Goal: Task Accomplishment & Management: Manage account settings

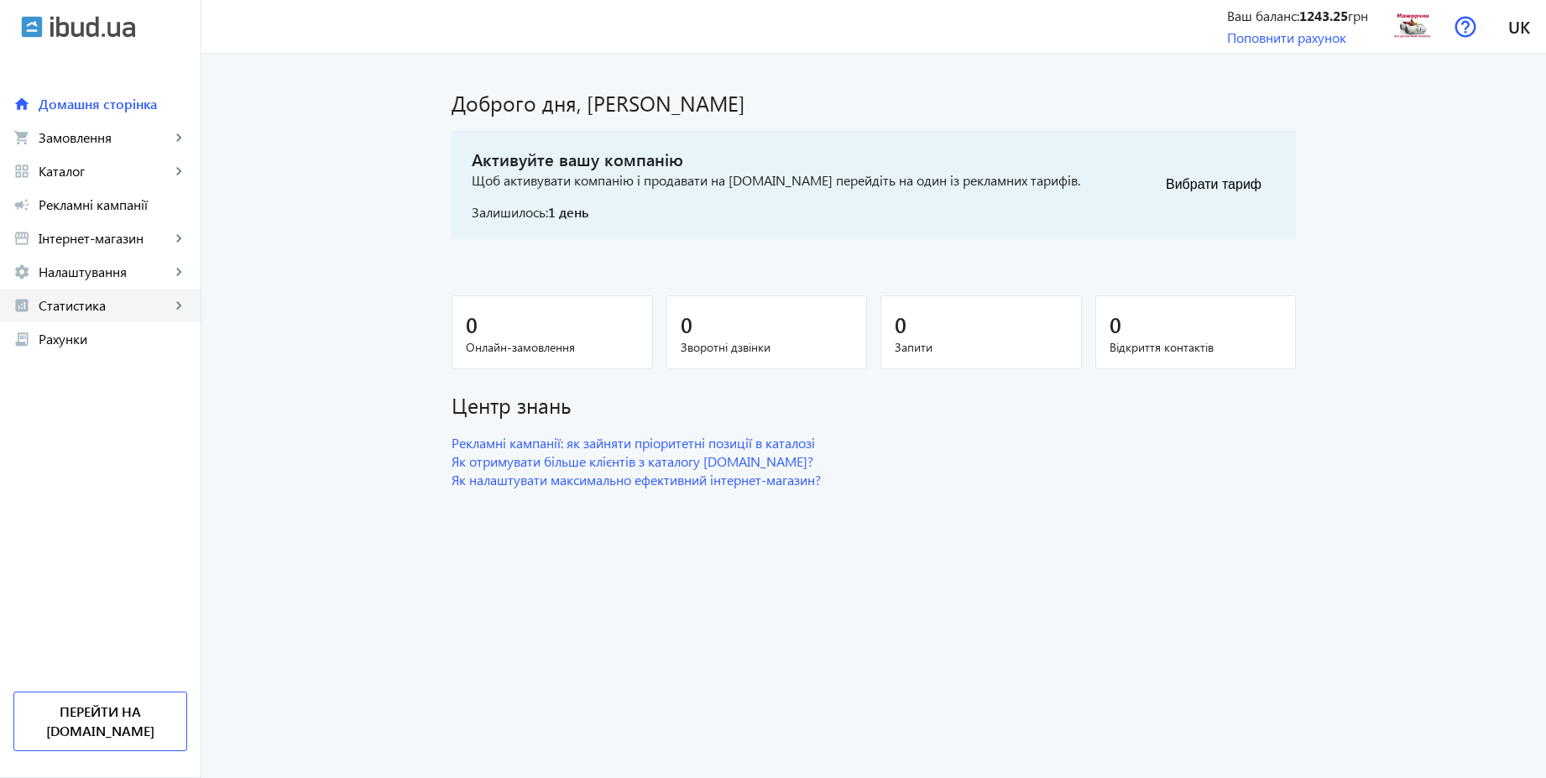
click at [69, 315] on link "analytics Статистика keyboard_arrow_right" at bounding box center [100, 306] width 201 height 34
click at [101, 442] on span "Витрати" at bounding box center [122, 439] width 130 height 17
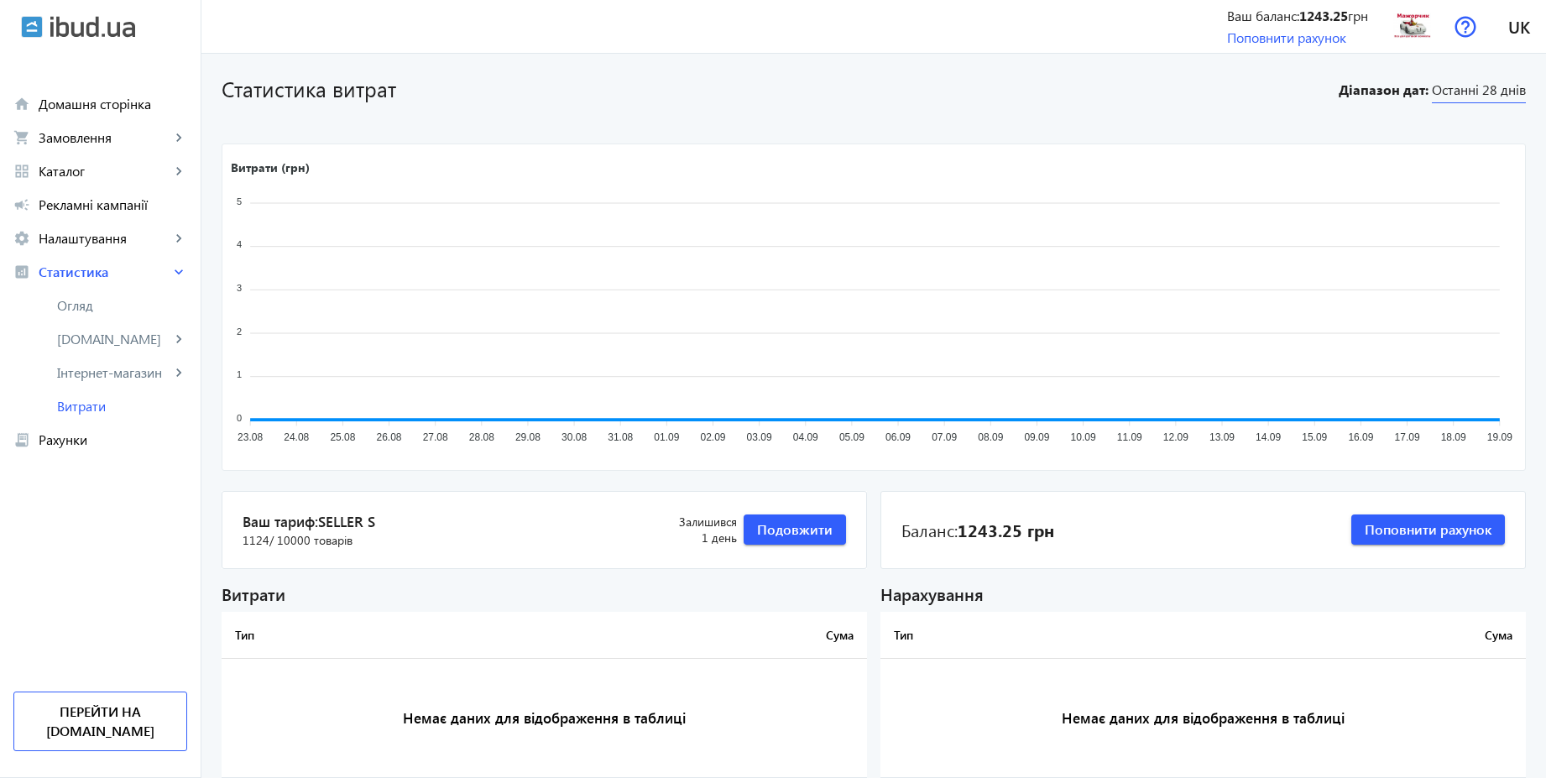
click at [1491, 91] on span "Останні 28 днів" at bounding box center [1479, 92] width 94 height 23
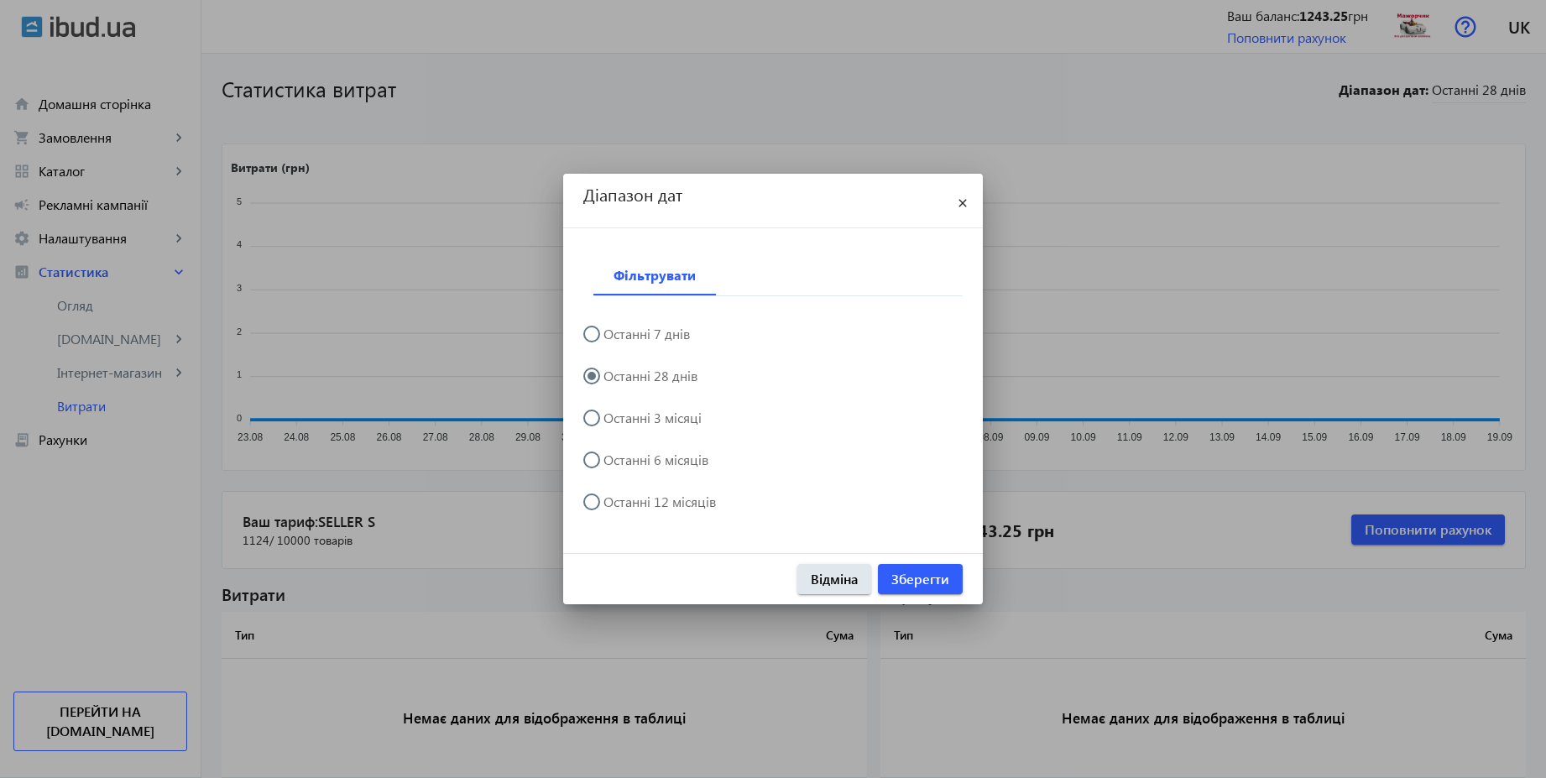
click at [676, 424] on label "Останні 3 місяці" at bounding box center [651, 417] width 102 height 13
click at [617, 424] on input "Останні 3 місяці" at bounding box center [600, 427] width 34 height 34
radio input "true"
click at [928, 572] on span "Зберегти" at bounding box center [920, 579] width 58 height 18
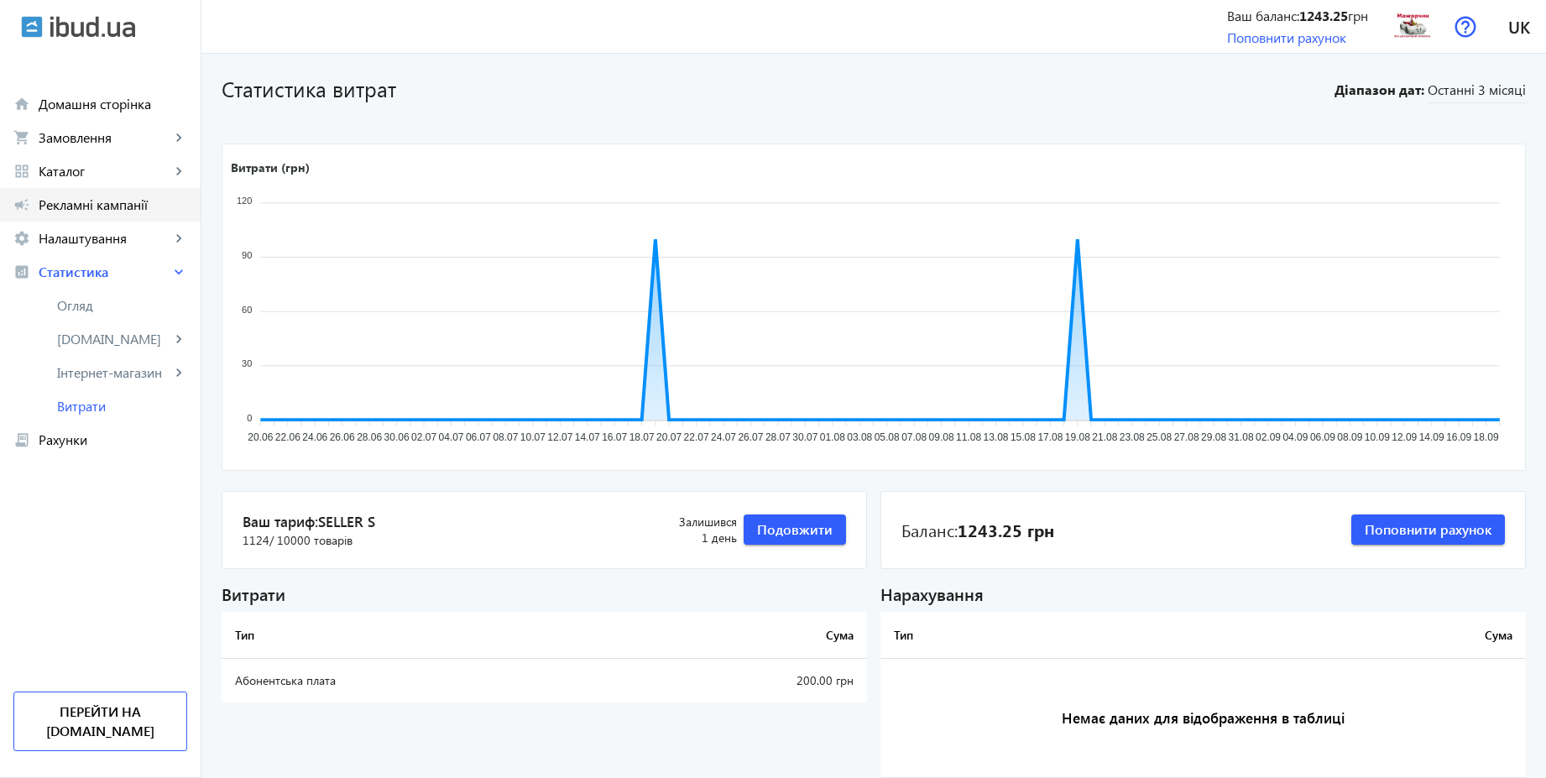
click at [86, 208] on span "Рекламні кампанії" at bounding box center [113, 204] width 149 height 17
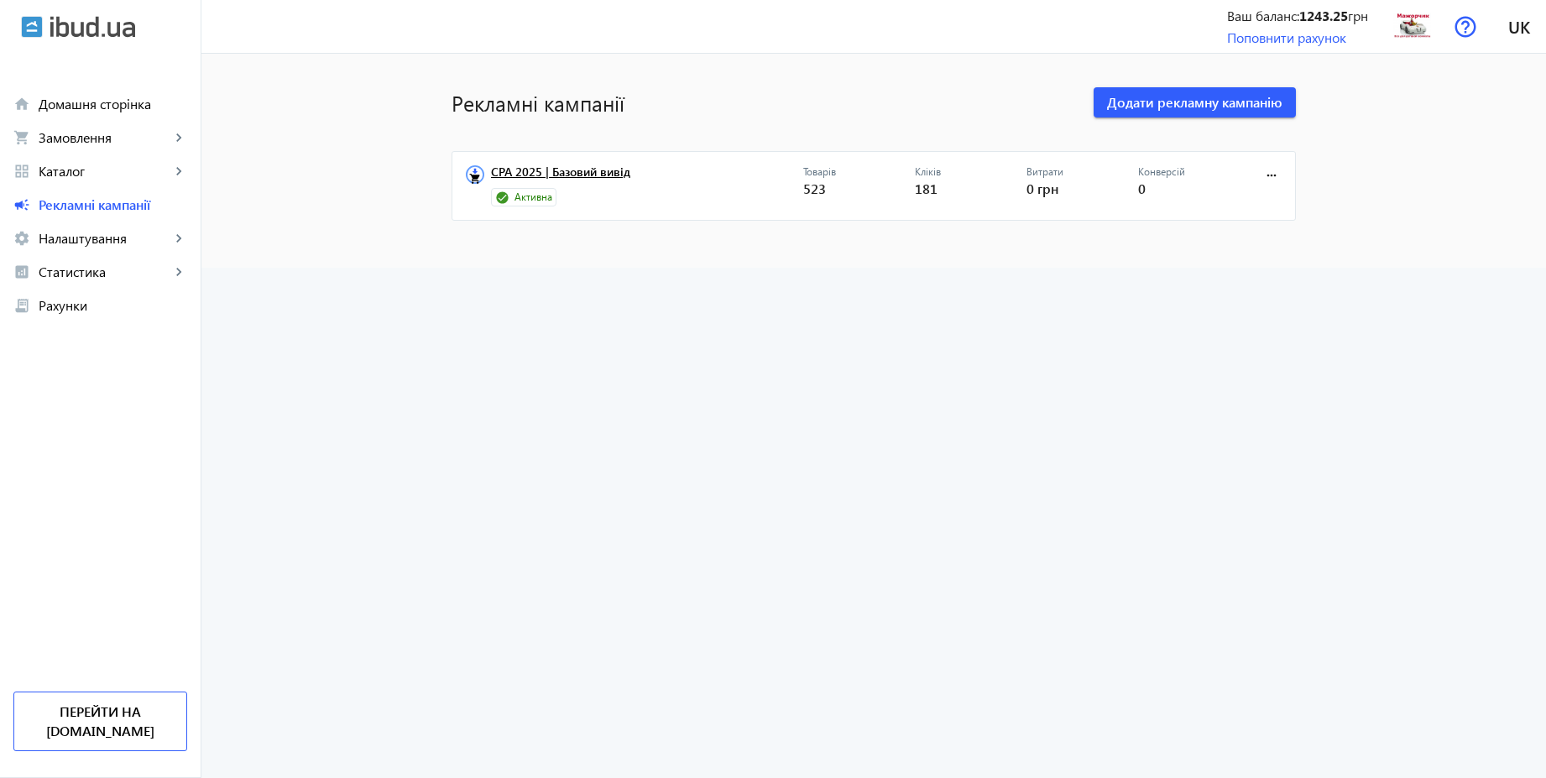
click at [555, 180] on link "CPA 2025 | Базовий вивід" at bounding box center [647, 176] width 312 height 23
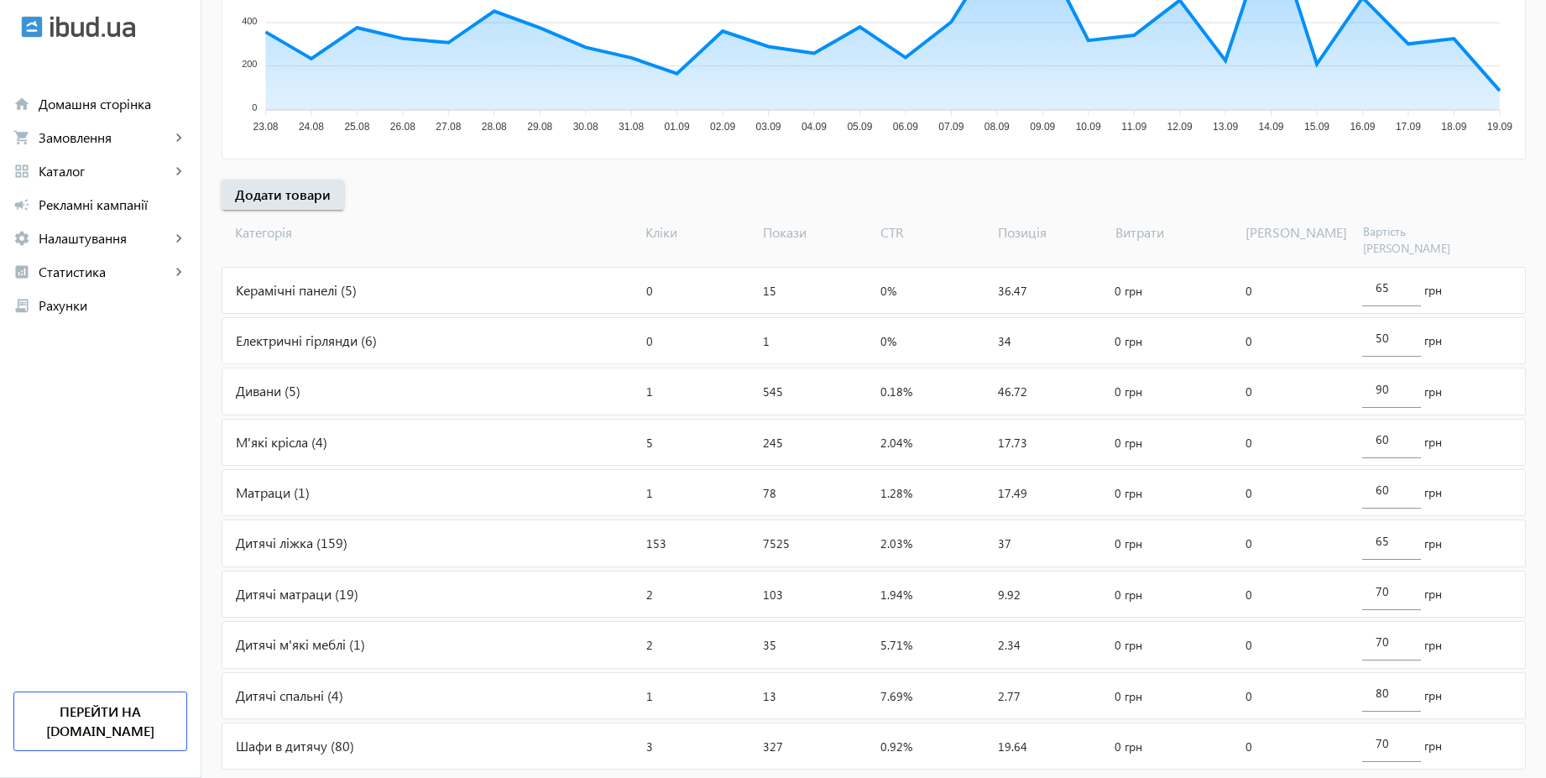
scroll to position [563, 0]
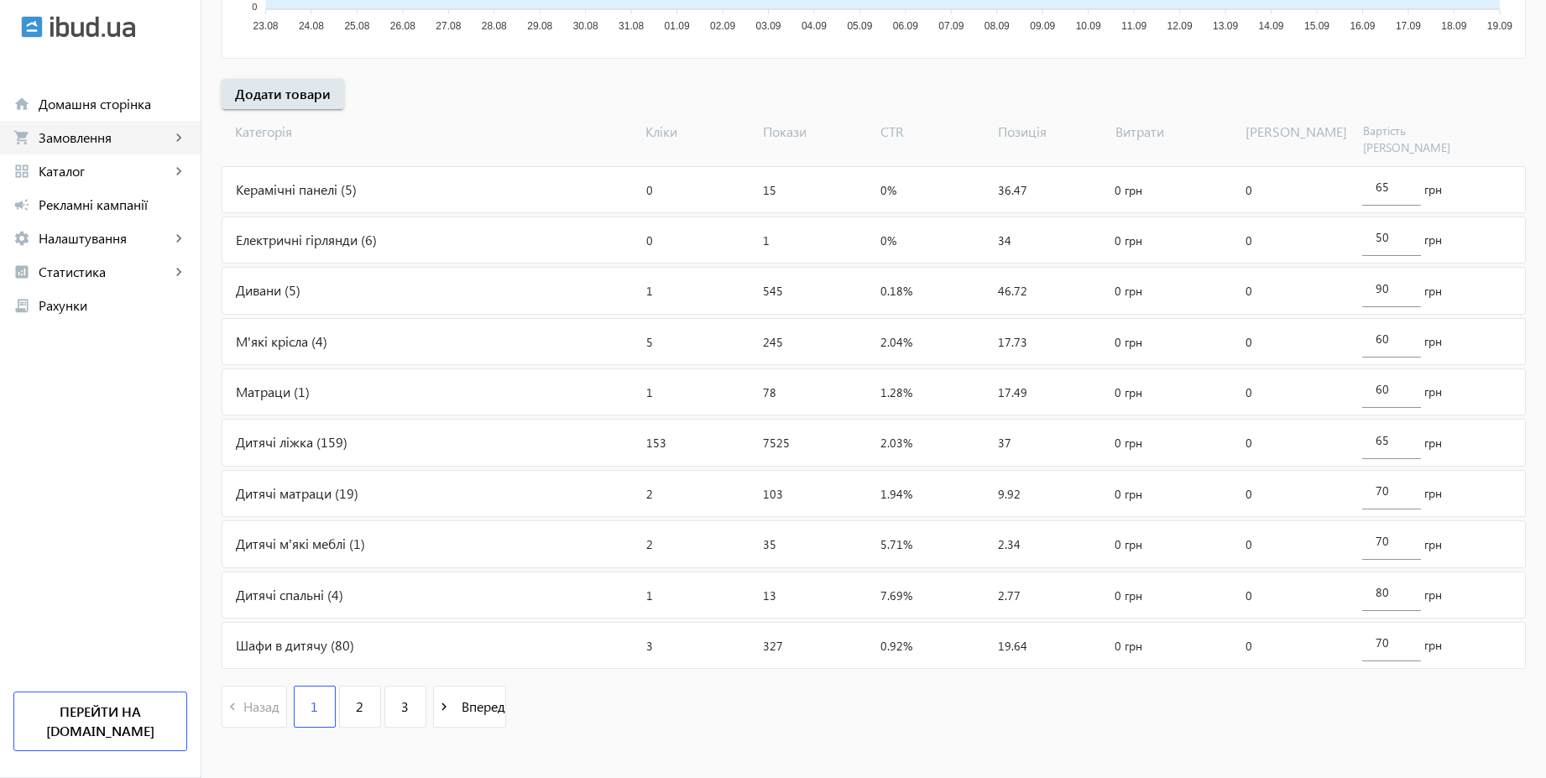
click at [91, 145] on span "Замовлення" at bounding box center [105, 137] width 132 height 17
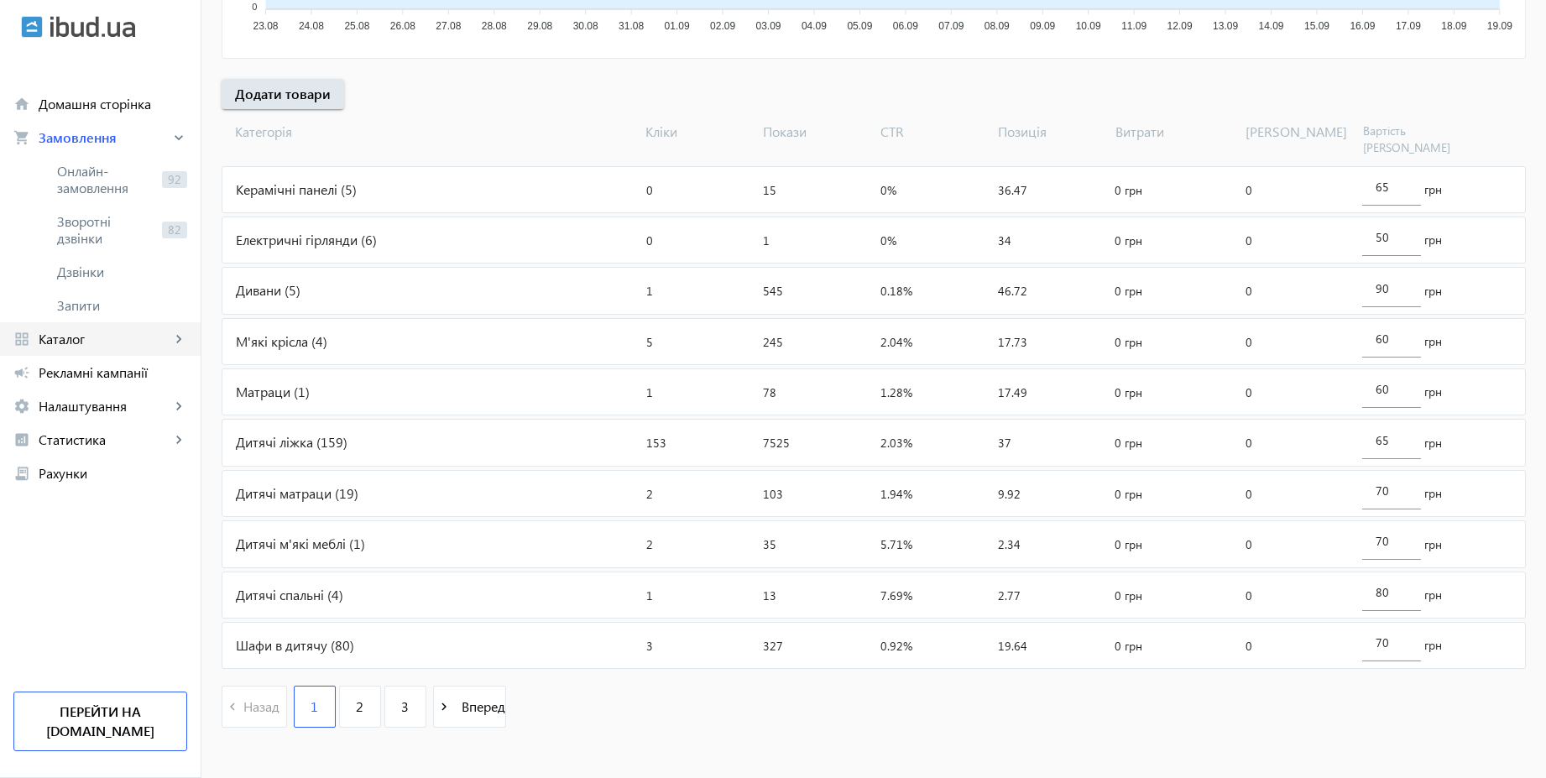
click at [88, 338] on span "Каталог" at bounding box center [105, 339] width 132 height 17
click at [105, 406] on span "Налаштування" at bounding box center [105, 406] width 132 height 17
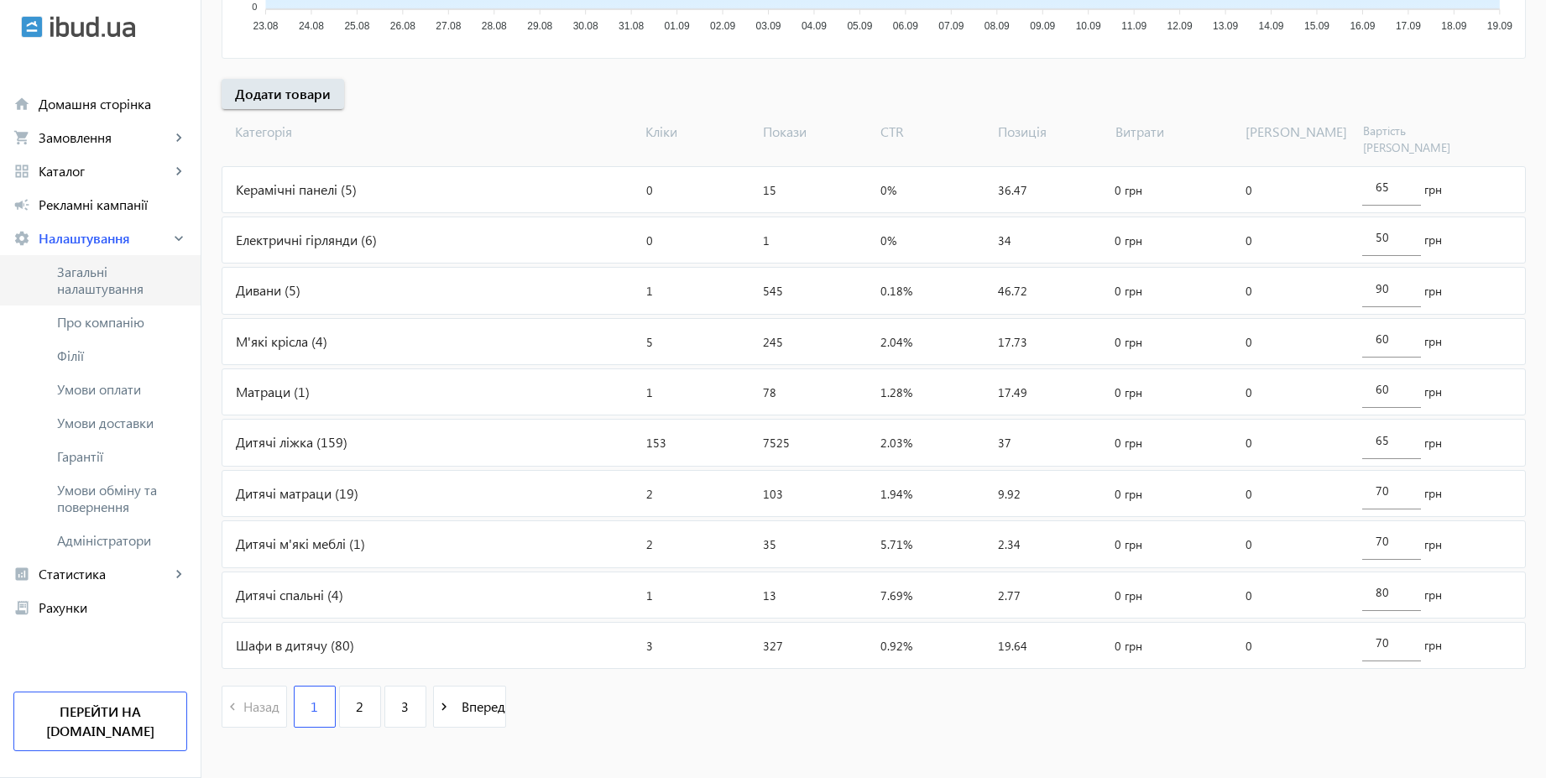
click at [99, 273] on span "Загальні налаштування" at bounding box center [122, 281] width 130 height 34
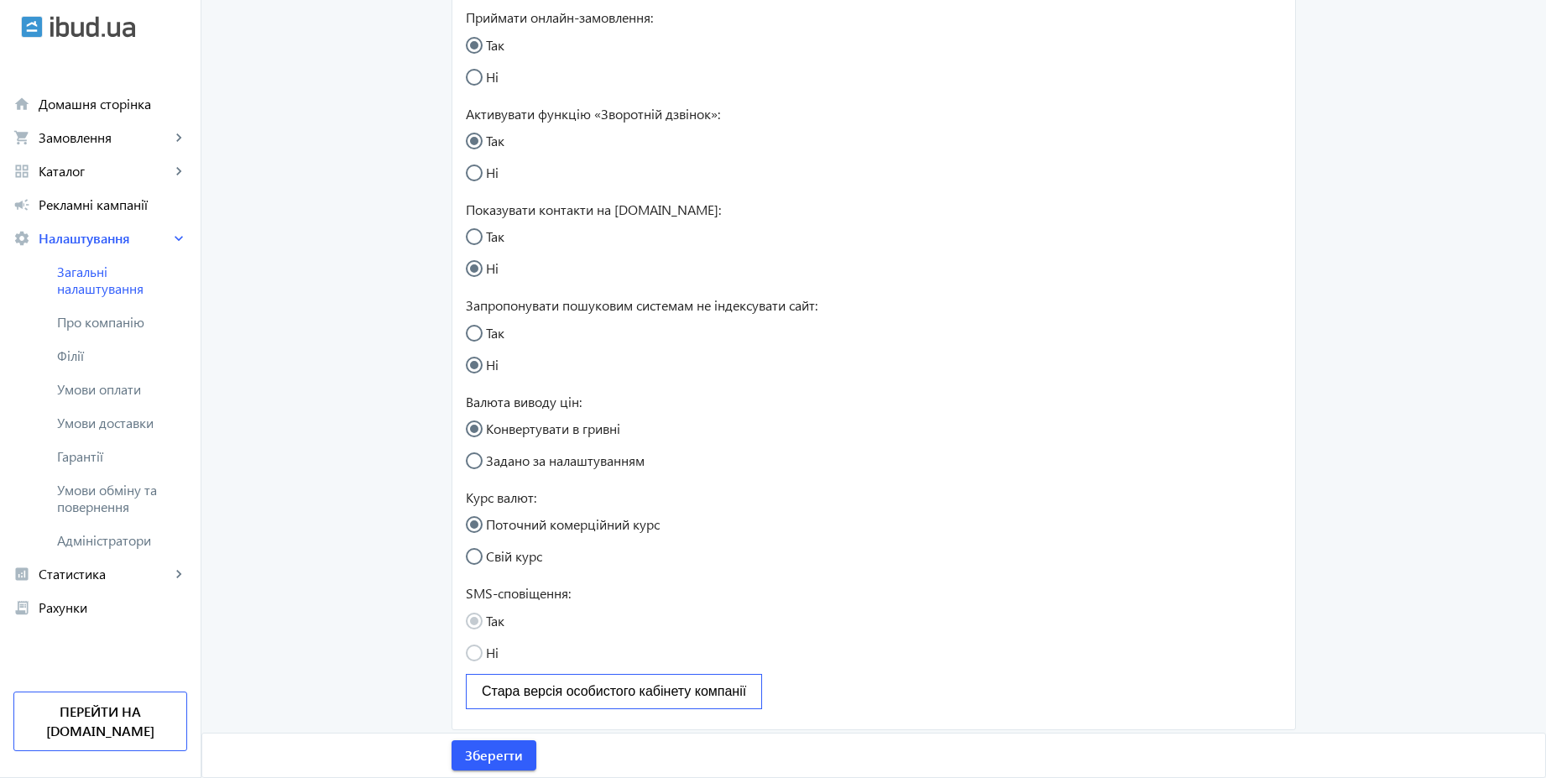
scroll to position [309, 0]
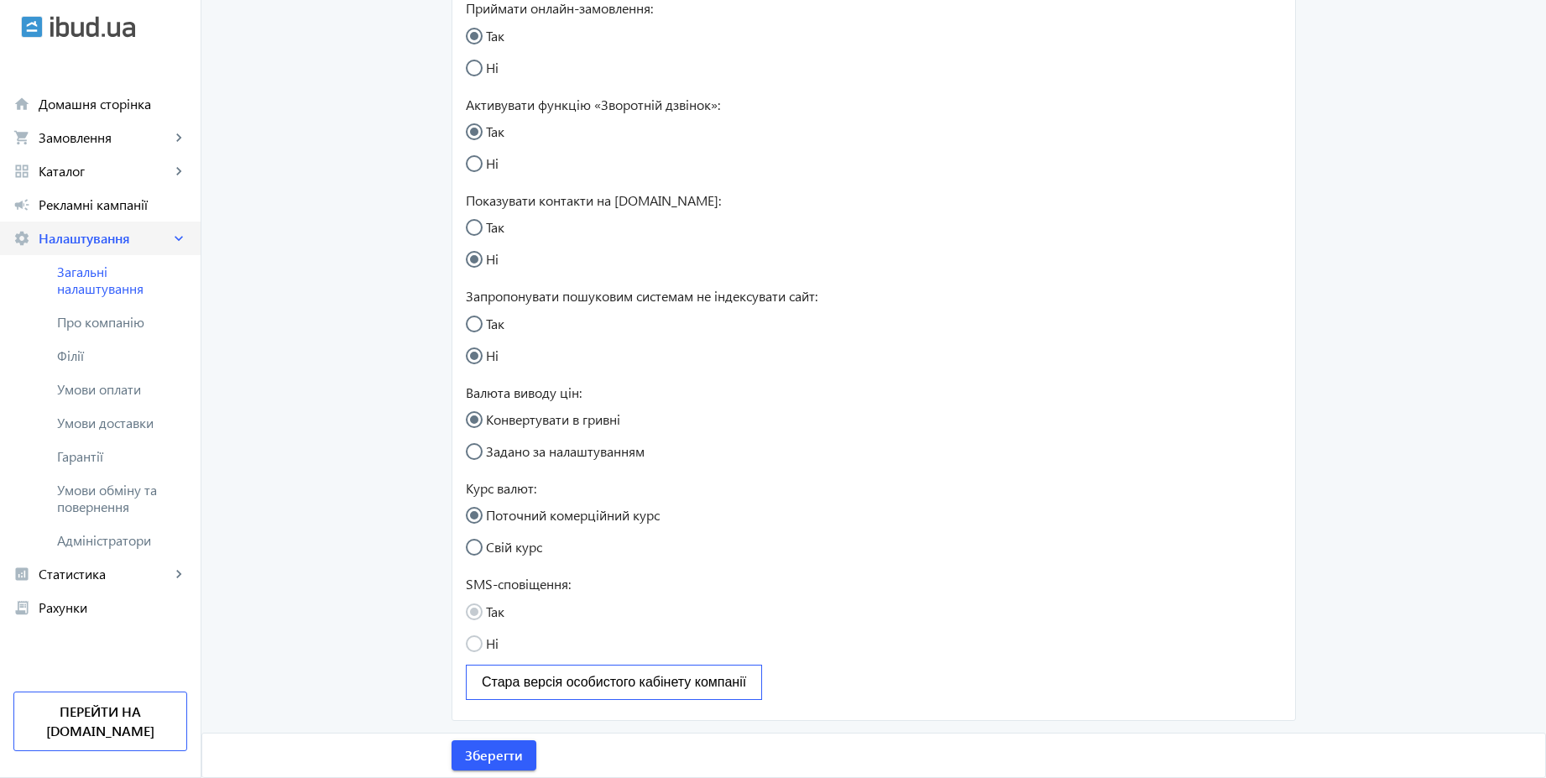
click at [105, 242] on span "Налаштування" at bounding box center [105, 238] width 132 height 17
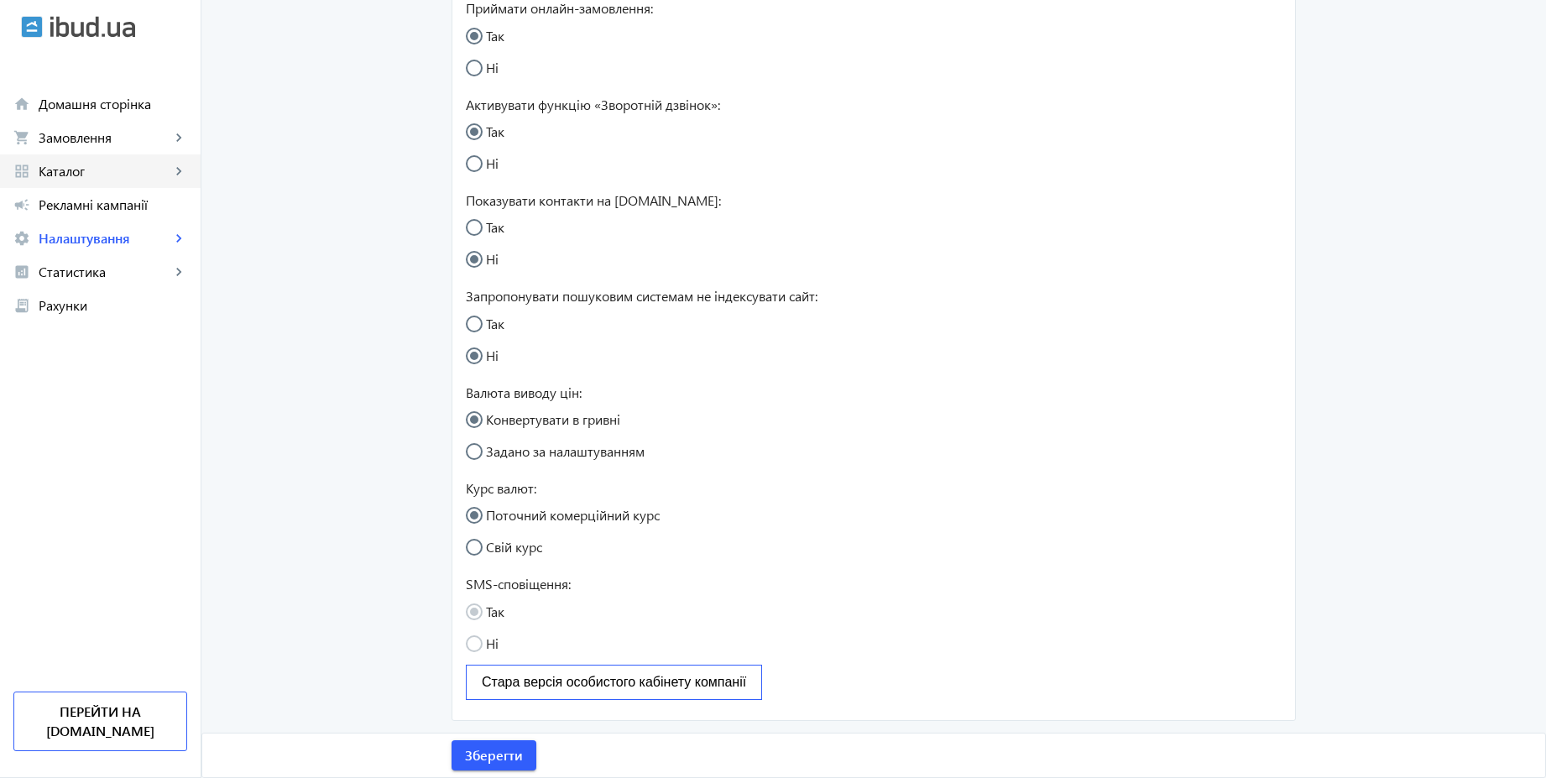
click at [84, 169] on span "Каталог" at bounding box center [105, 171] width 132 height 17
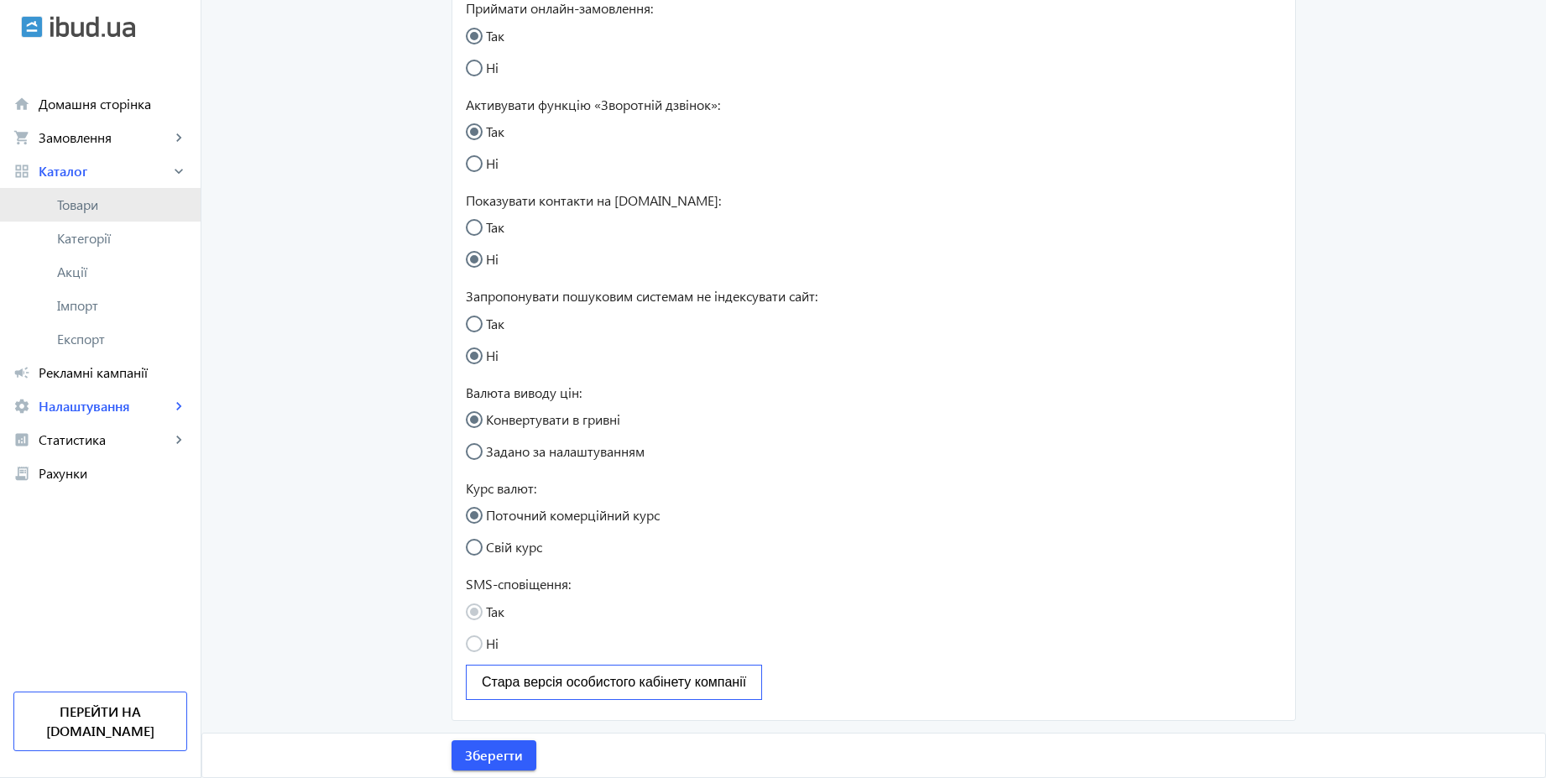
click at [84, 202] on span "Товари" at bounding box center [122, 204] width 130 height 17
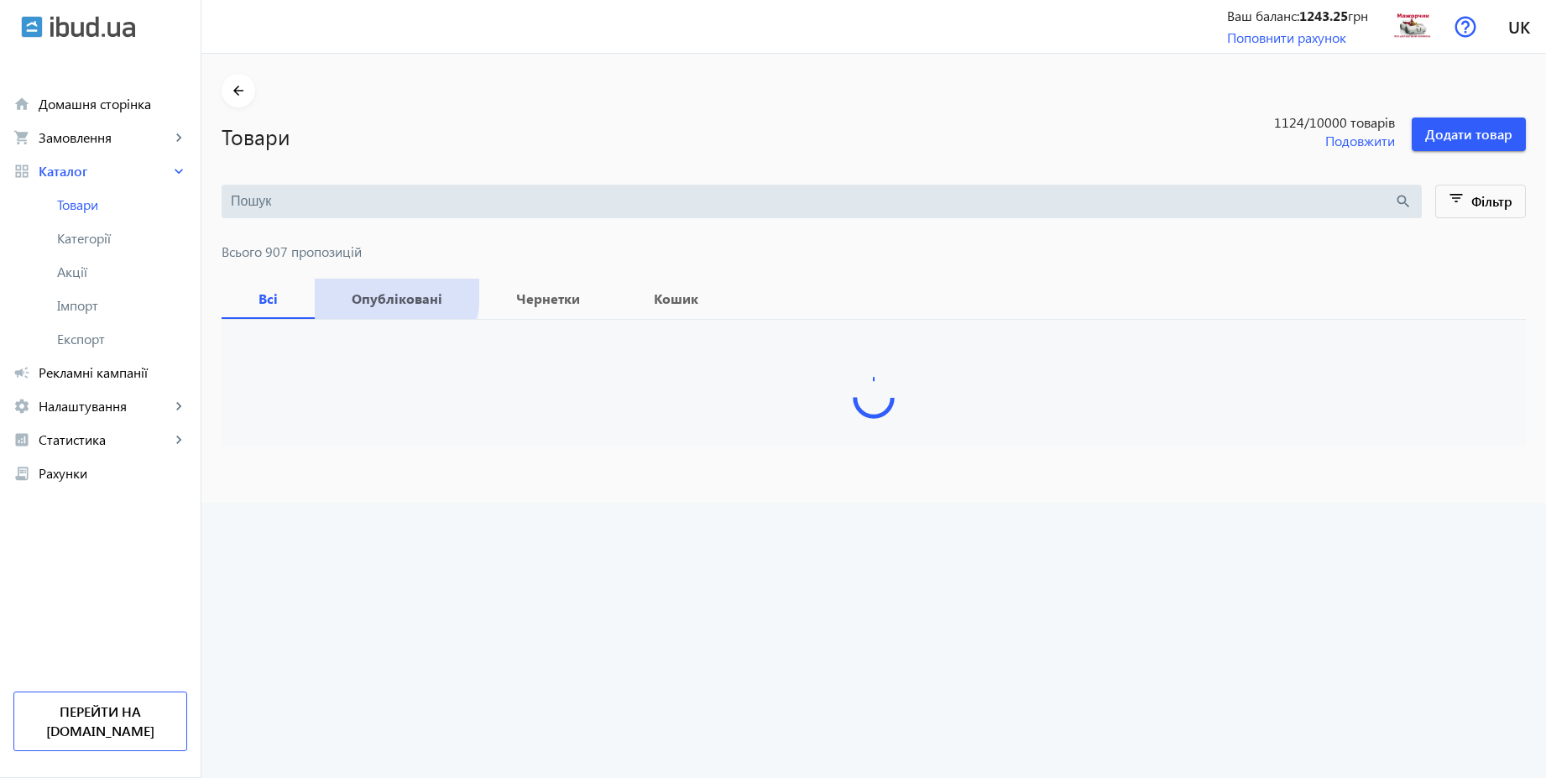
click at [375, 293] on b "Опубліковані" at bounding box center [397, 298] width 124 height 13
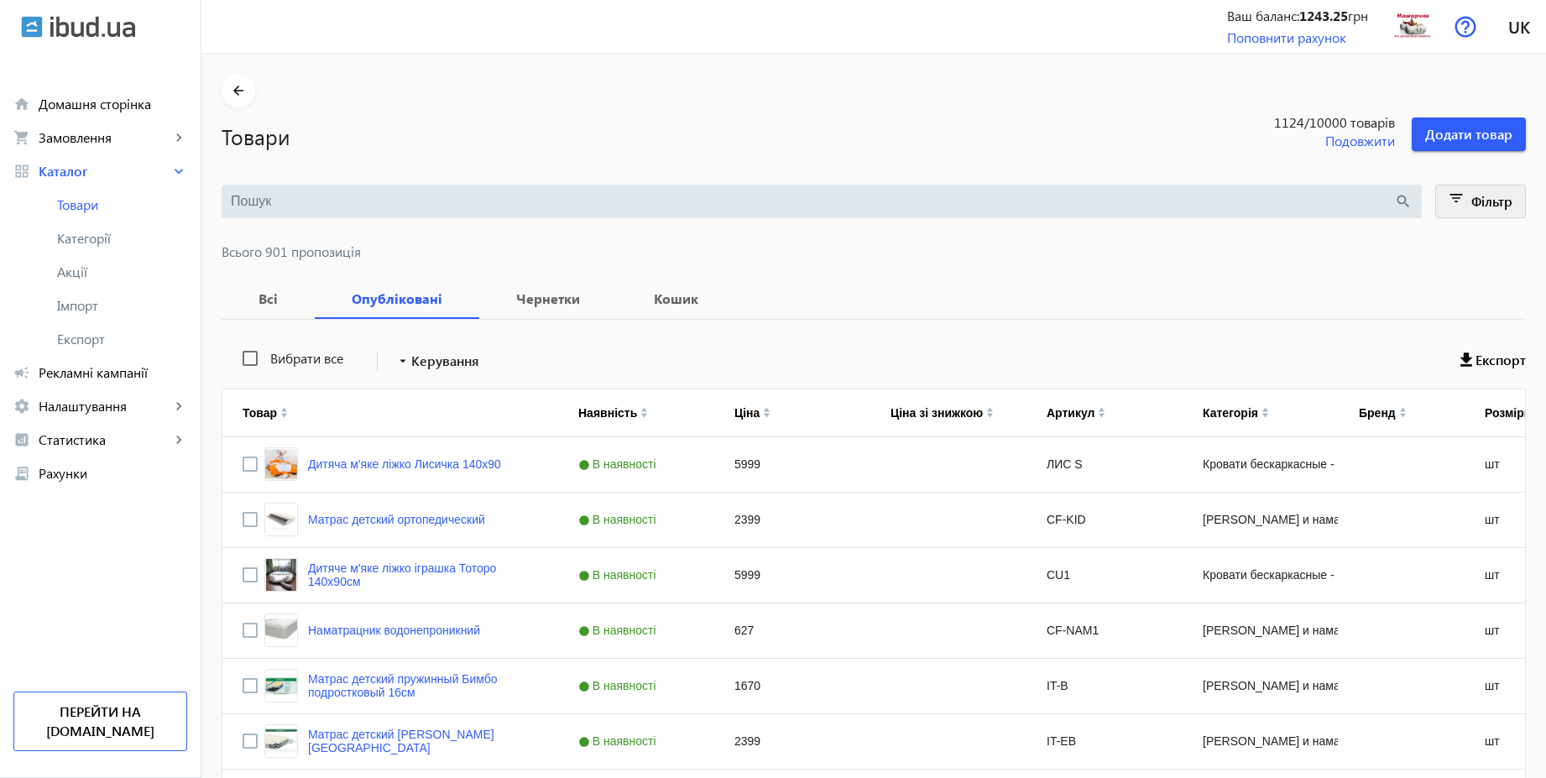
click at [1475, 196] on span "Фільтр" at bounding box center [1491, 201] width 41 height 18
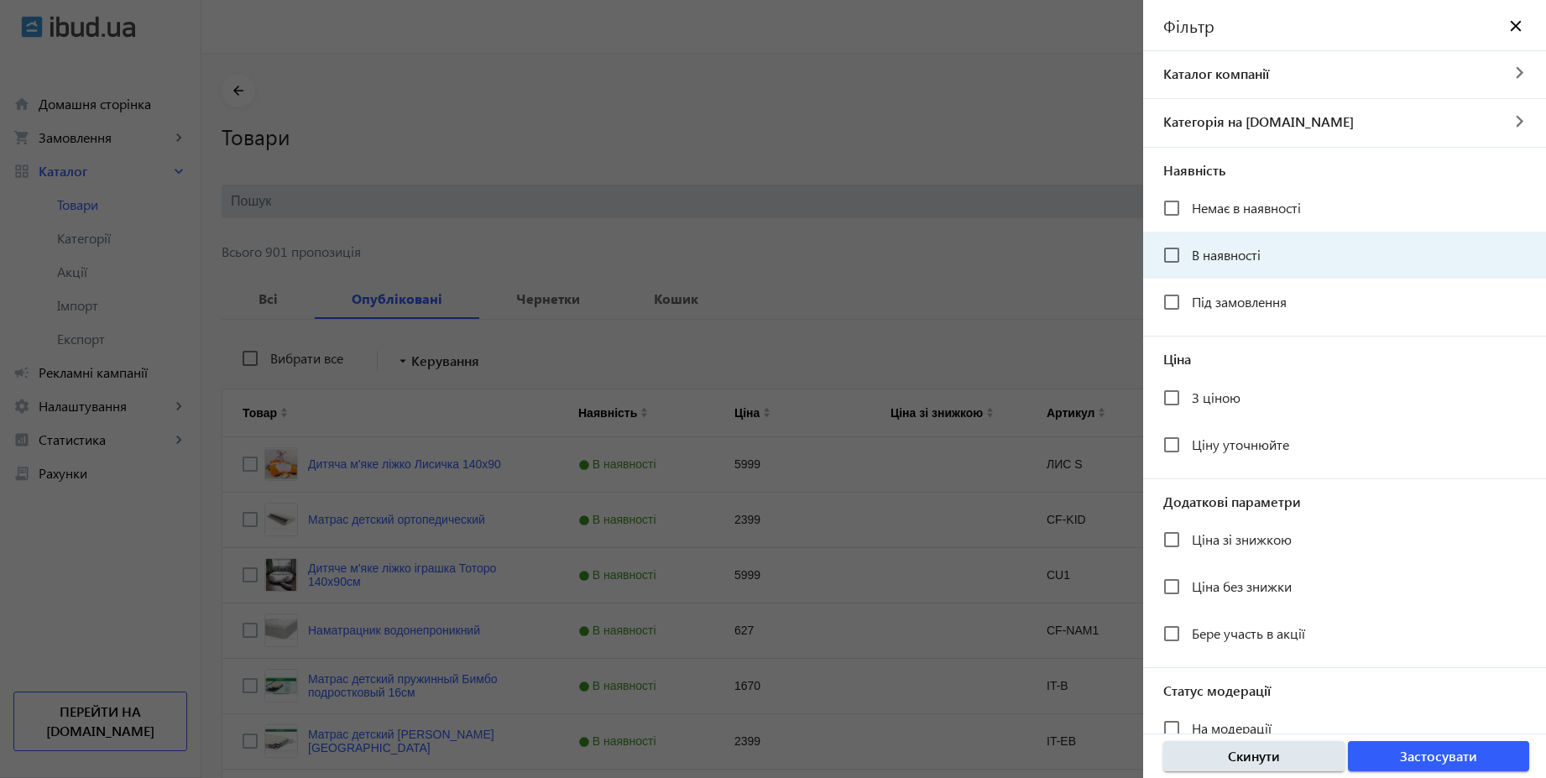
click at [1235, 253] on span "В наявності" at bounding box center [1226, 255] width 69 height 18
click at [1188, 253] on input "В наявності" at bounding box center [1172, 255] width 34 height 34
checkbox input "true"
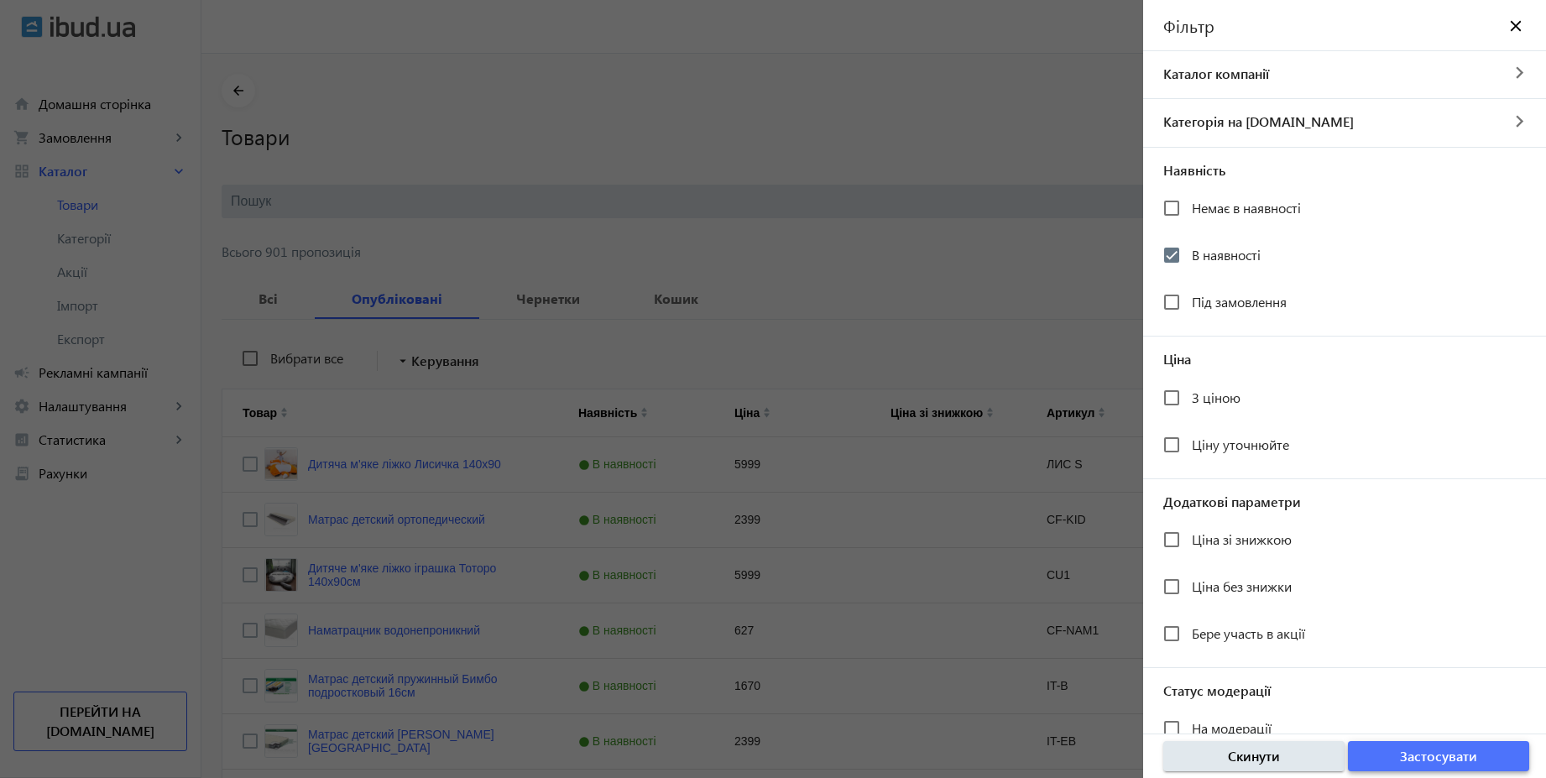
click at [1478, 759] on span "button" at bounding box center [1438, 756] width 181 height 40
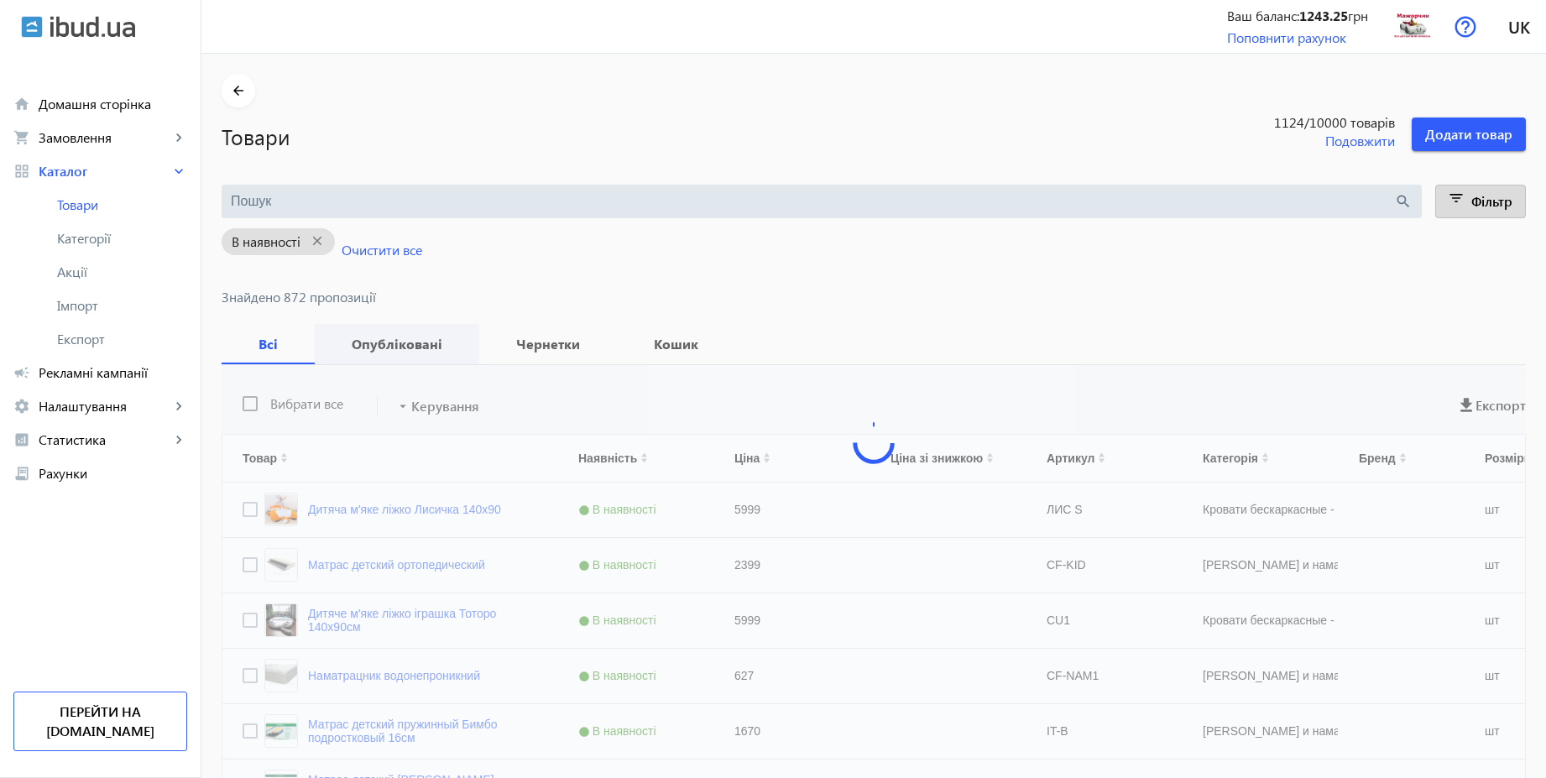
click at [385, 342] on b "Опубліковані" at bounding box center [397, 343] width 124 height 13
click at [111, 377] on span "Рекламні кампанії" at bounding box center [113, 372] width 149 height 17
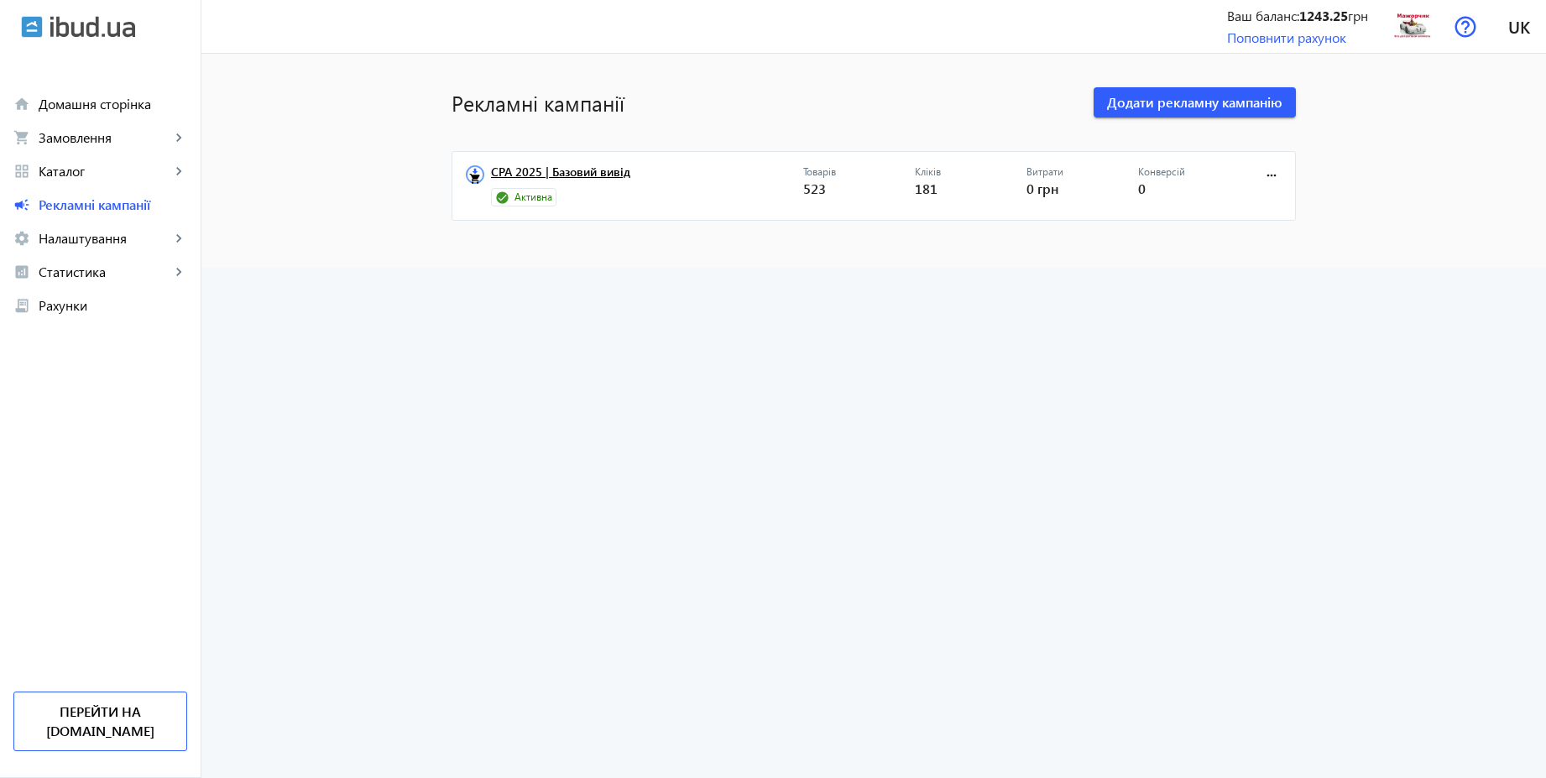
click at [590, 179] on link "CPA 2025 | Базовий вивід" at bounding box center [647, 176] width 312 height 23
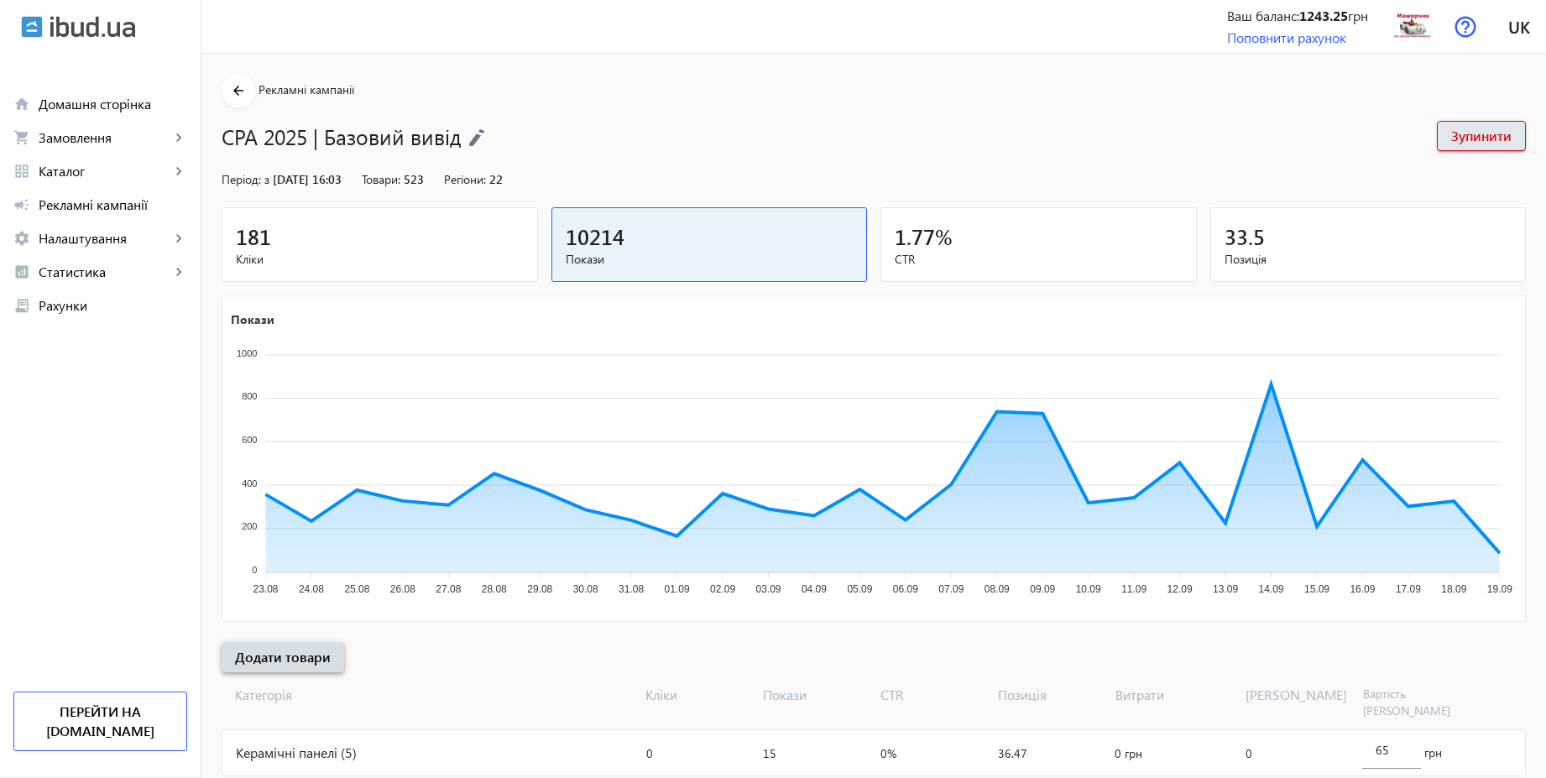
click at [300, 660] on span "Додати товари" at bounding box center [283, 657] width 96 height 18
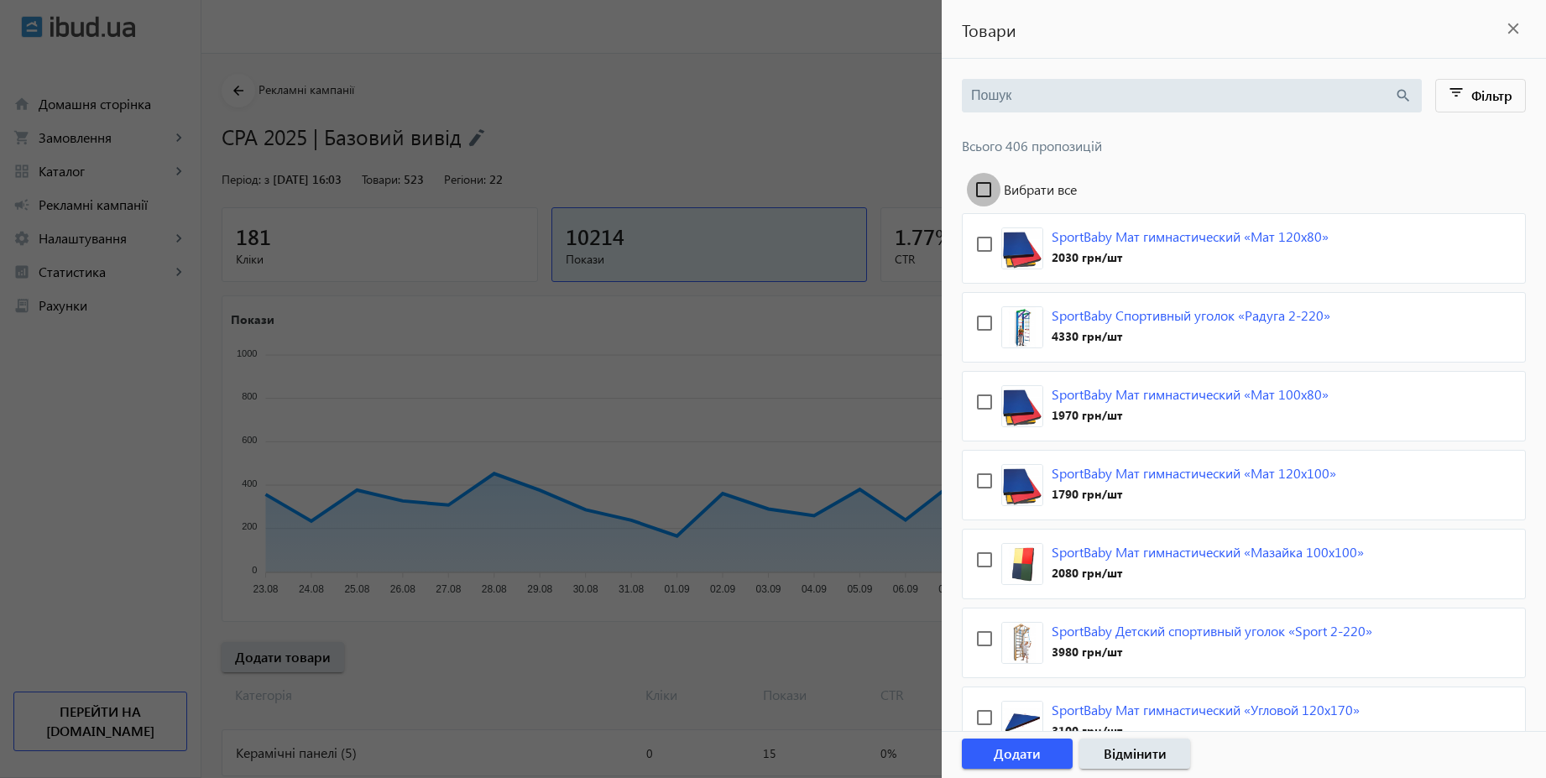
click at [980, 191] on input "Вибрати все" at bounding box center [984, 190] width 34 height 34
checkbox input "true"
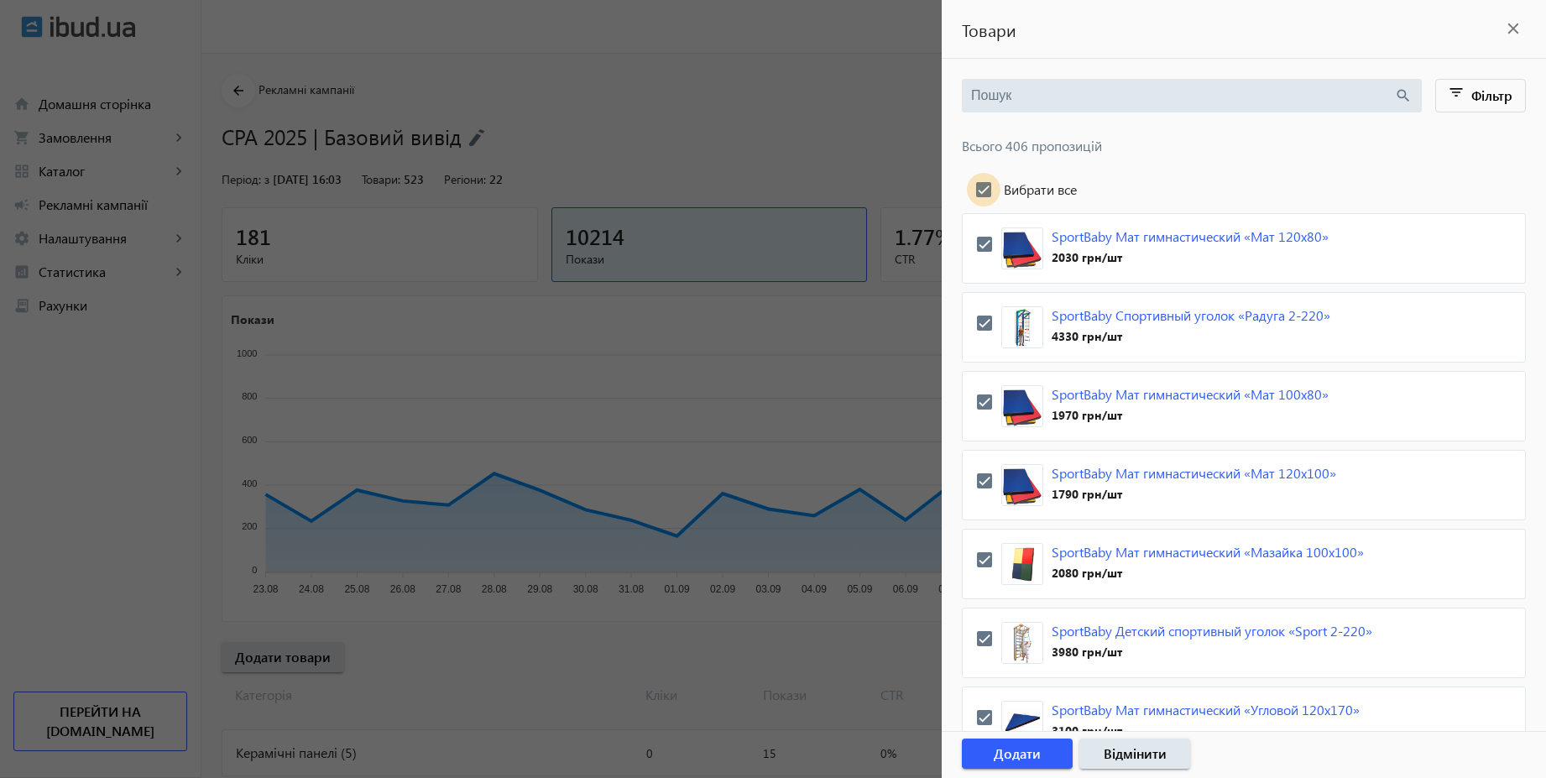
checkbox input "true"
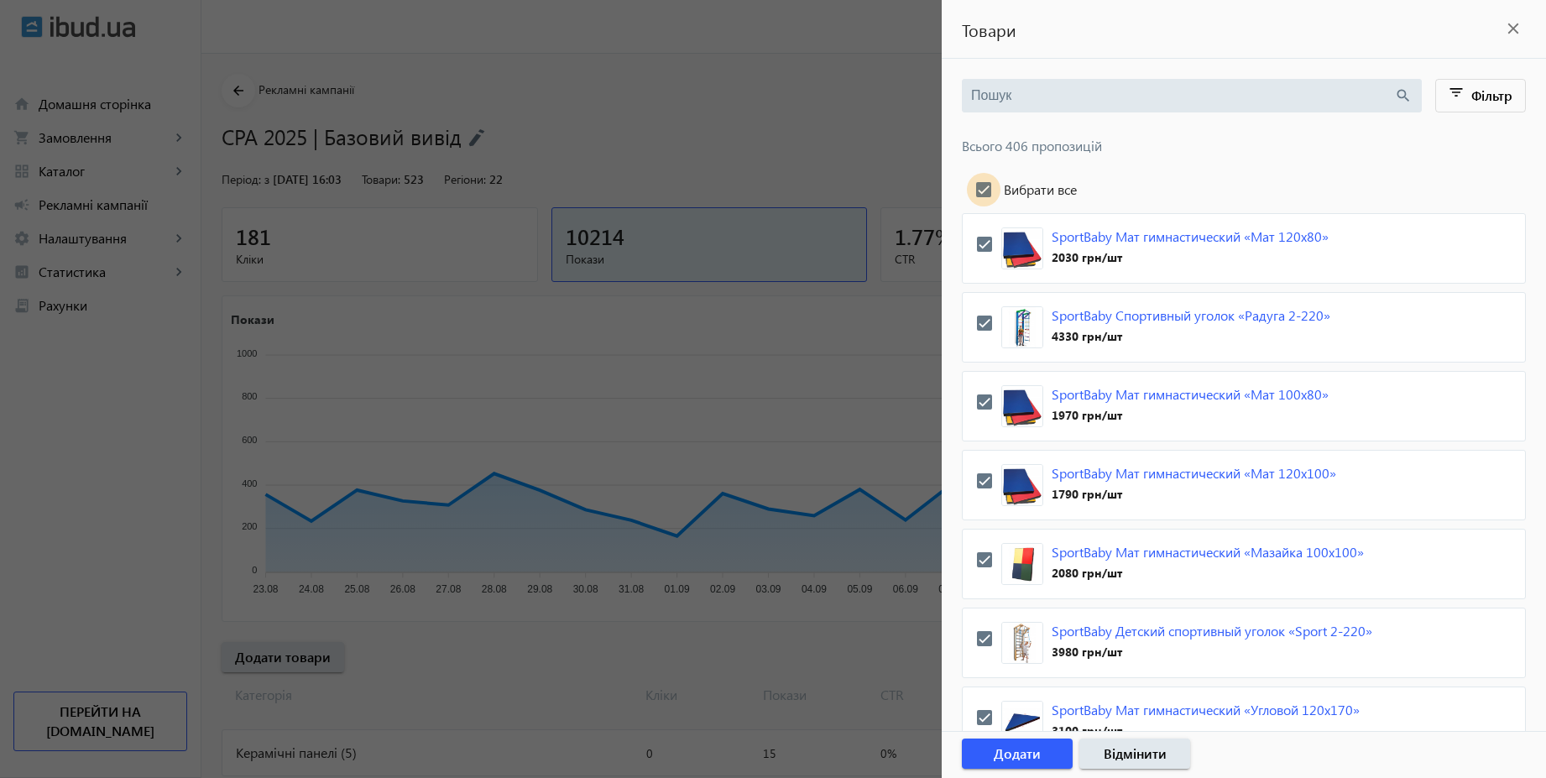
checkbox input "true"
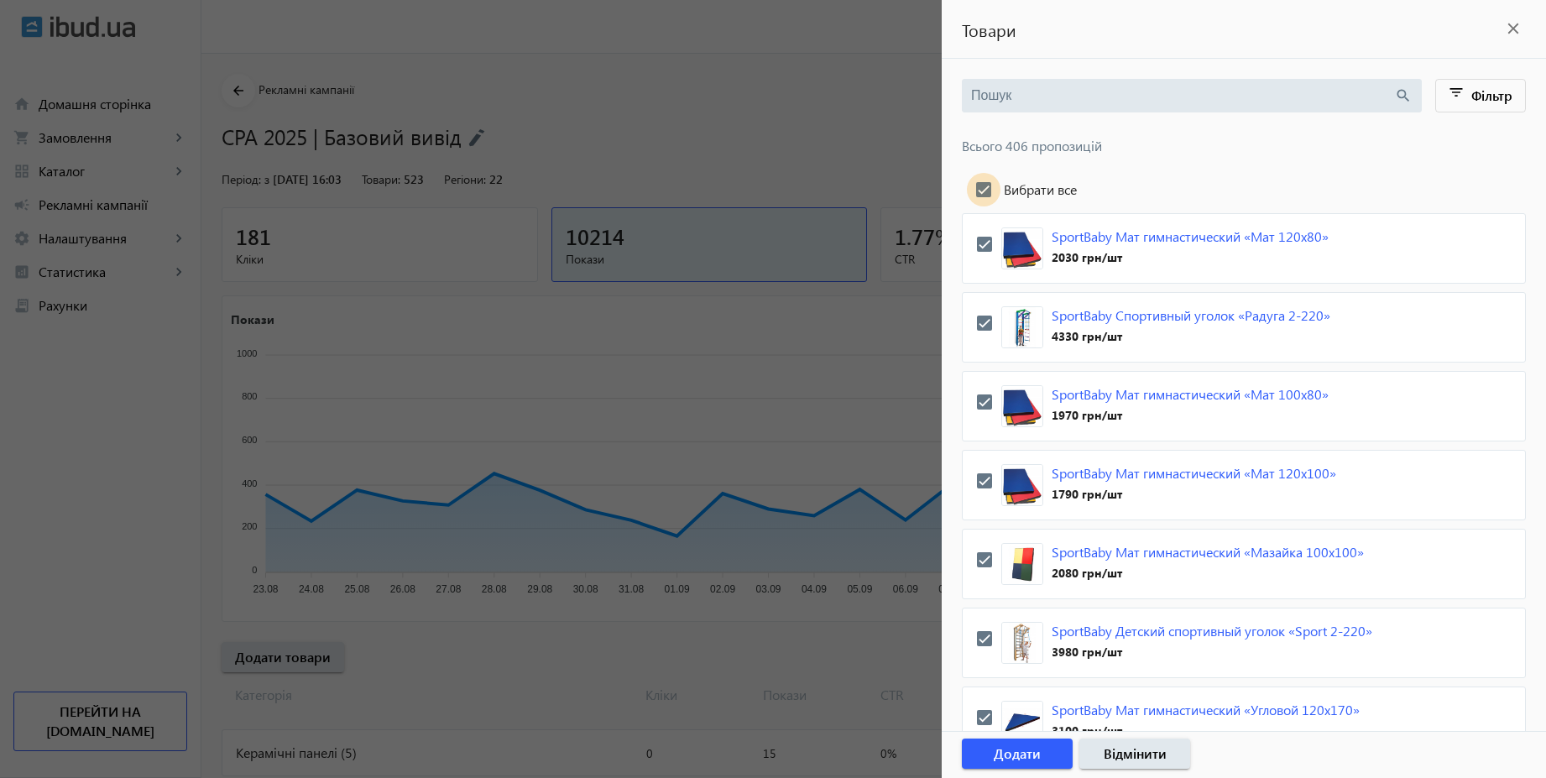
checkbox input "true"
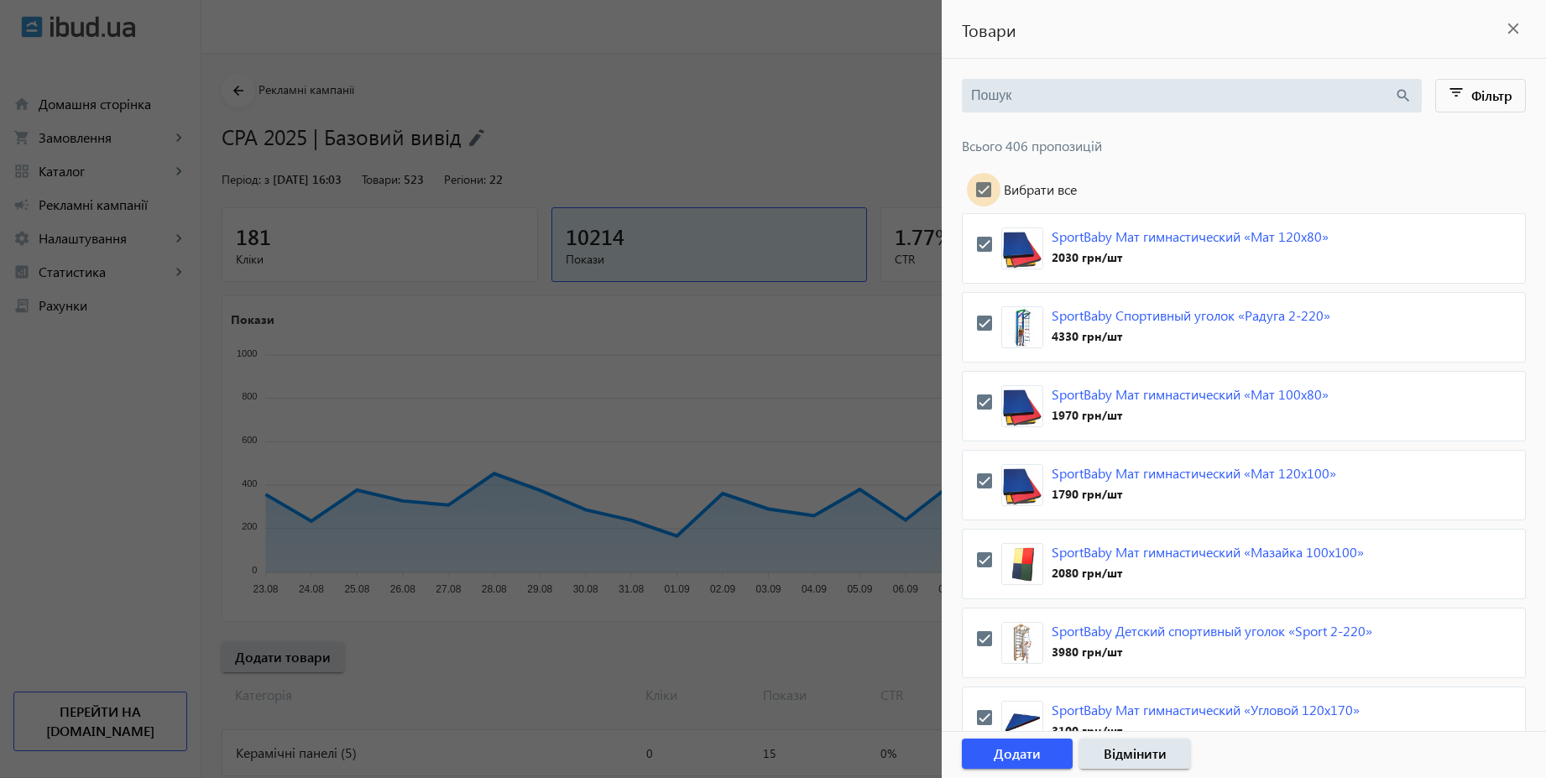
checkbox input "true"
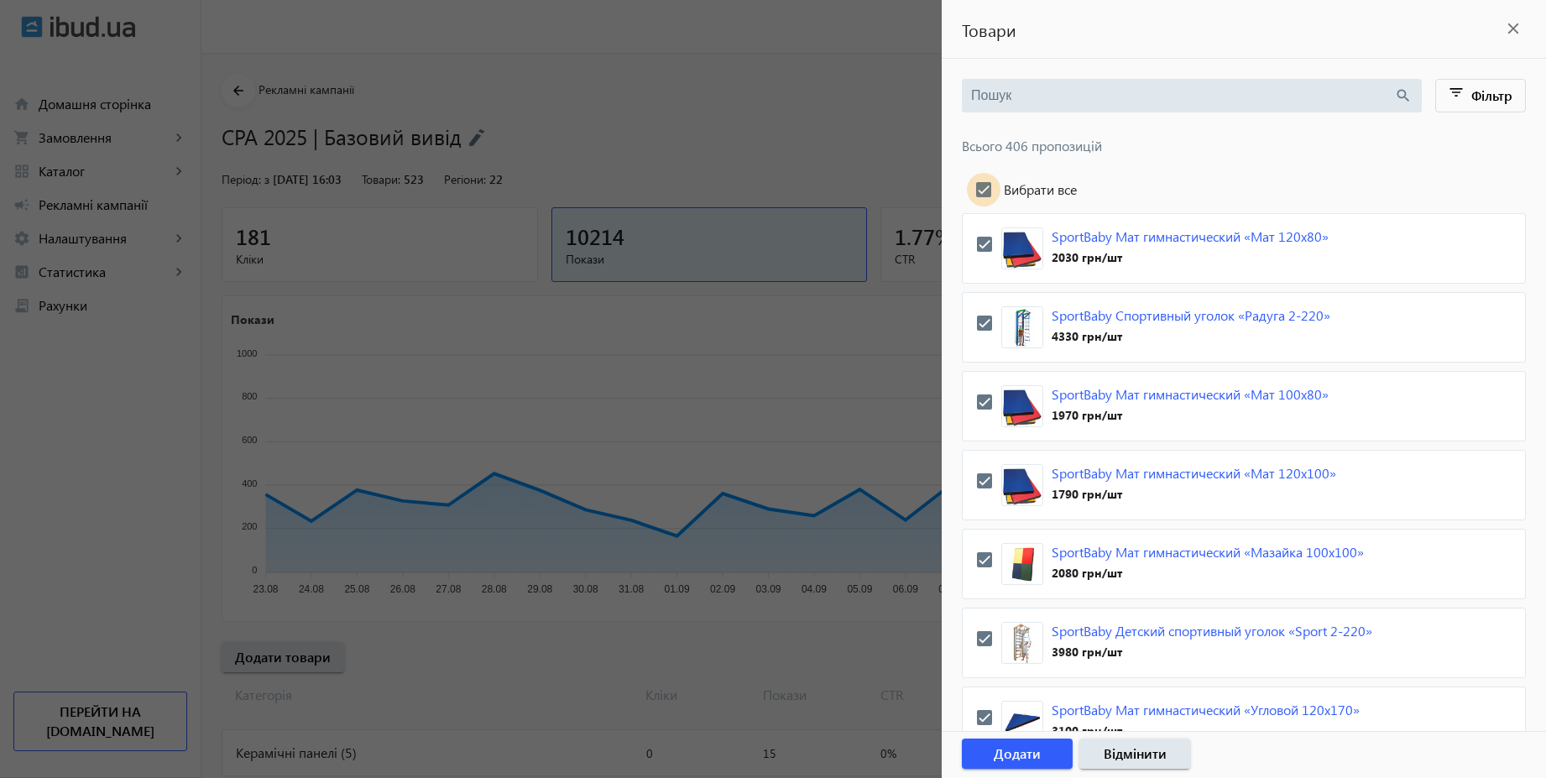
checkbox input "true"
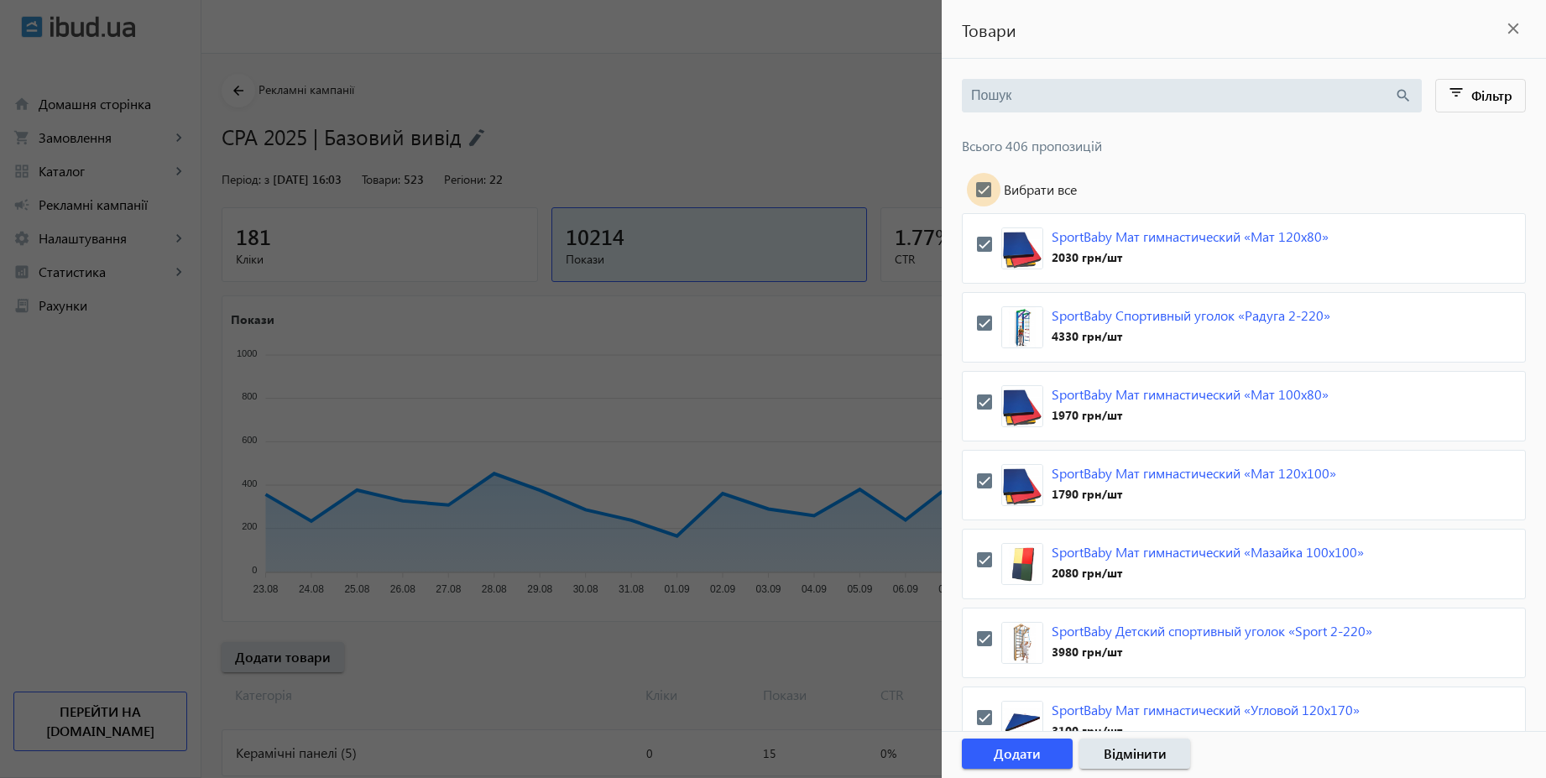
checkbox input "true"
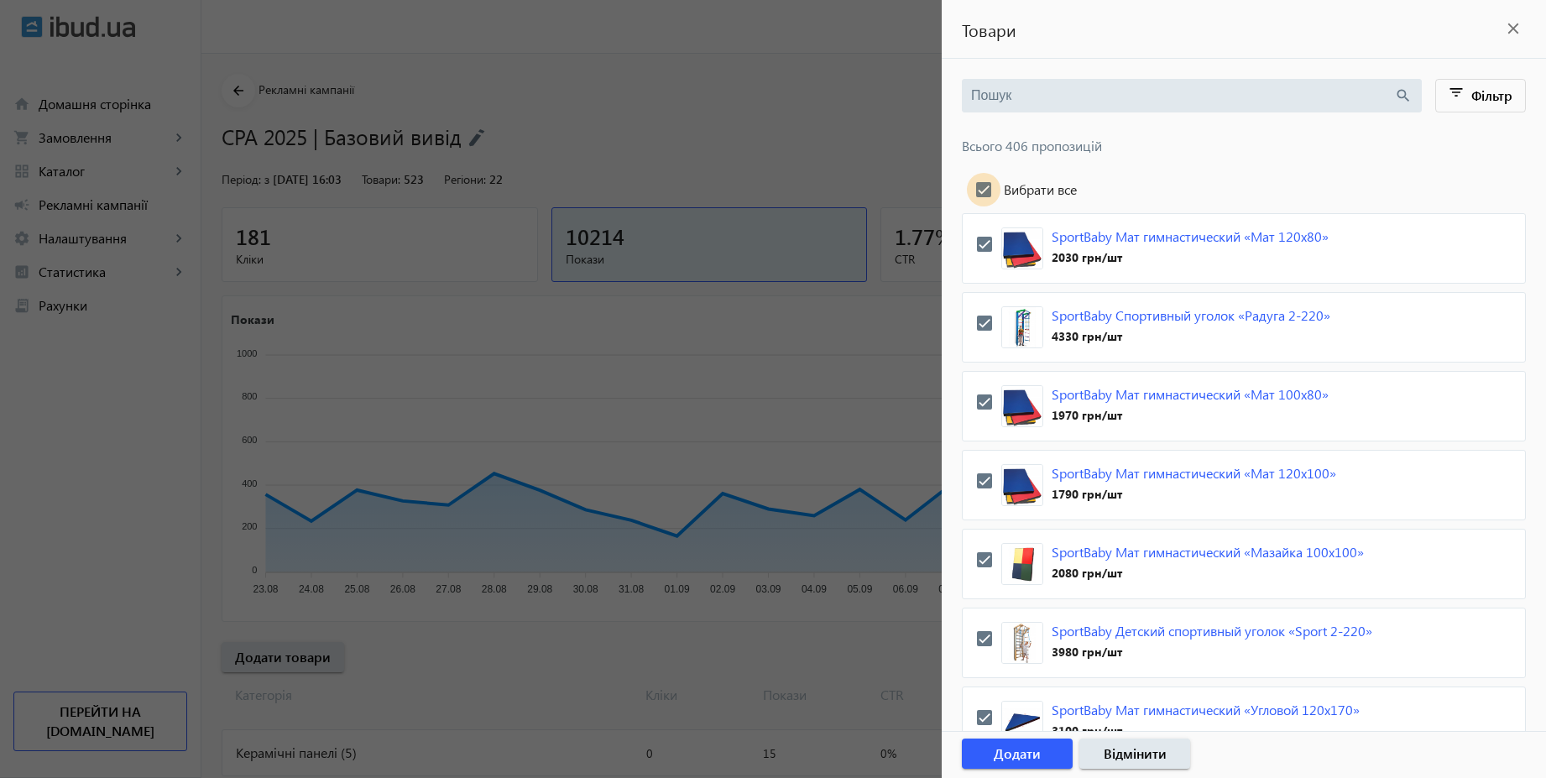
checkbox input "true"
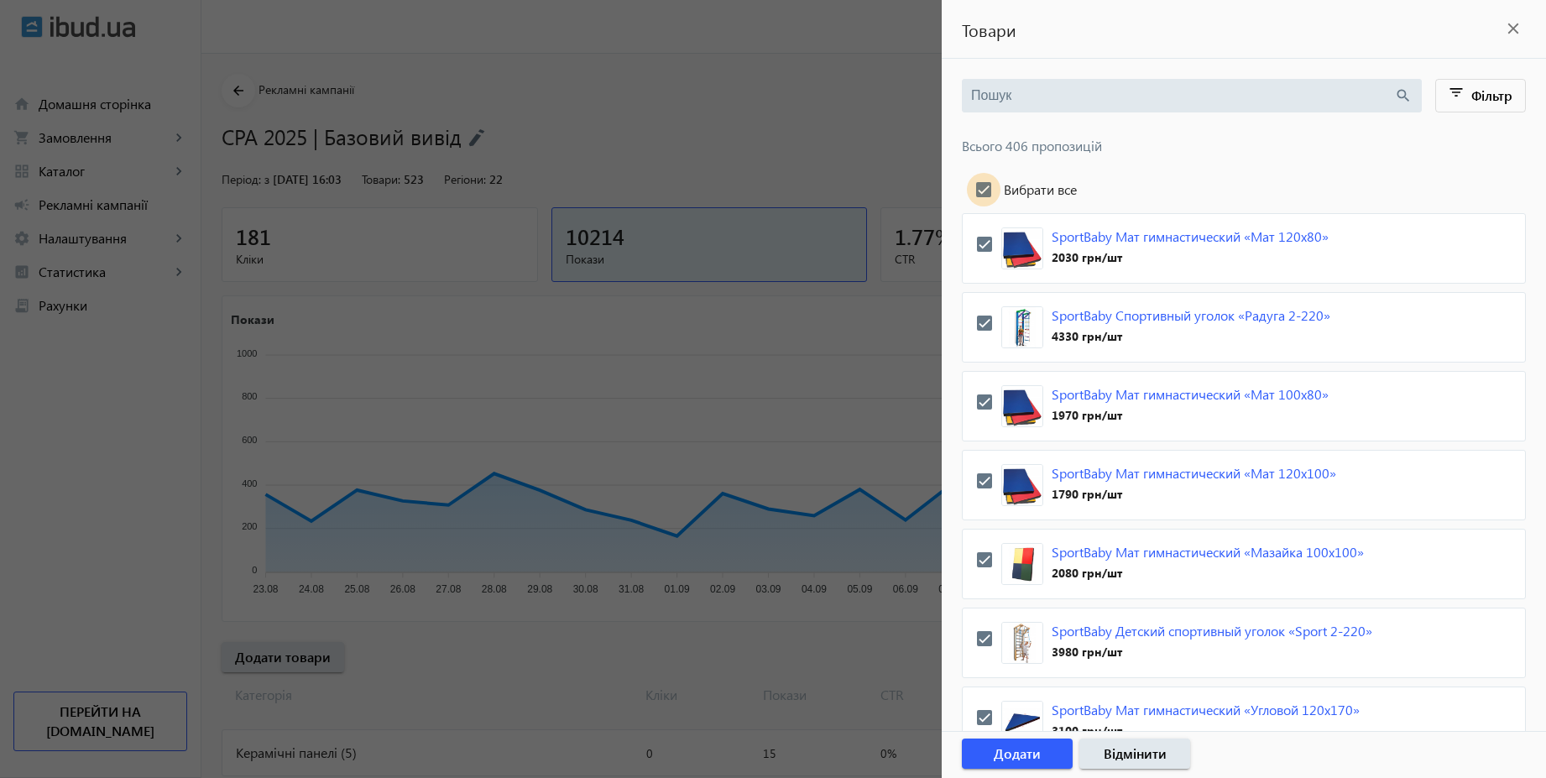
checkbox input "true"
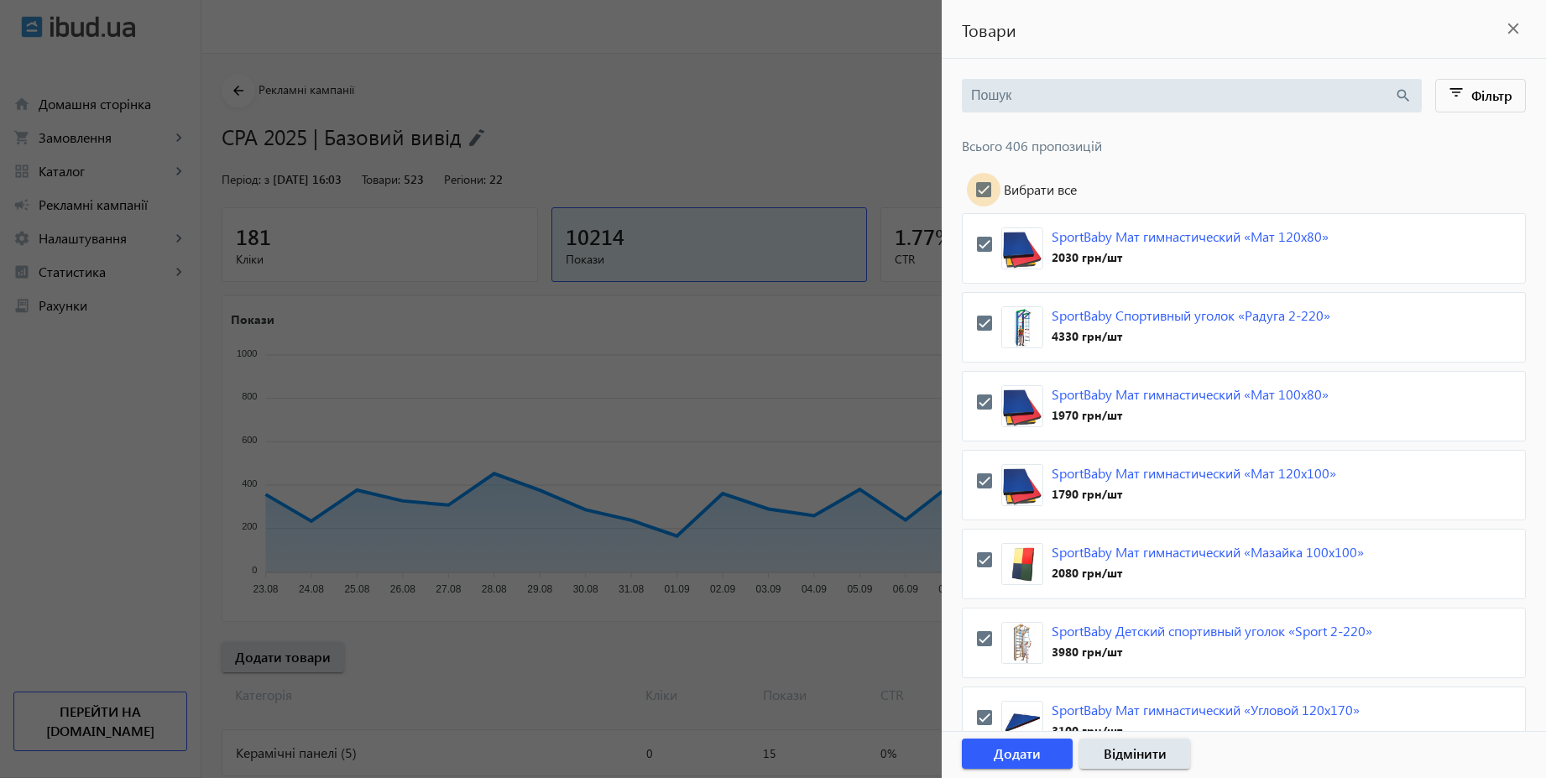
checkbox input "true"
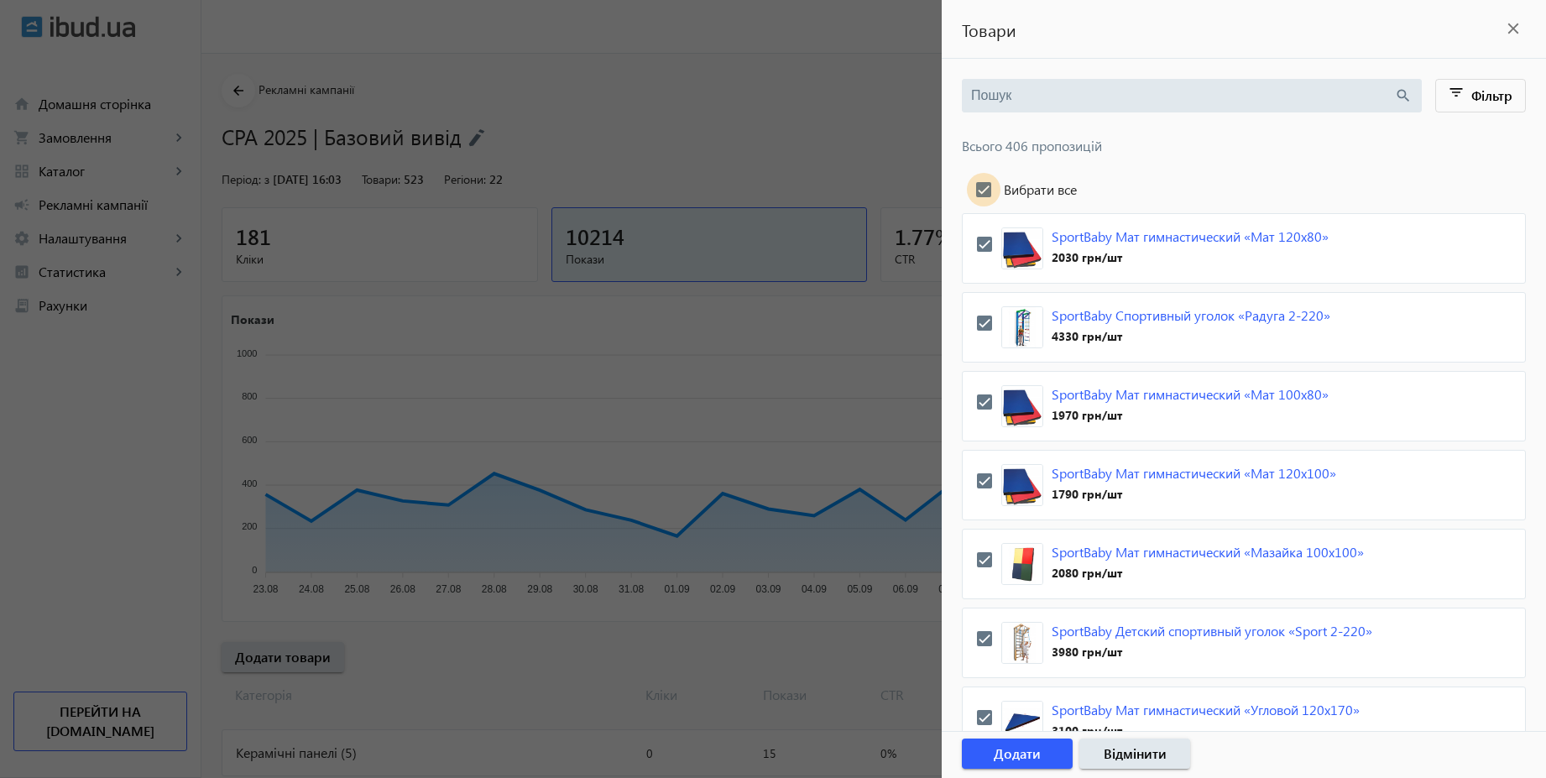
checkbox input "true"
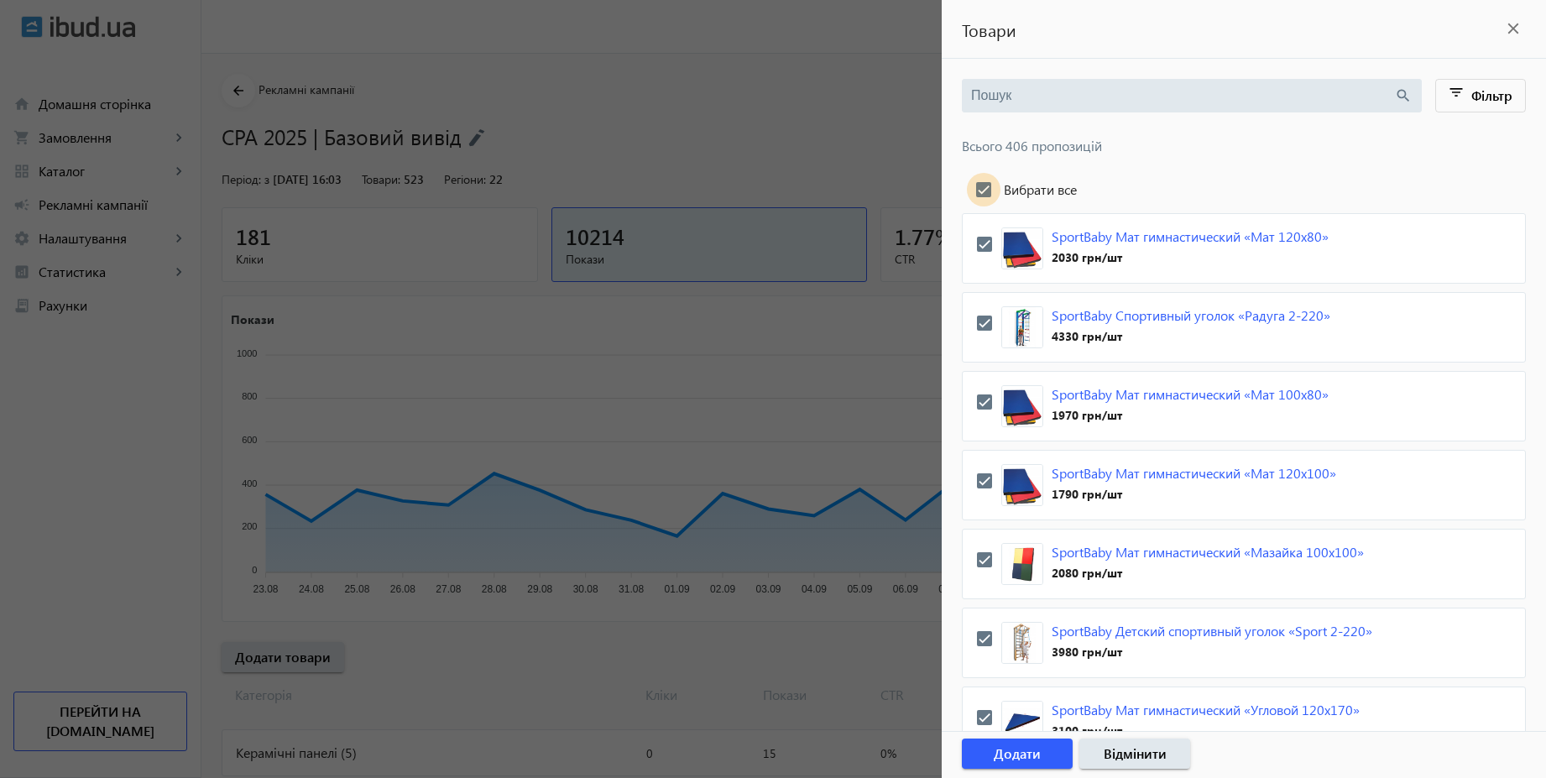
checkbox input "true"
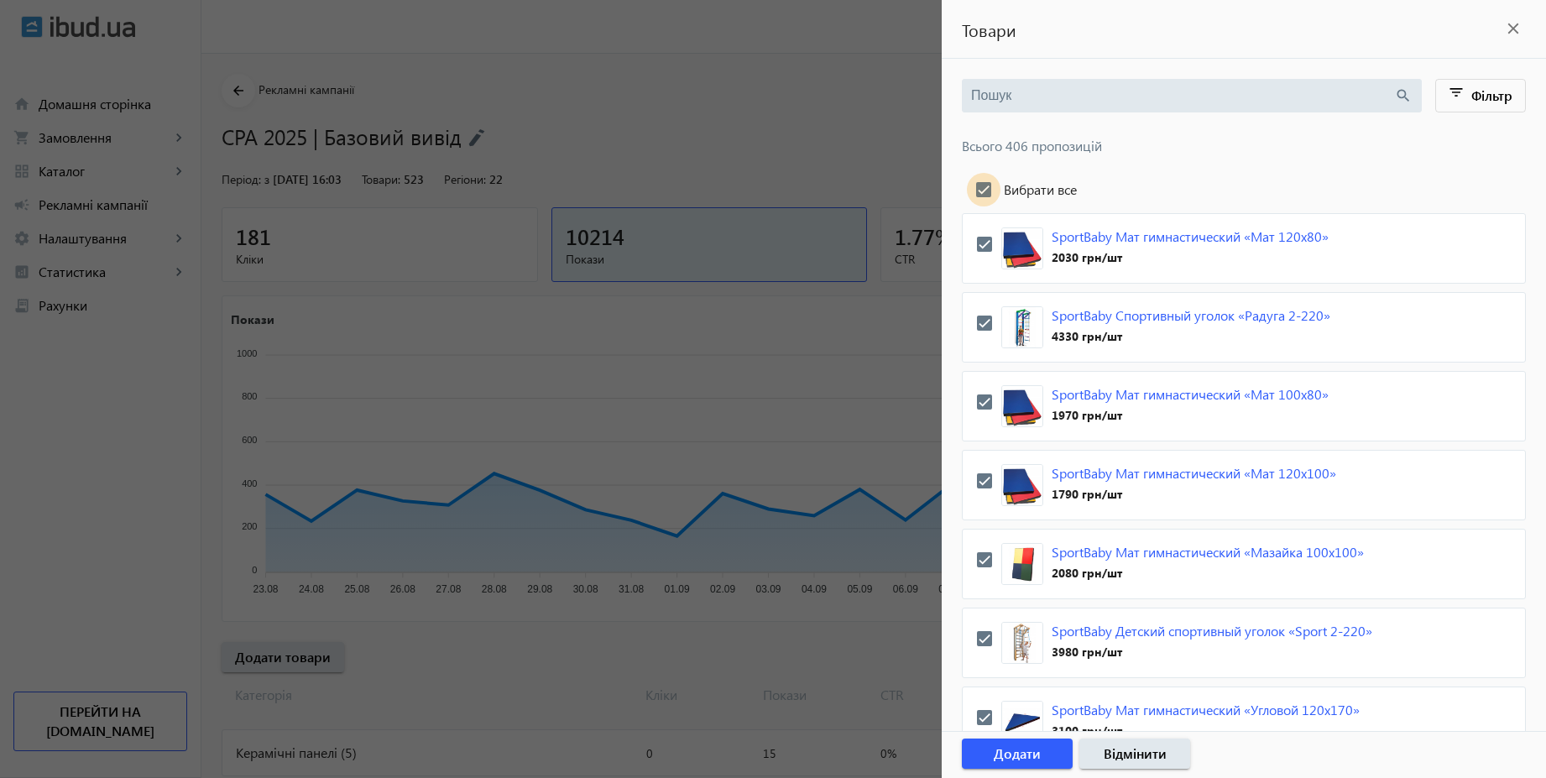
checkbox input "true"
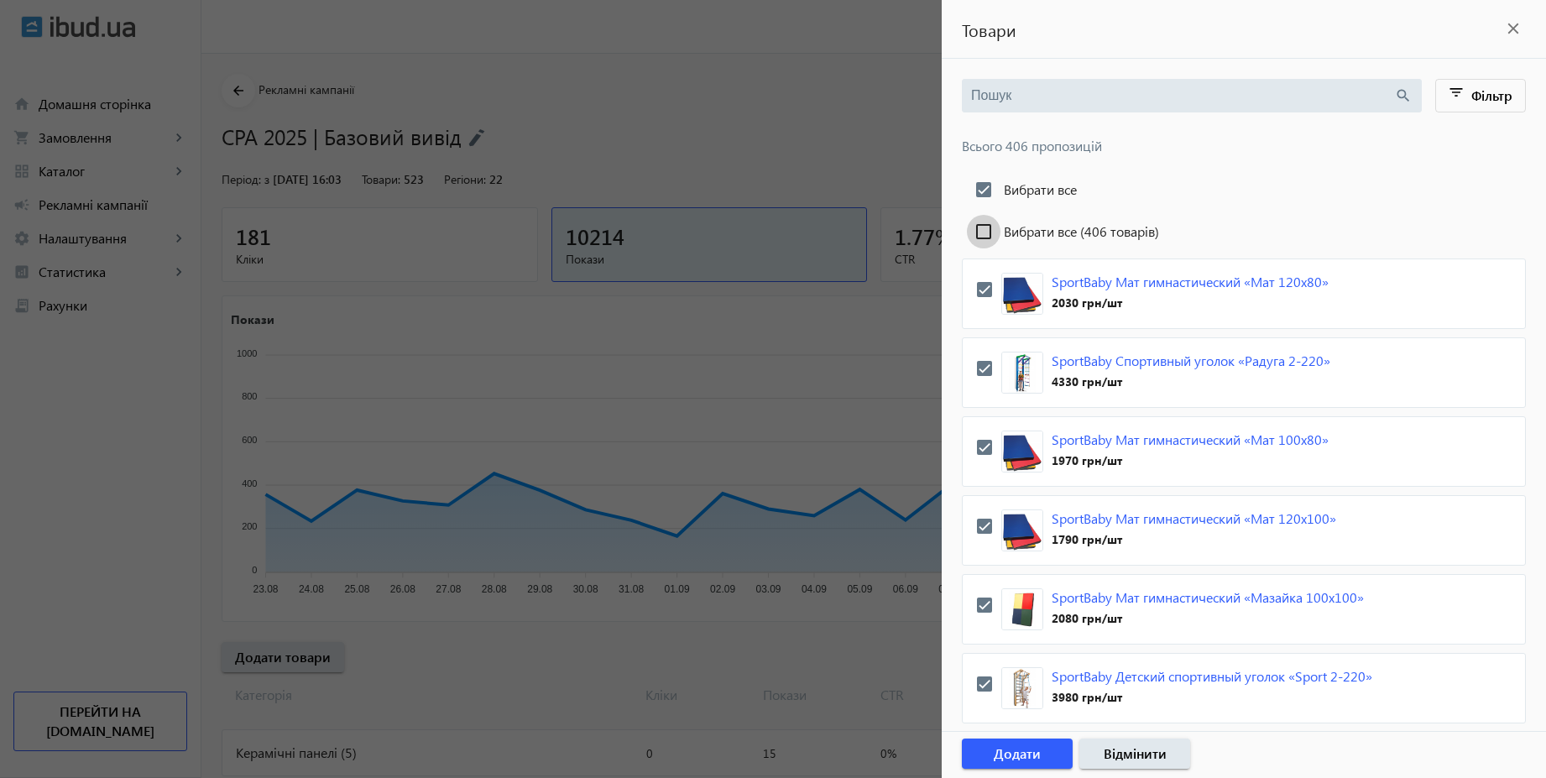
click at [975, 222] on input "Вибрати все (406 товарів)" at bounding box center [984, 232] width 34 height 34
checkbox input "true"
click at [1047, 754] on span "button" at bounding box center [1017, 754] width 111 height 40
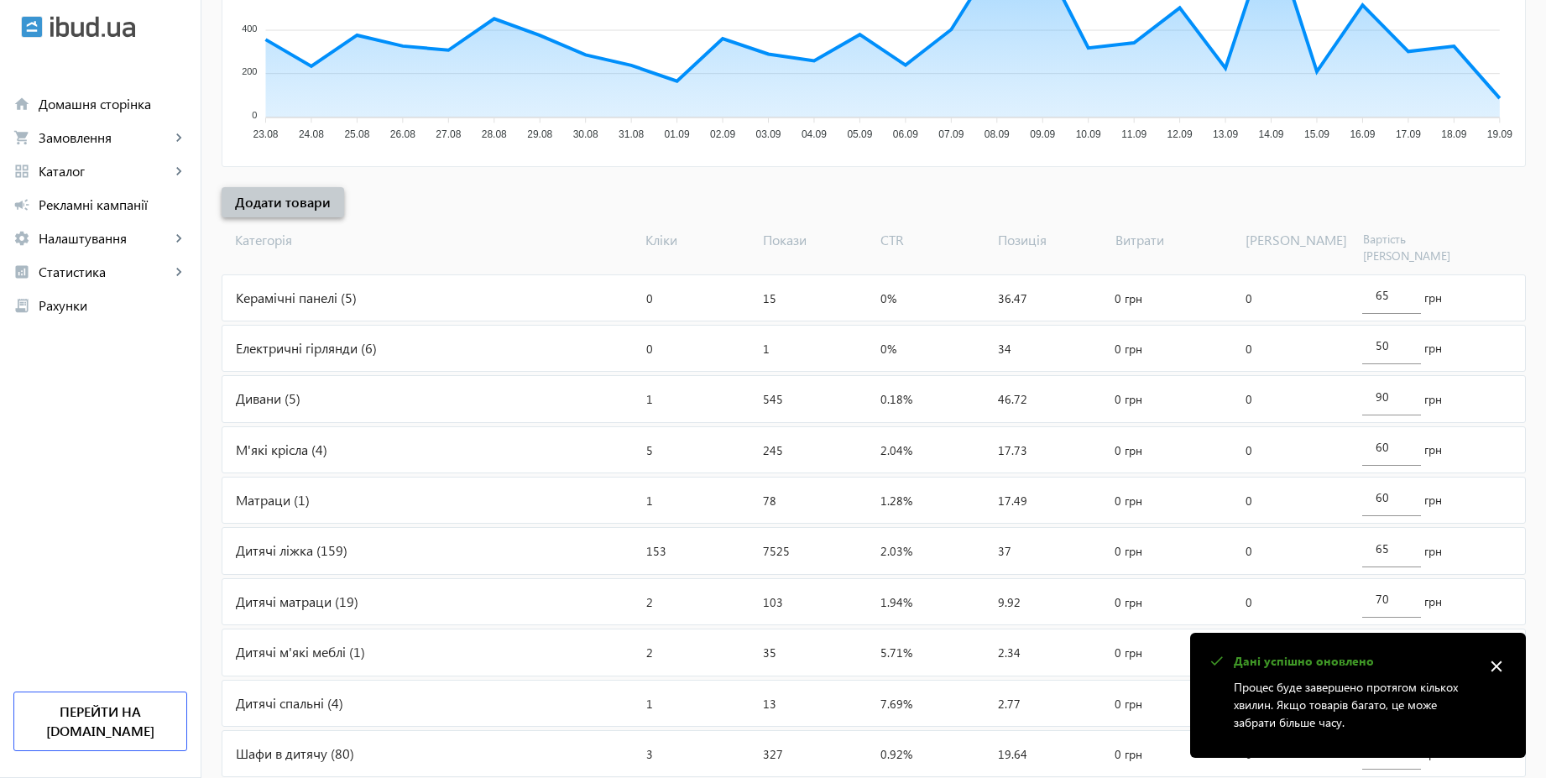
scroll to position [160, 0]
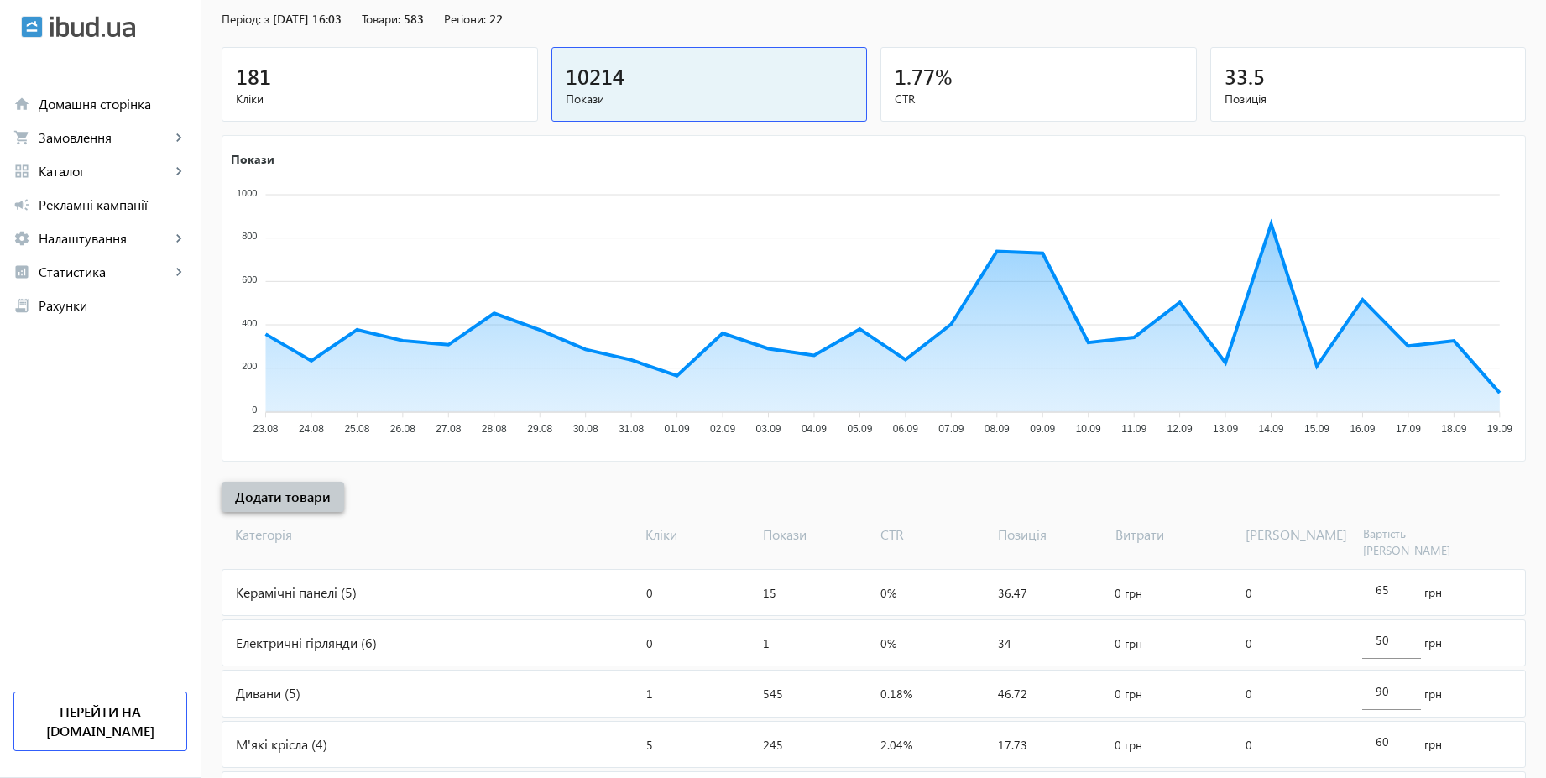
click at [295, 488] on span "Додати товари" at bounding box center [283, 497] width 96 height 18
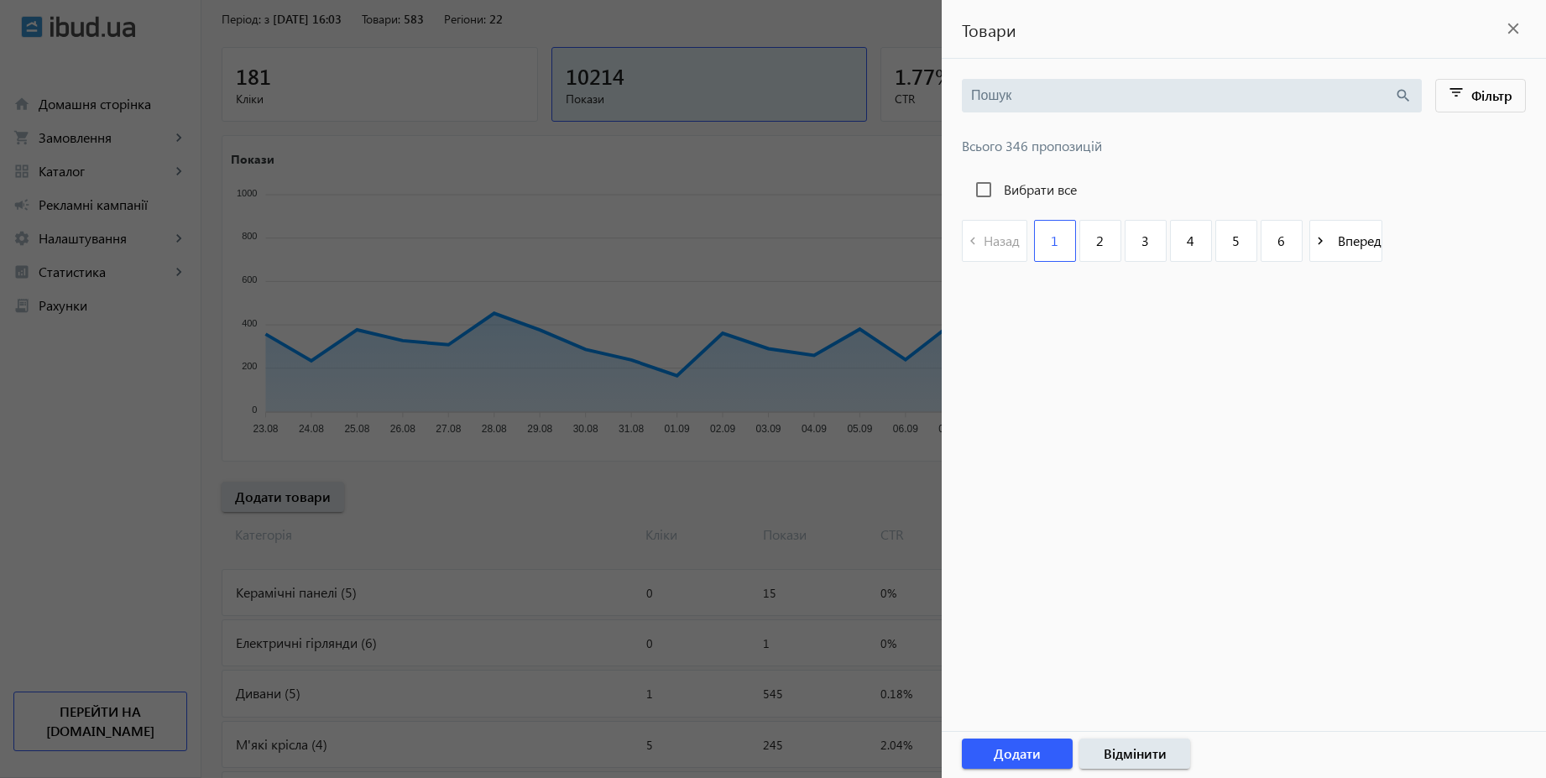
click at [478, 475] on div at bounding box center [773, 389] width 1546 height 778
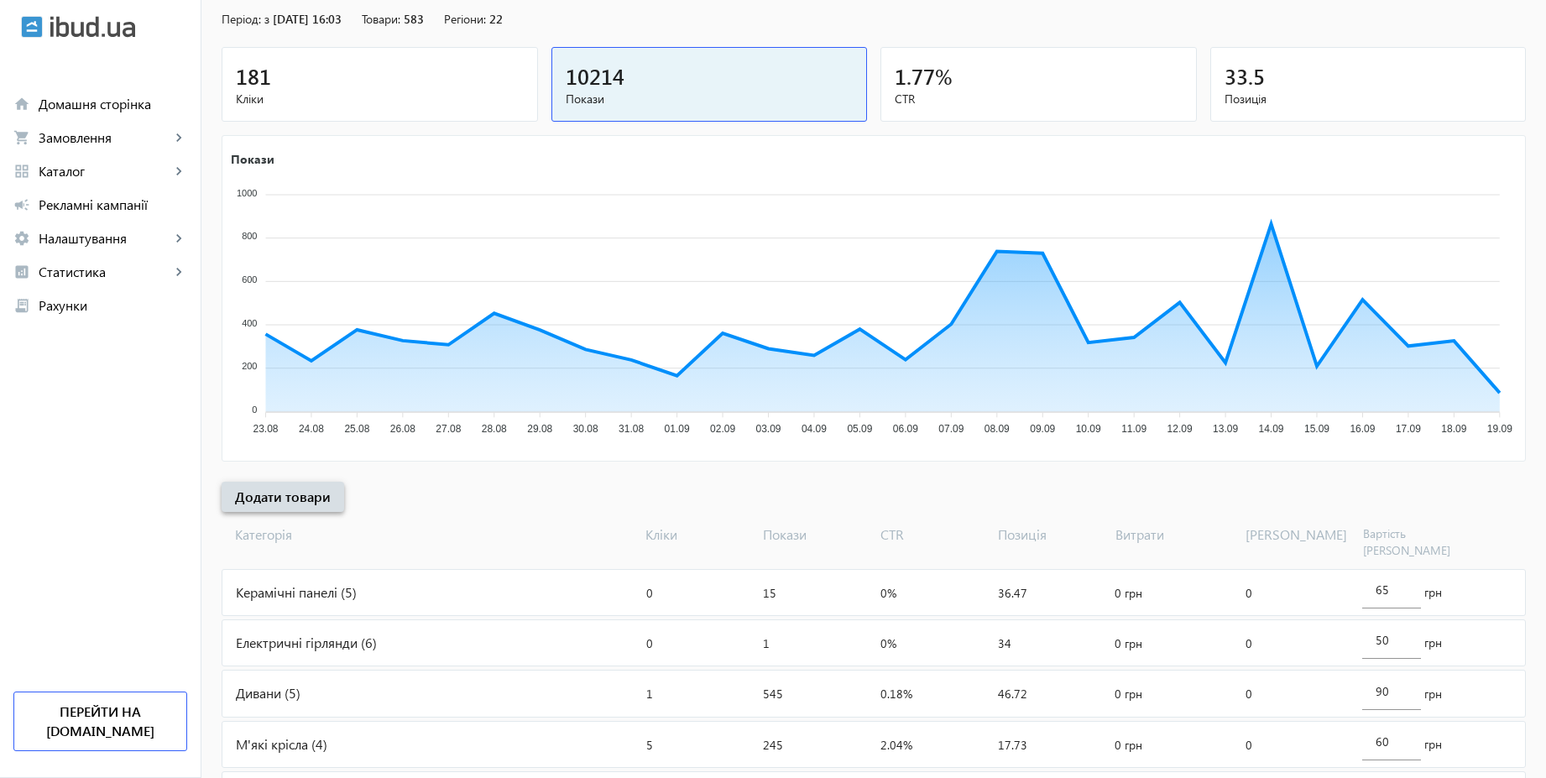
click at [307, 494] on span "Додати товари" at bounding box center [283, 497] width 96 height 18
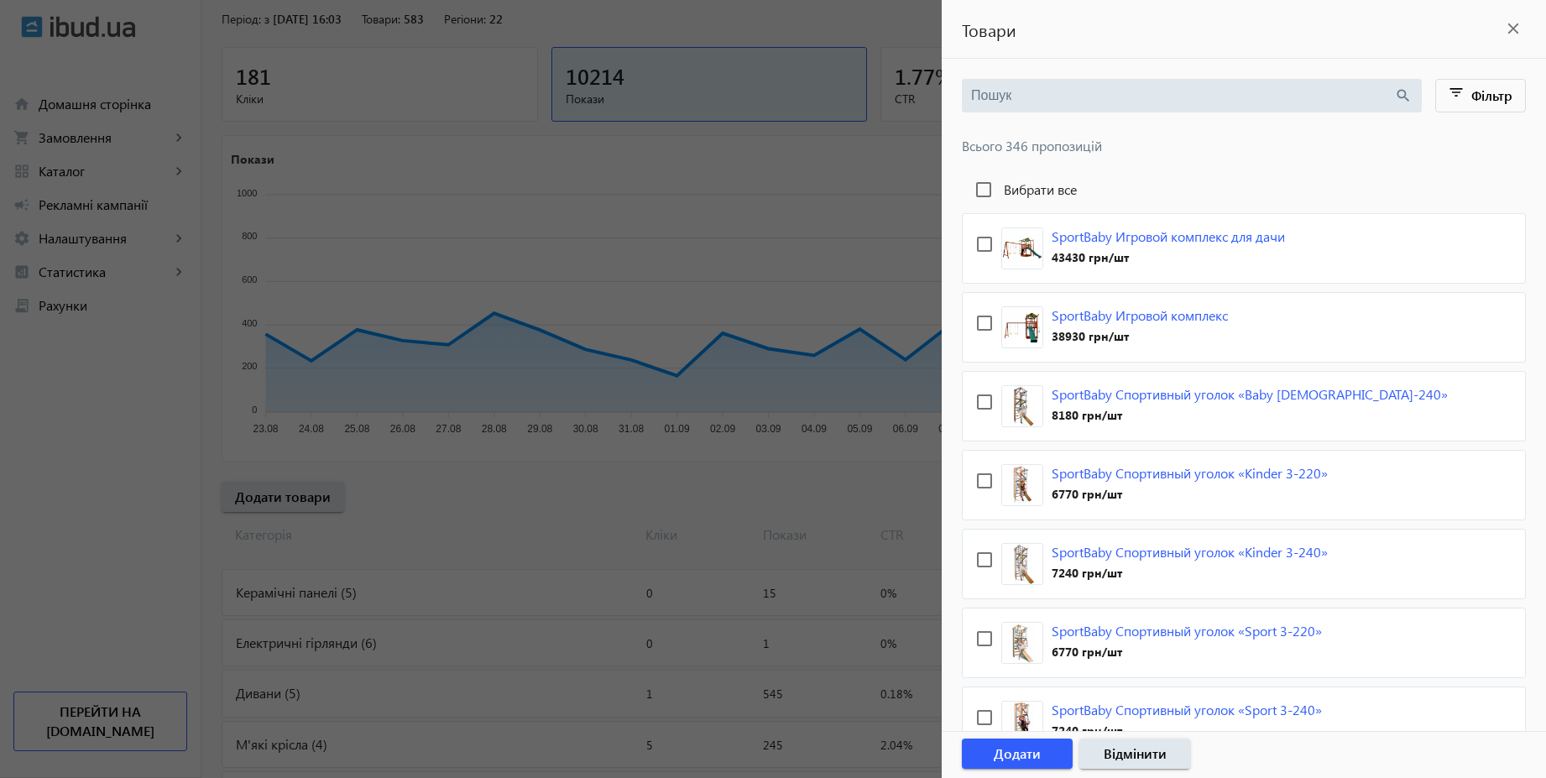
click at [467, 496] on div at bounding box center [773, 389] width 1546 height 778
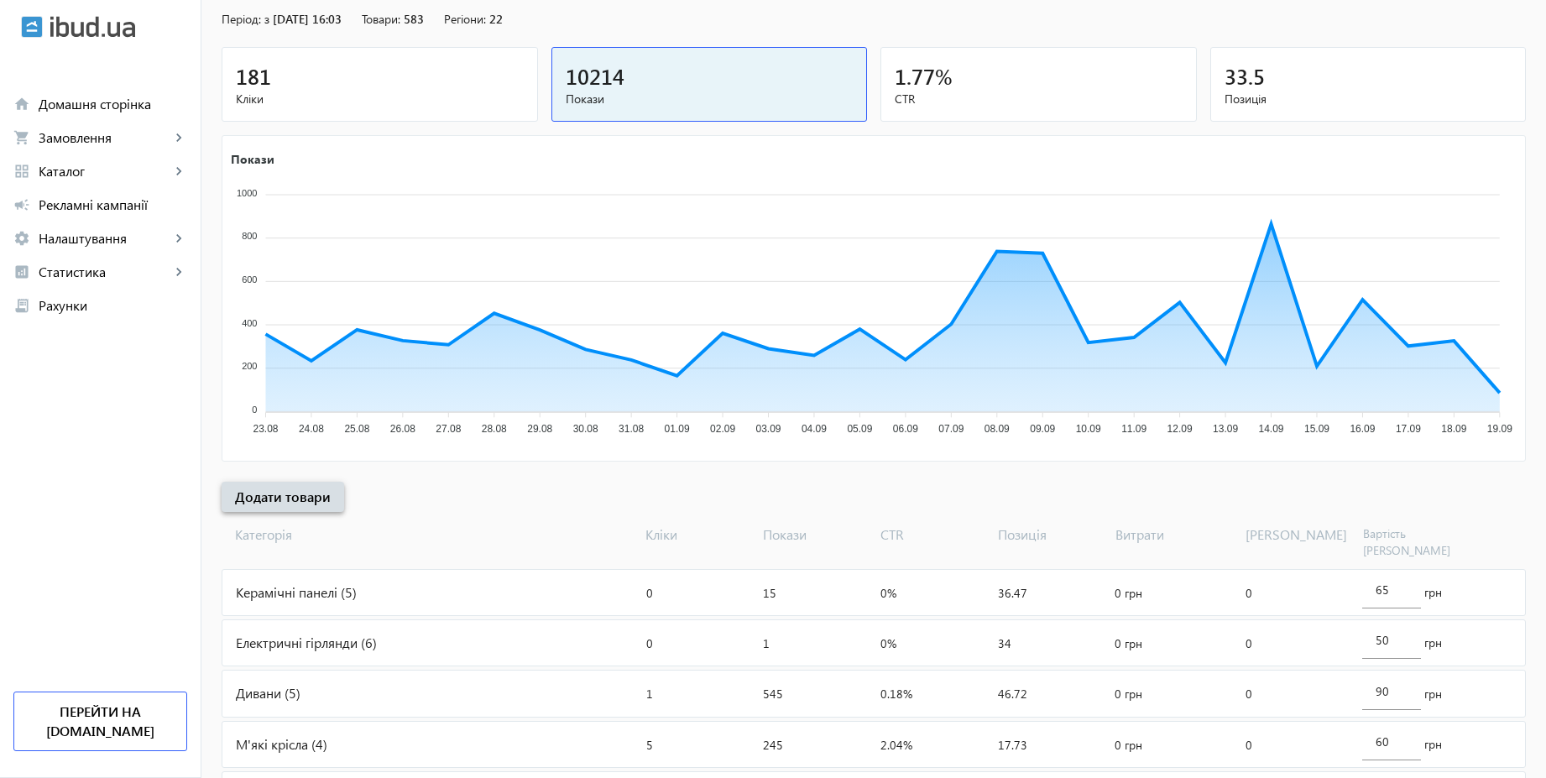
click at [316, 495] on span "Додати товари" at bounding box center [283, 497] width 96 height 18
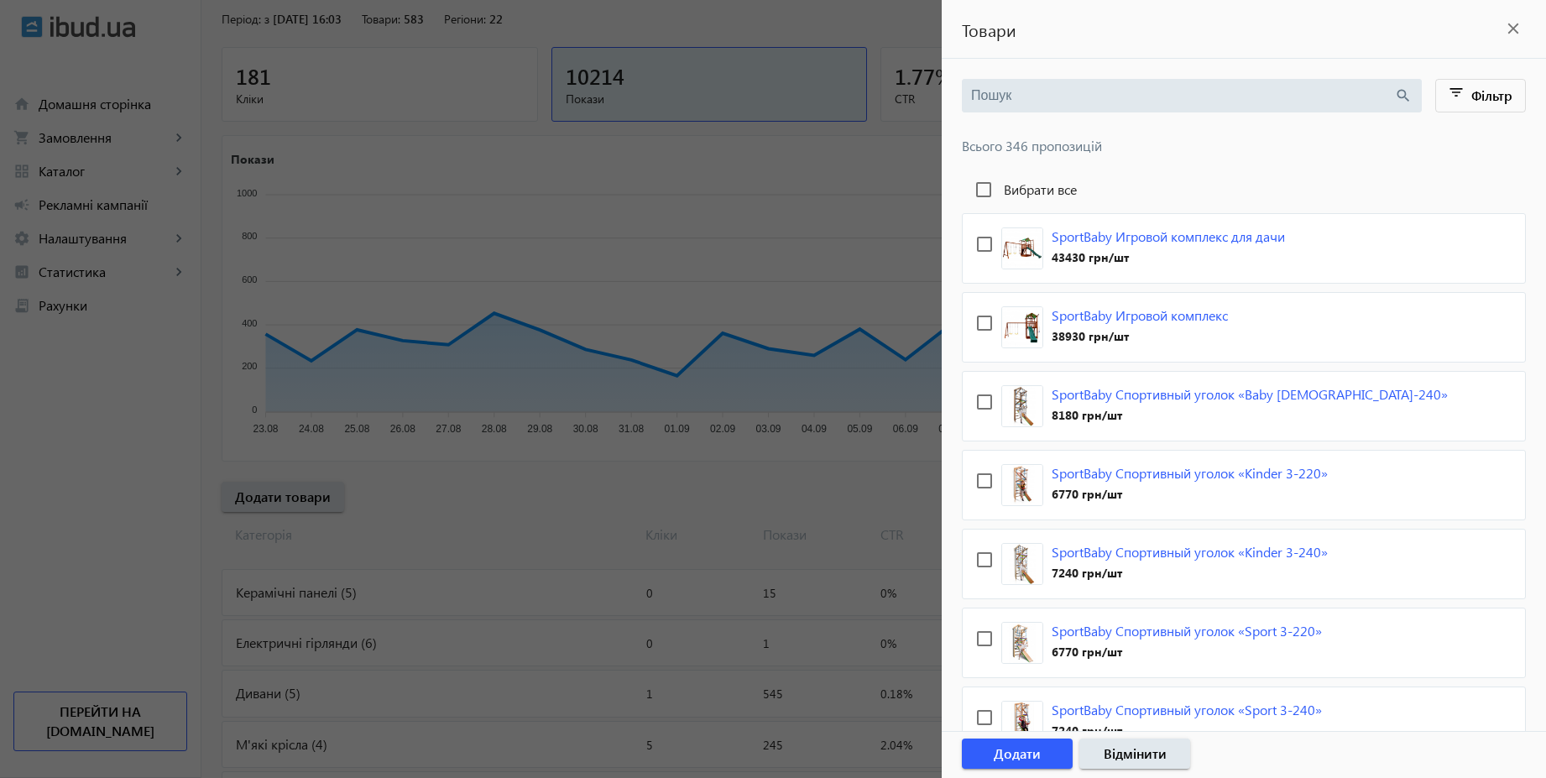
click at [500, 488] on div at bounding box center [773, 389] width 1546 height 778
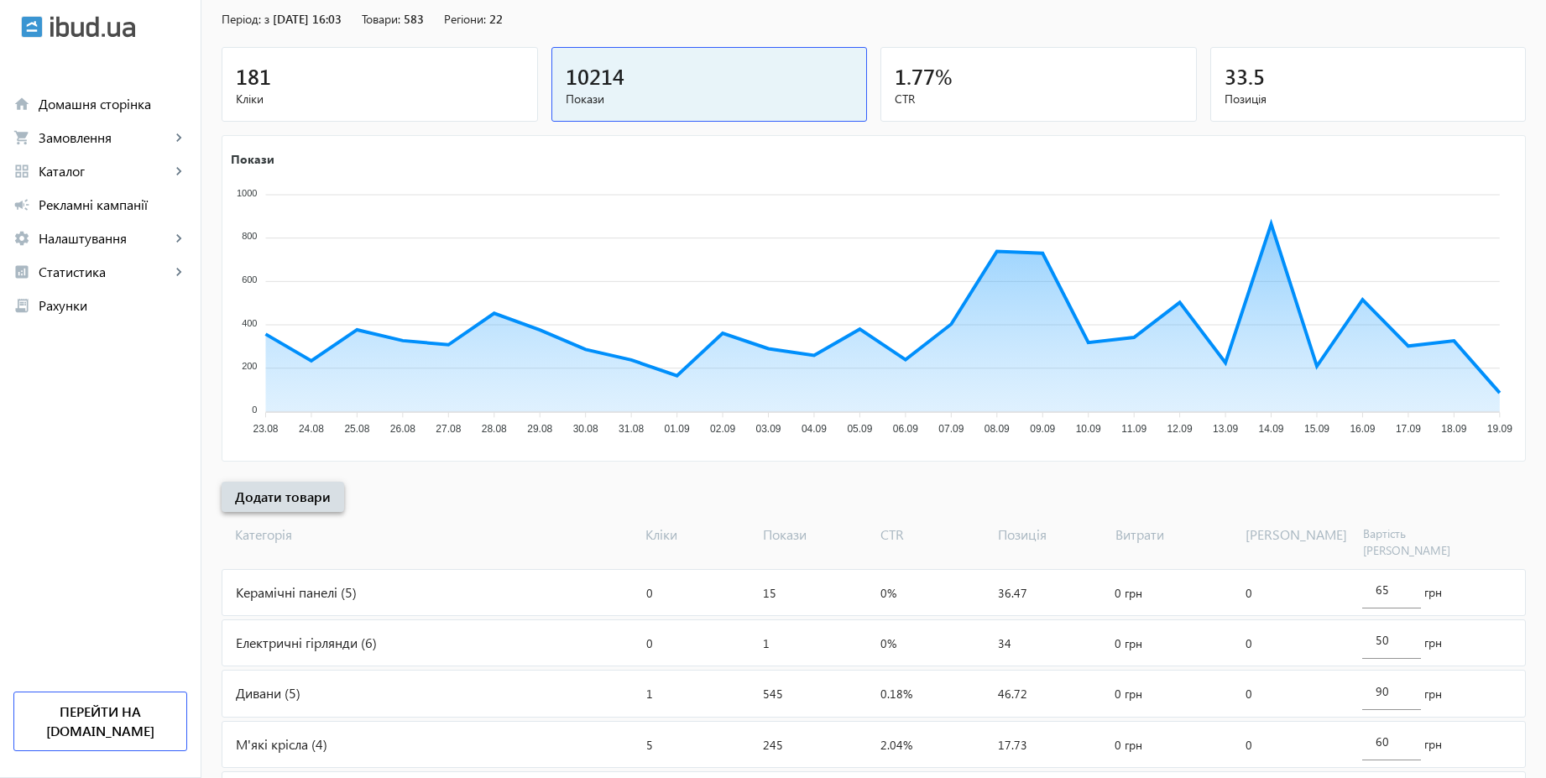
click at [320, 496] on span at bounding box center [283, 497] width 123 height 40
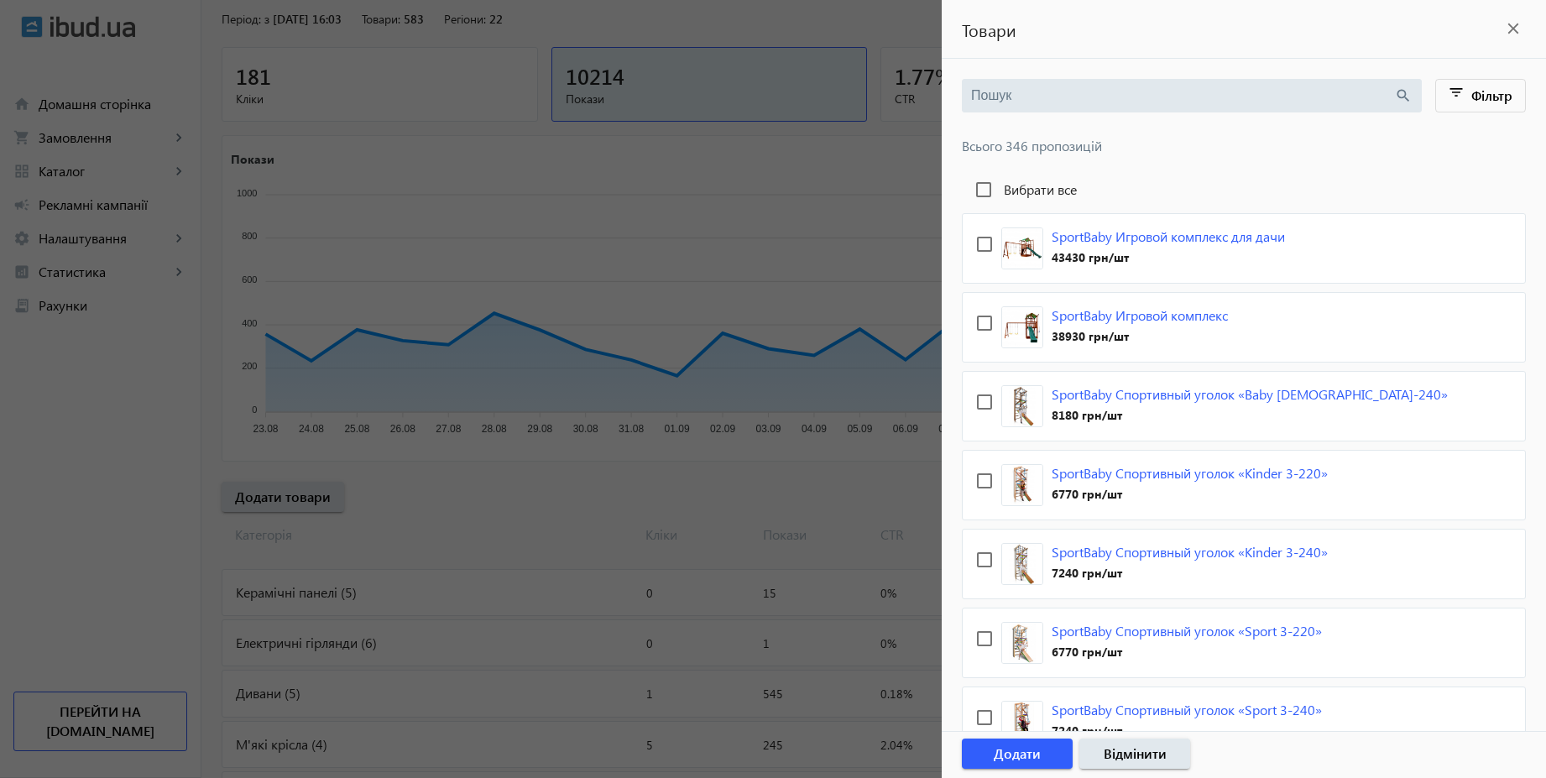
click at [543, 478] on div at bounding box center [773, 389] width 1546 height 778
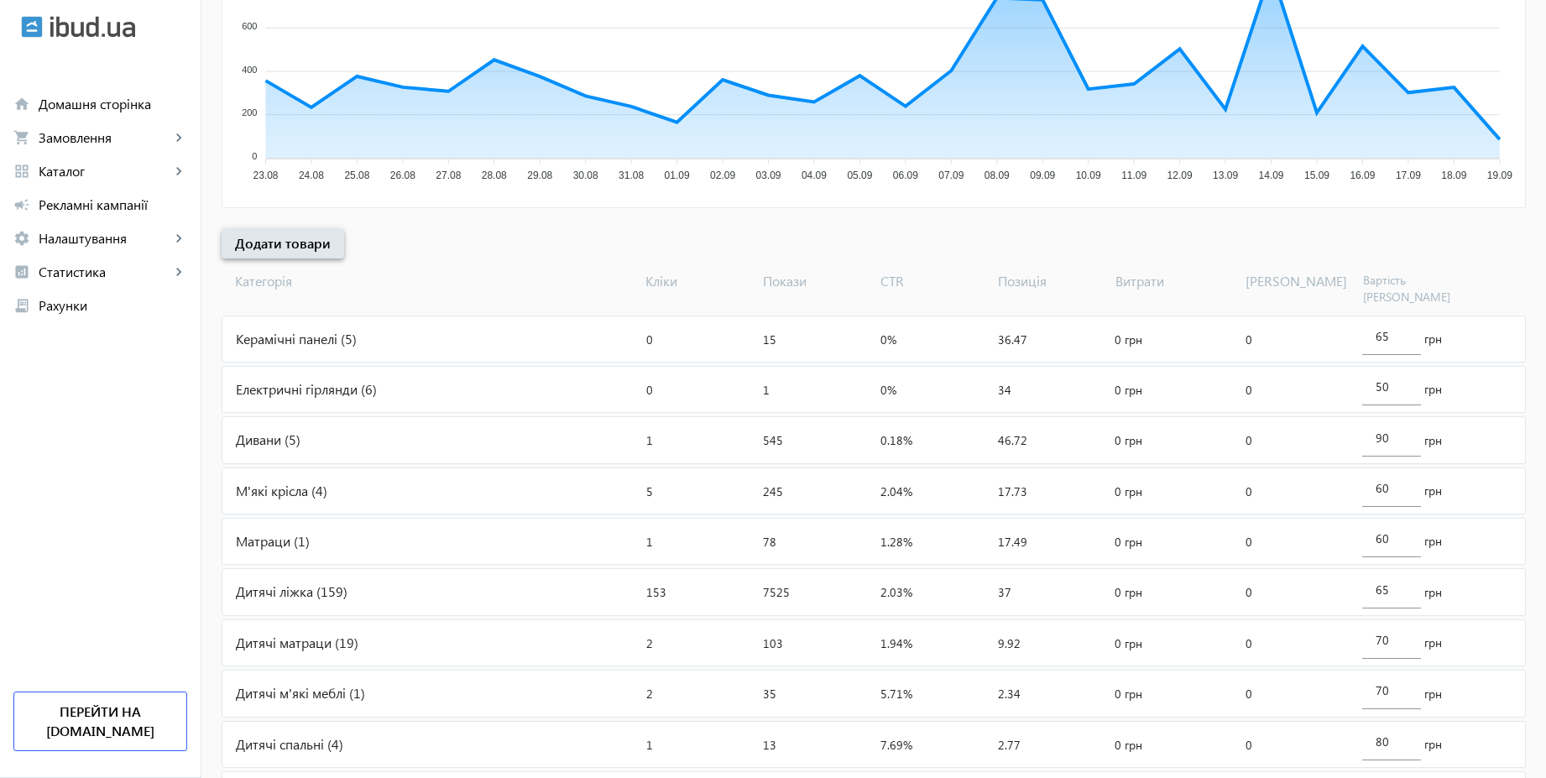
scroll to position [563, 0]
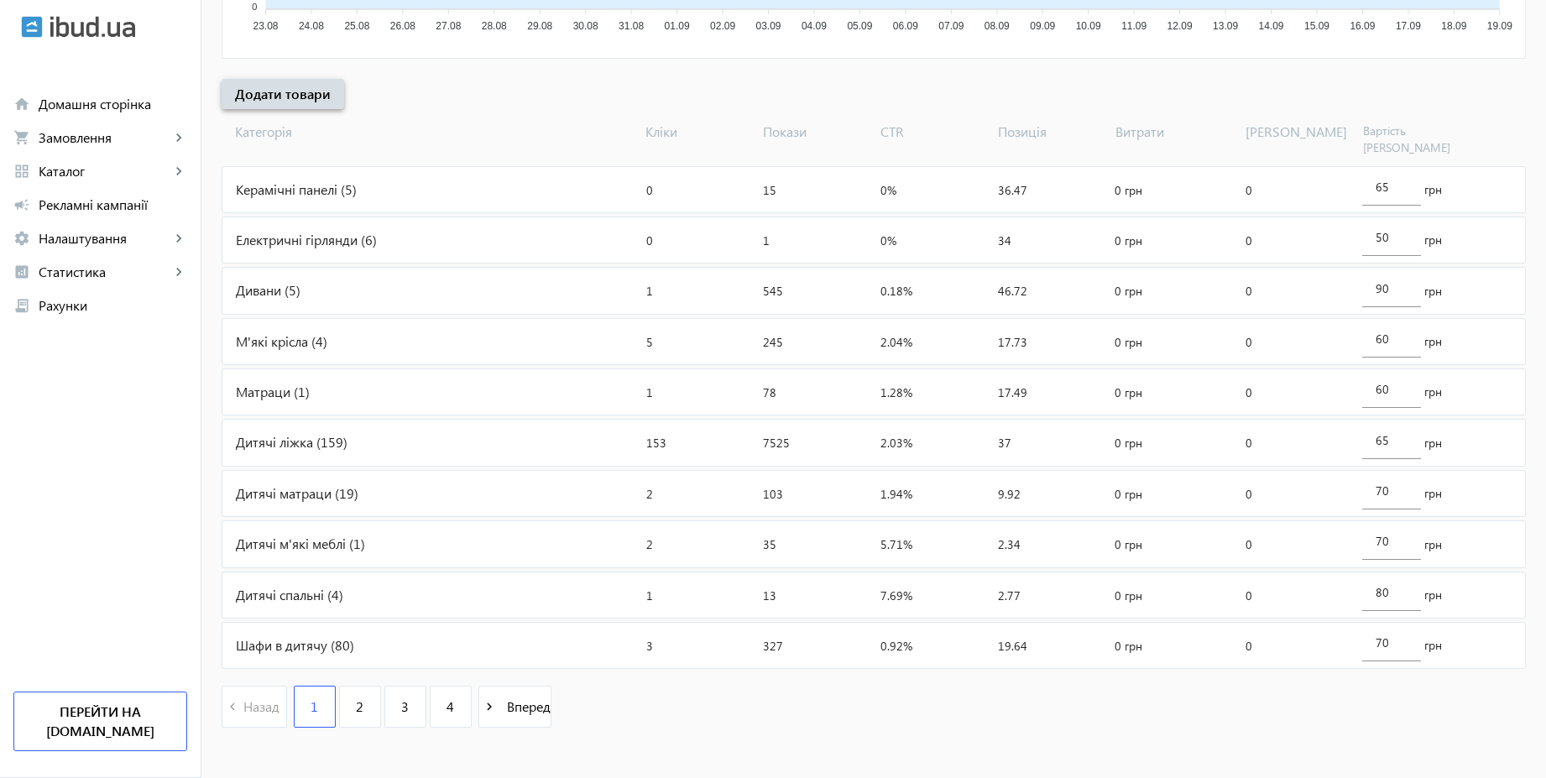
click at [314, 97] on span "Додати товари" at bounding box center [283, 94] width 96 height 18
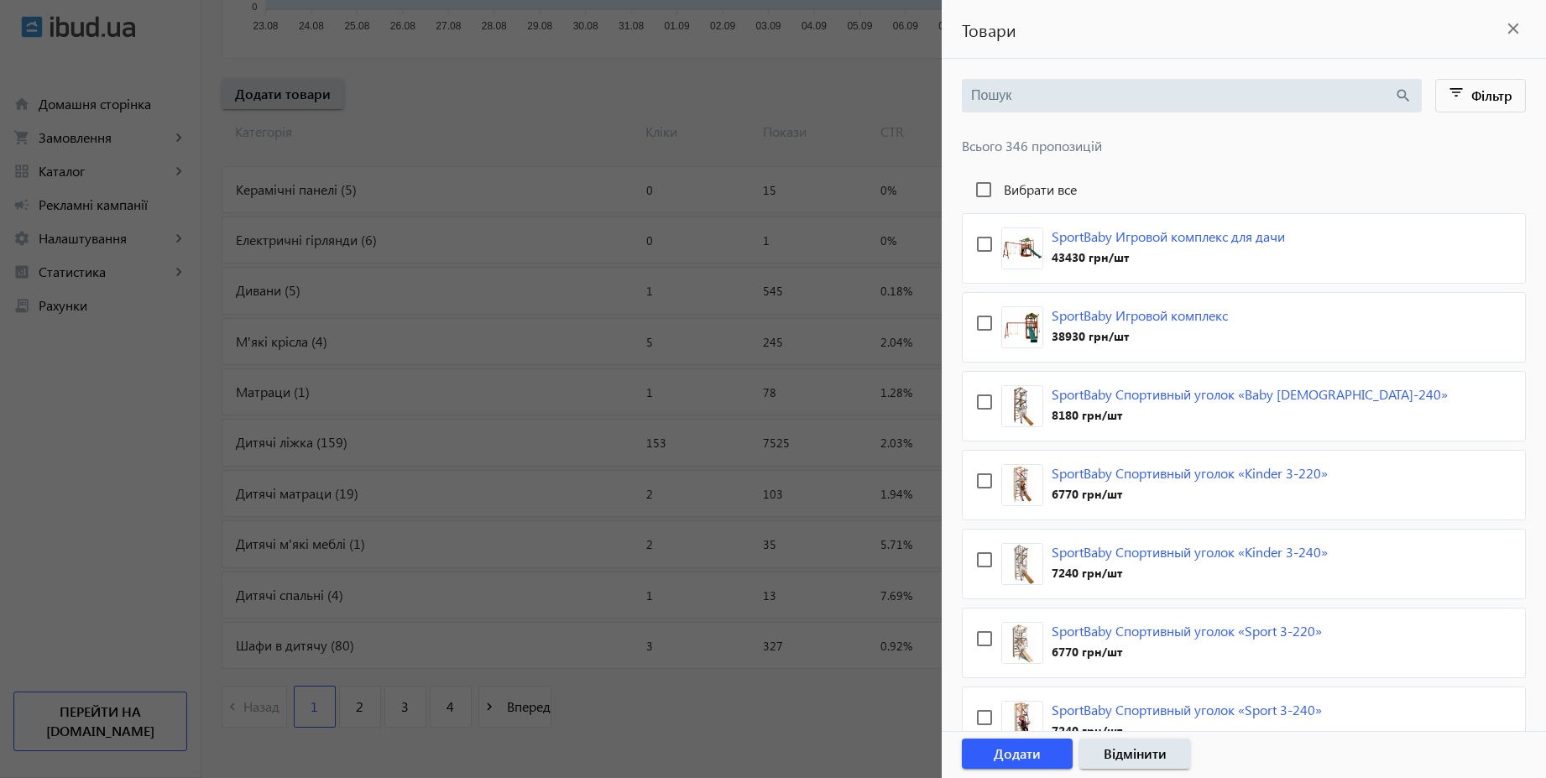
click at [816, 111] on div at bounding box center [773, 389] width 1546 height 778
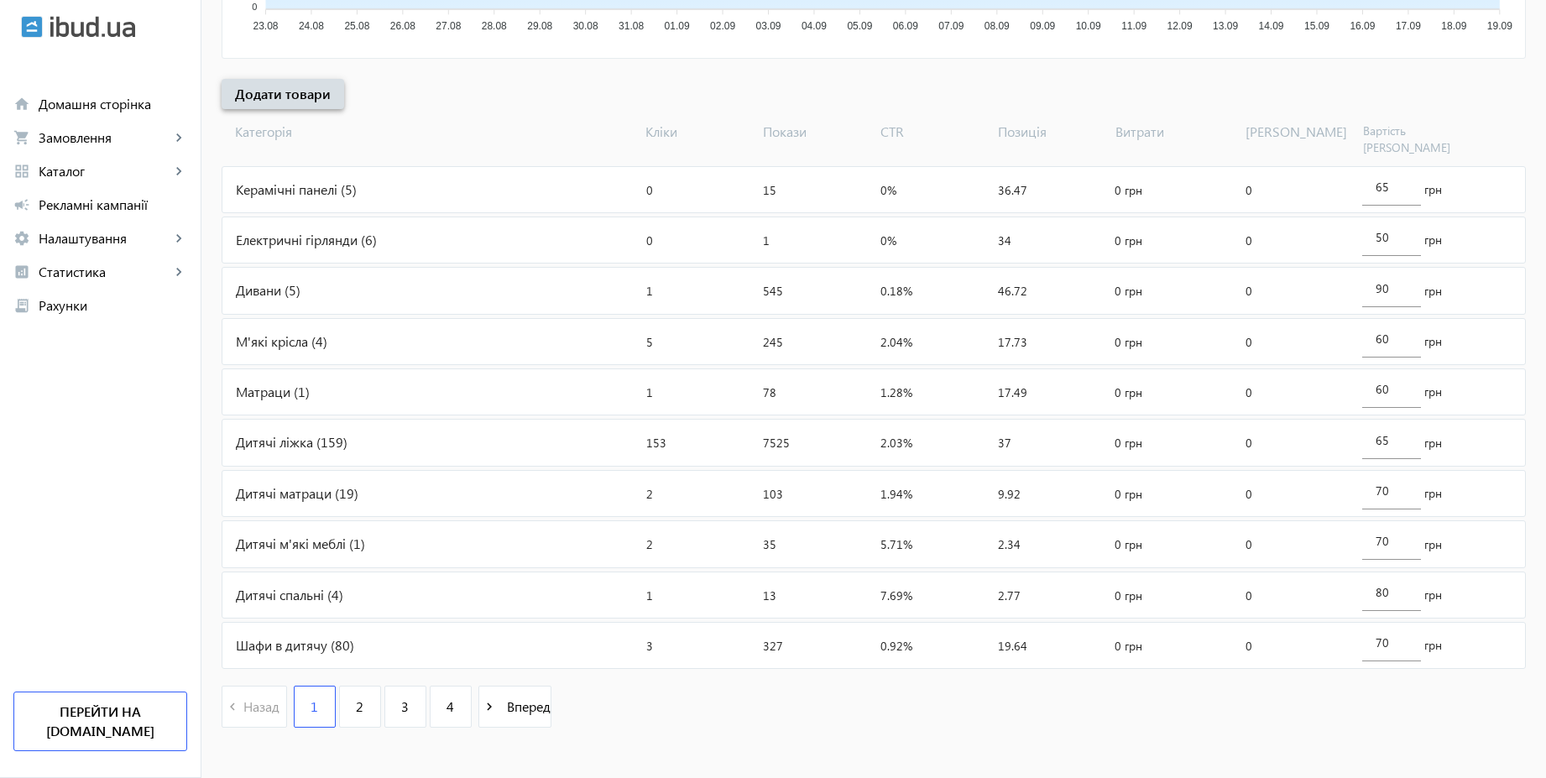
click at [267, 88] on span "Додати товари" at bounding box center [283, 94] width 96 height 18
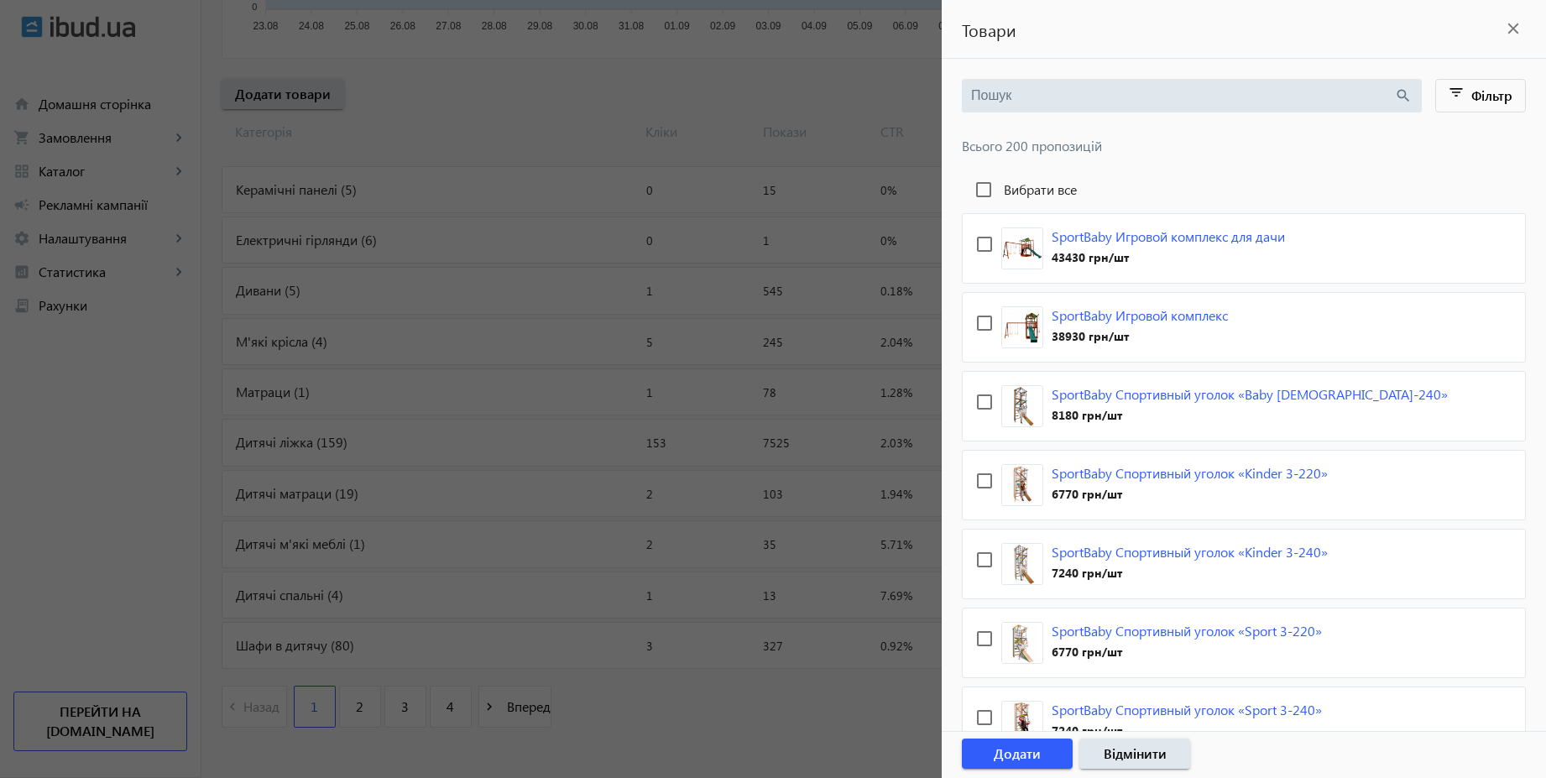
click at [509, 141] on div at bounding box center [773, 389] width 1546 height 778
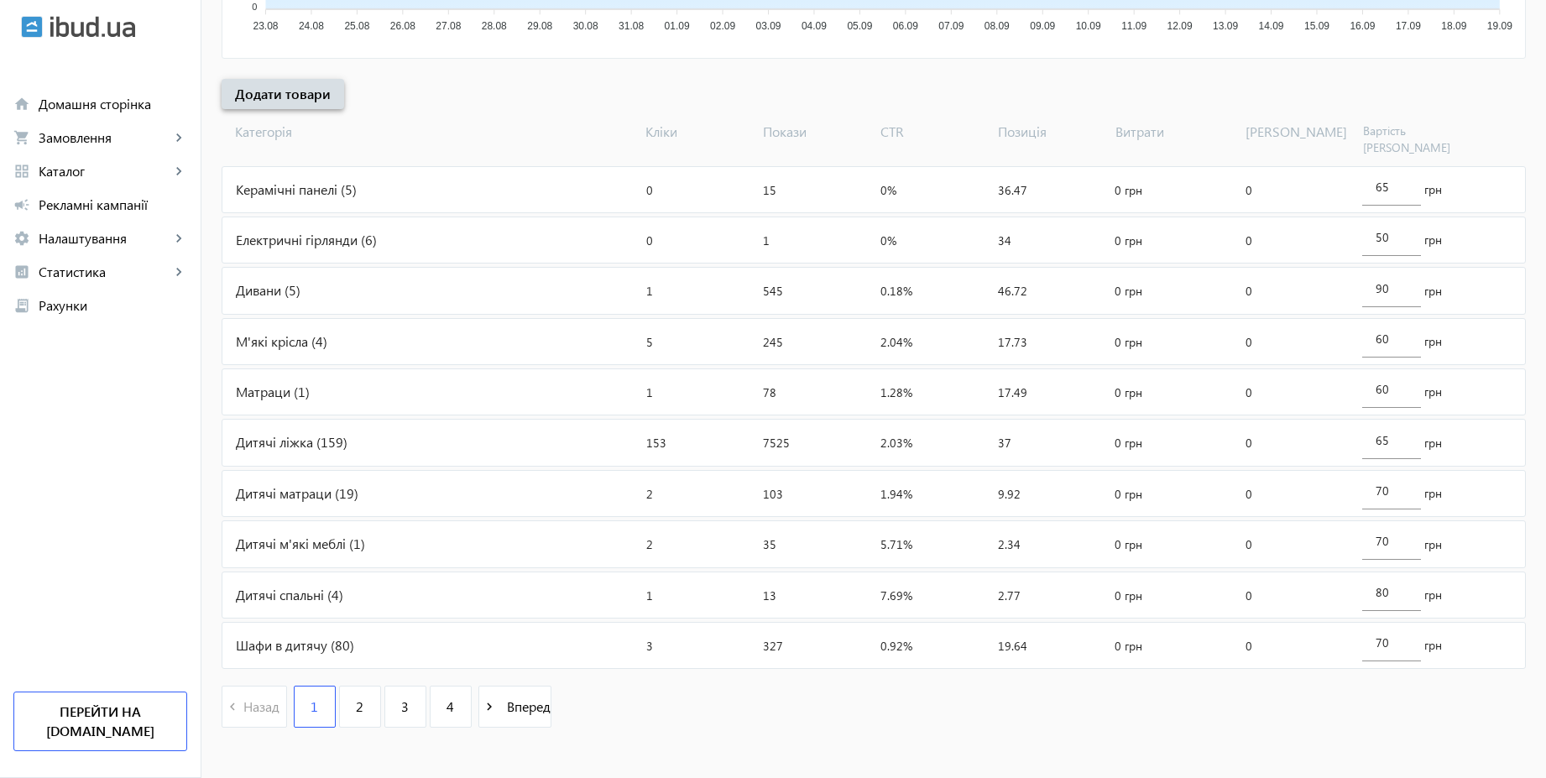
click at [279, 96] on span "Додати товари" at bounding box center [283, 94] width 96 height 18
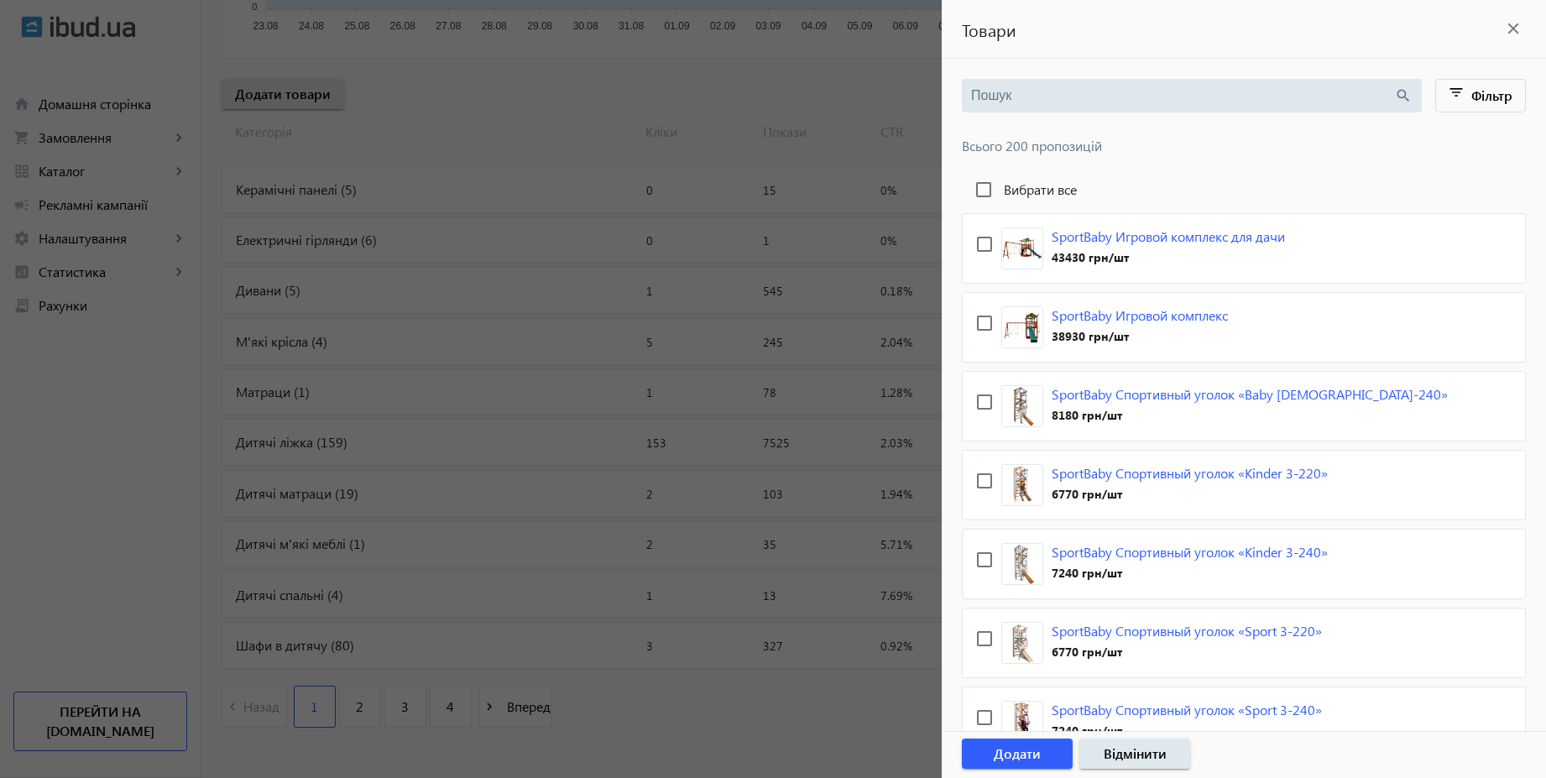
click at [556, 120] on div at bounding box center [773, 389] width 1546 height 778
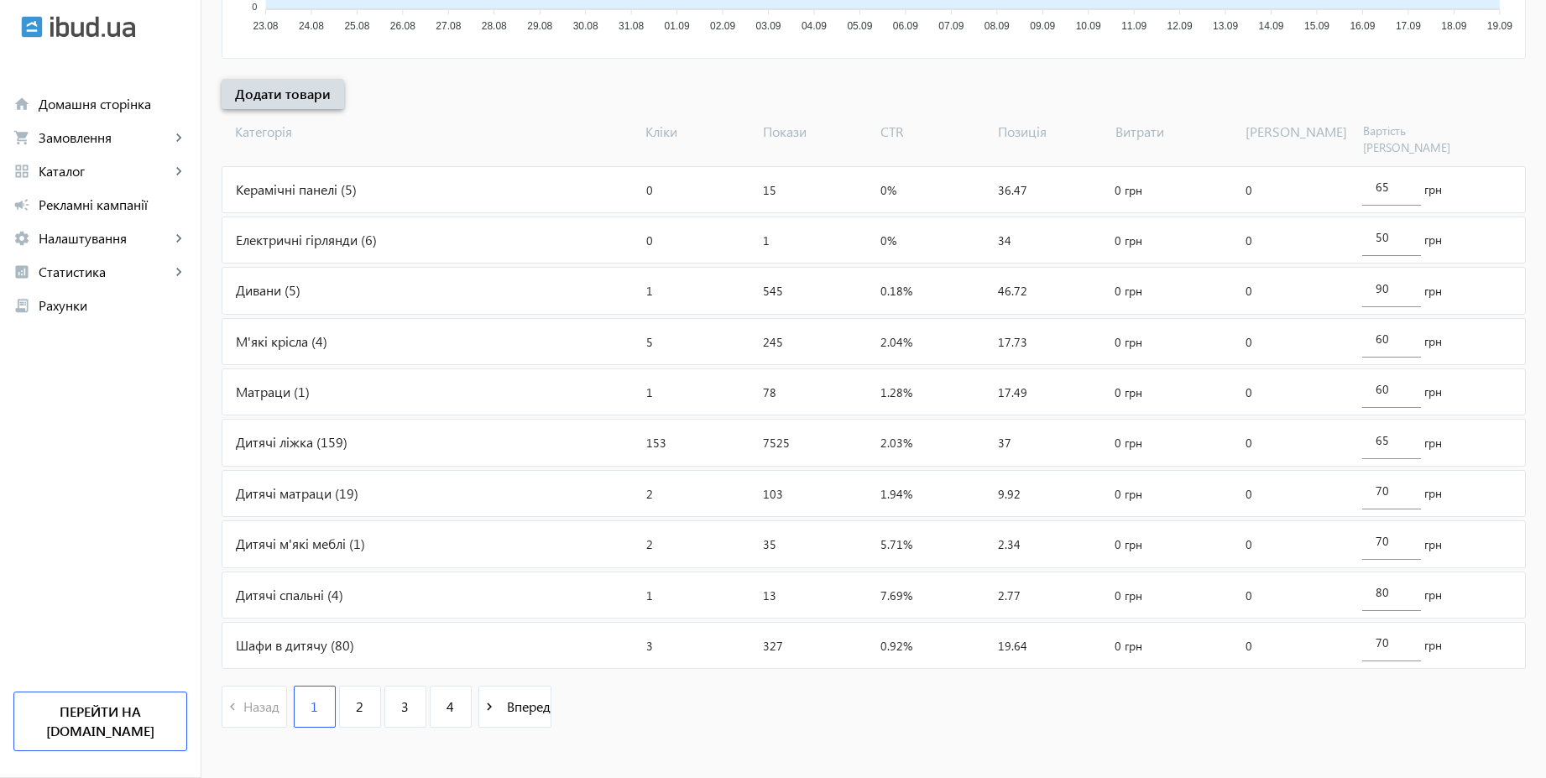
click at [279, 95] on span "Додати товари" at bounding box center [283, 94] width 96 height 18
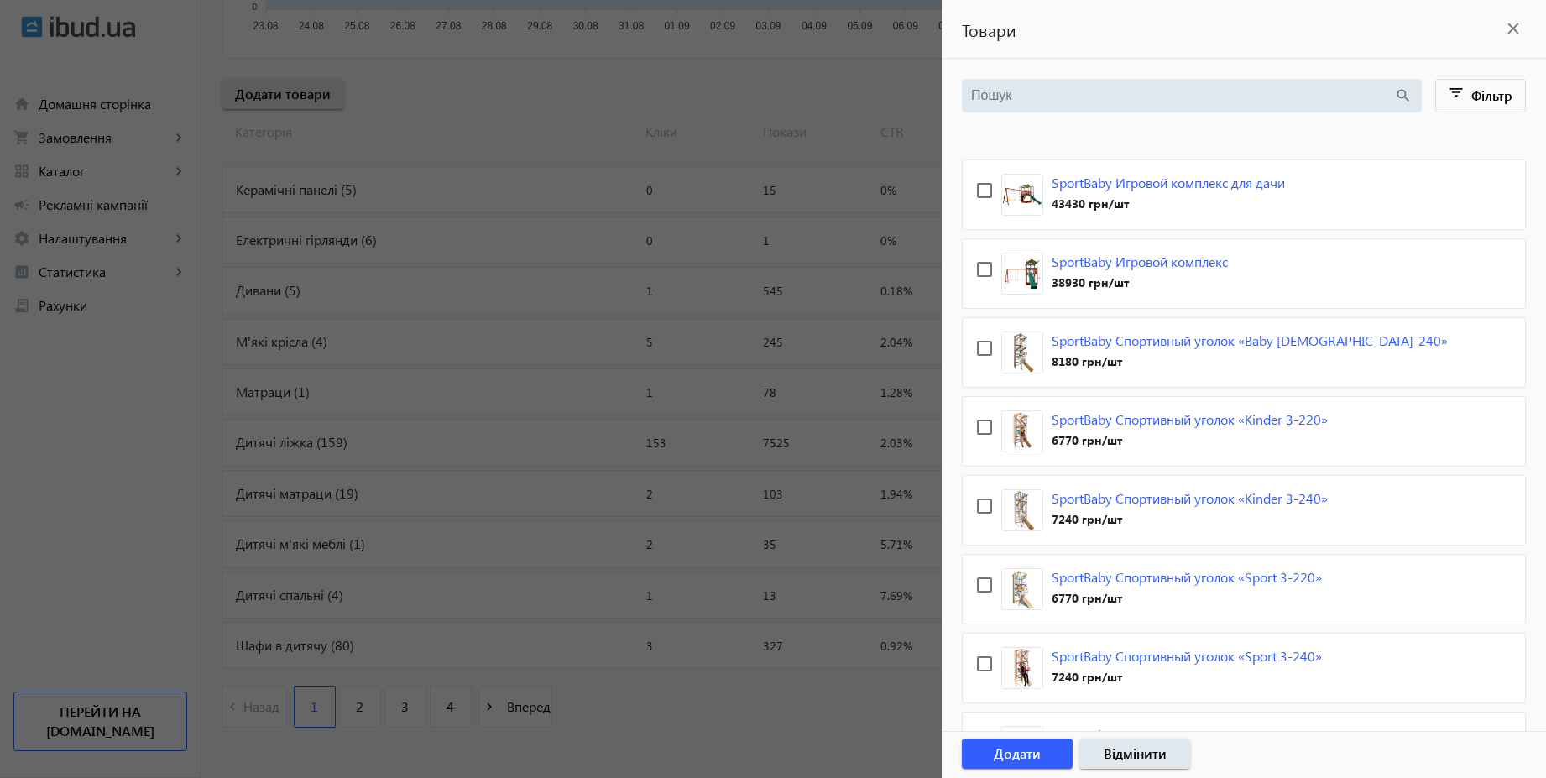
click at [608, 109] on div at bounding box center [773, 389] width 1546 height 778
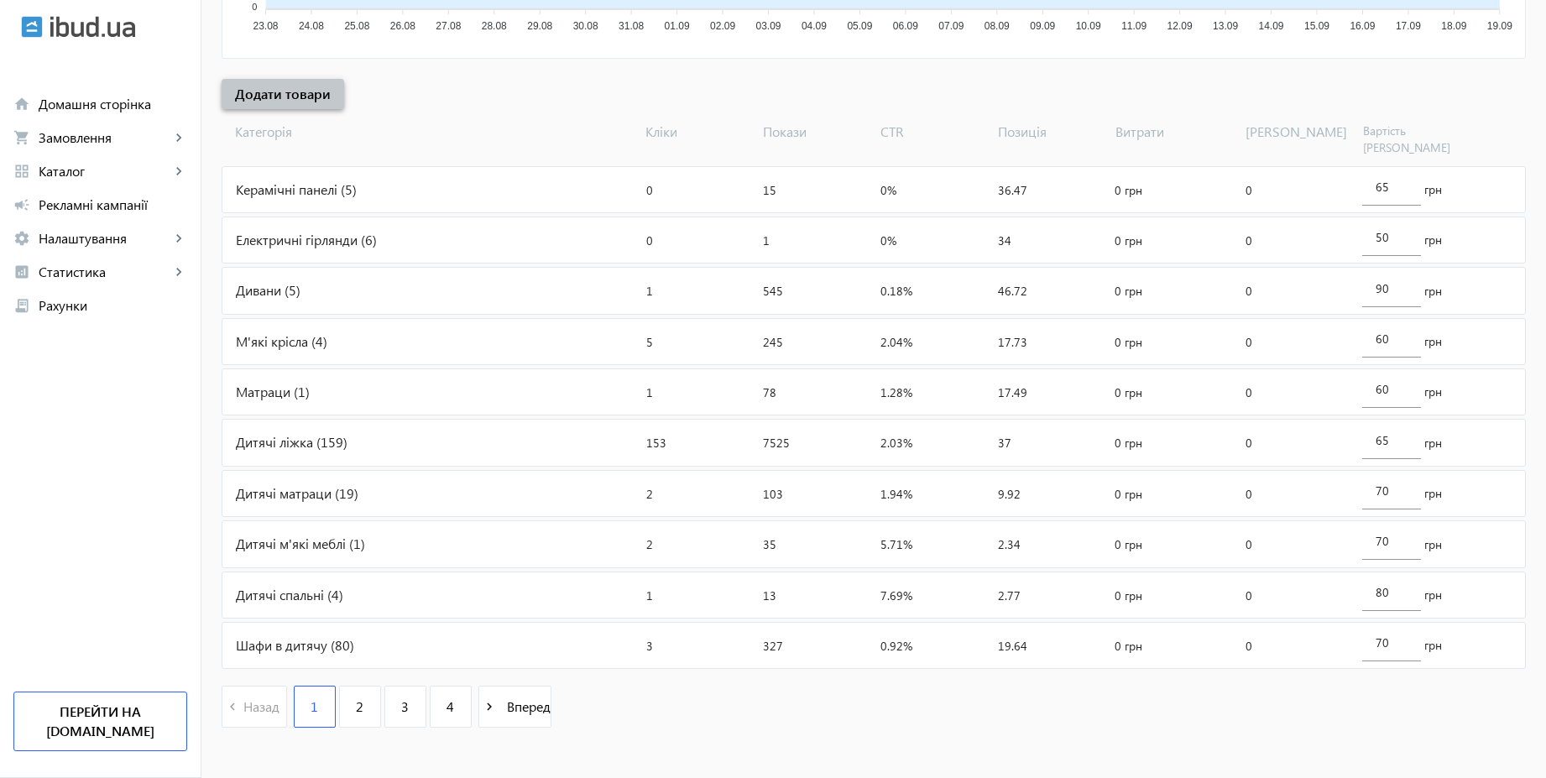
click at [309, 96] on span "Додати товари" at bounding box center [283, 94] width 96 height 18
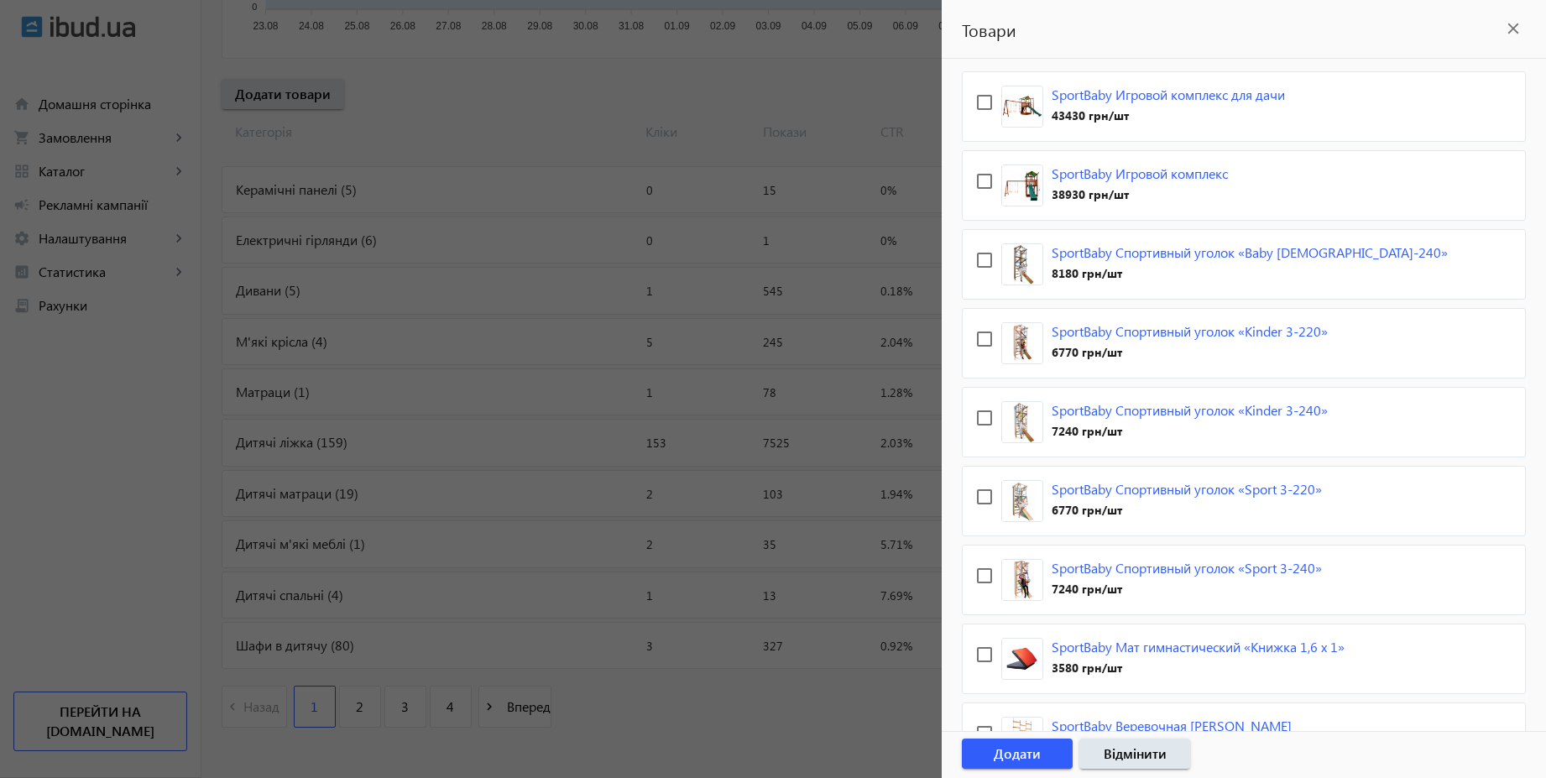
scroll to position [101, 0]
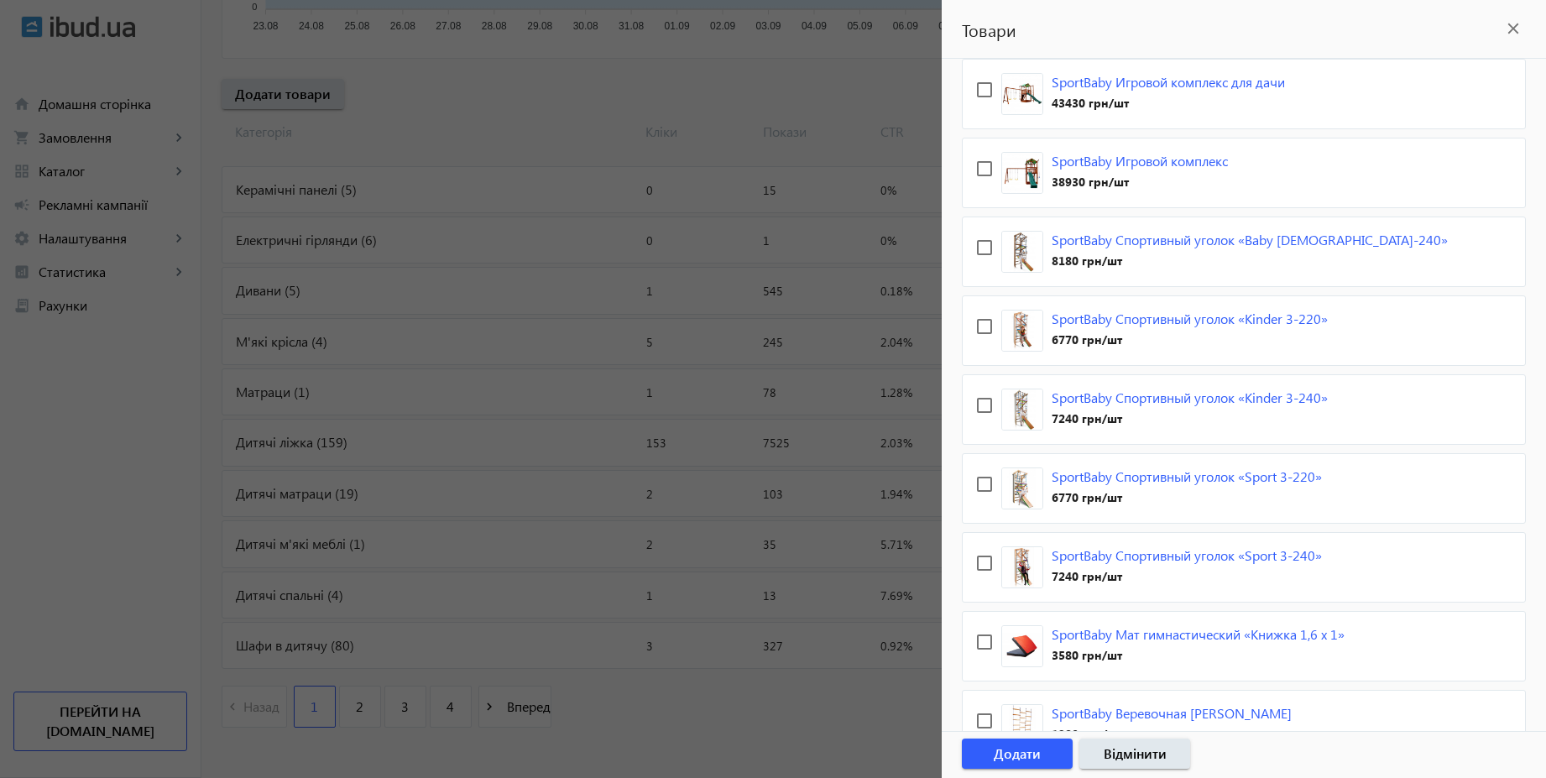
drag, startPoint x: 1535, startPoint y: 137, endPoint x: 1504, endPoint y: 381, distance: 246.2
click at [1503, 389] on div "search filter_list Фільтр SportBaby Игровой комплекс для дачи 43430 грн/шт Spor…" at bounding box center [1244, 395] width 604 height 672
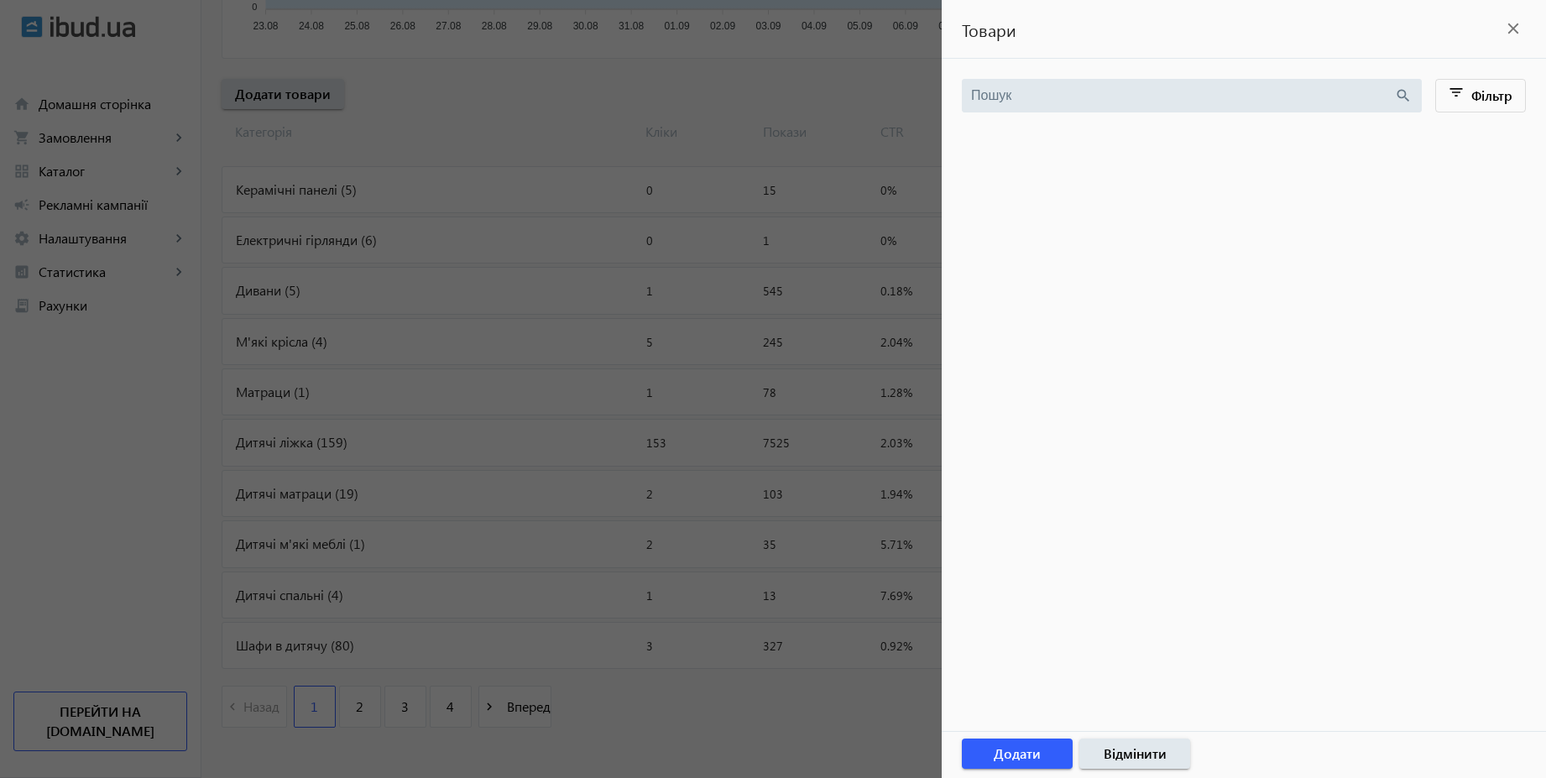
click at [559, 139] on div at bounding box center [773, 389] width 1546 height 778
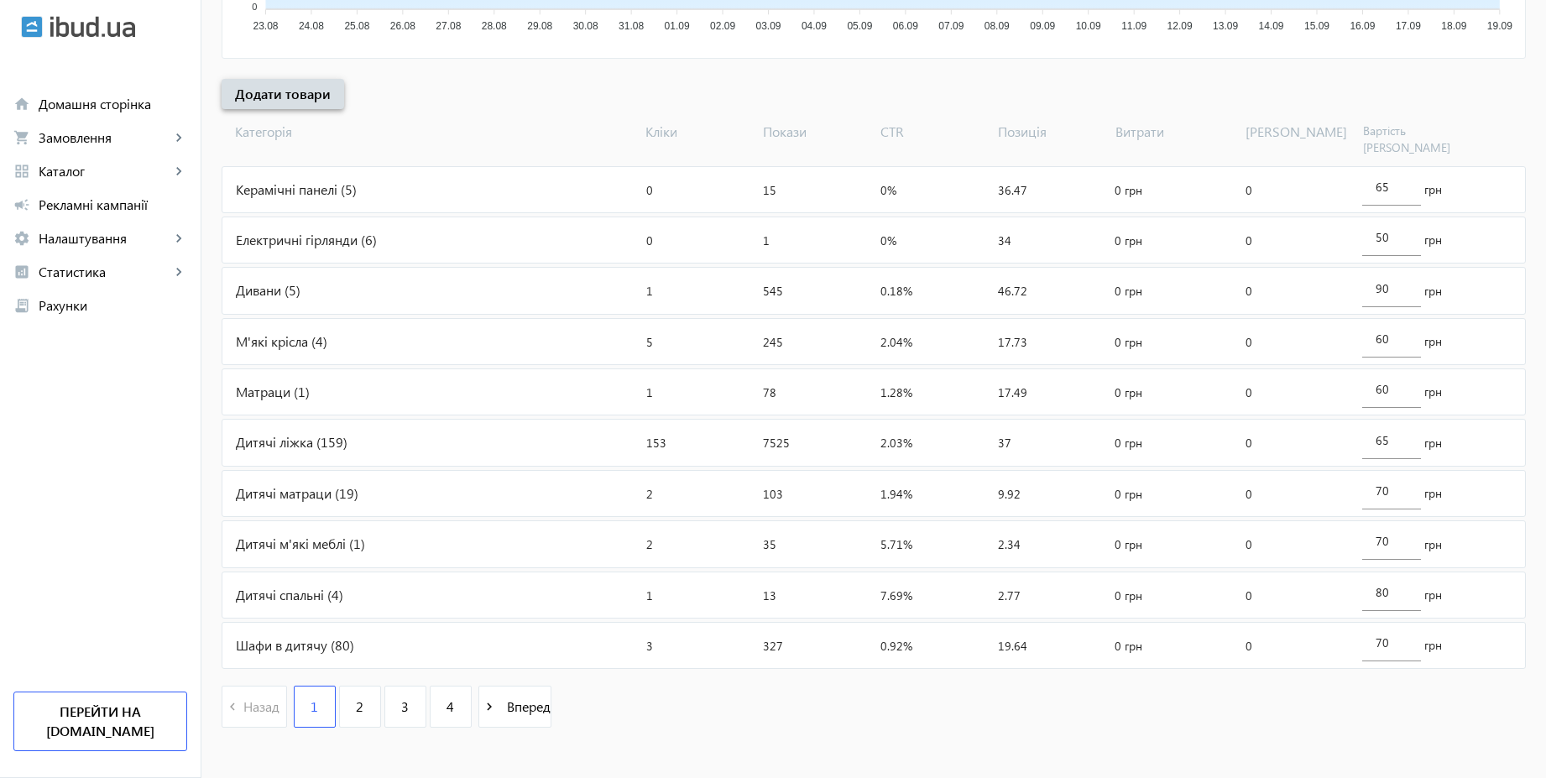
click at [298, 98] on span "Додати товари" at bounding box center [283, 94] width 96 height 18
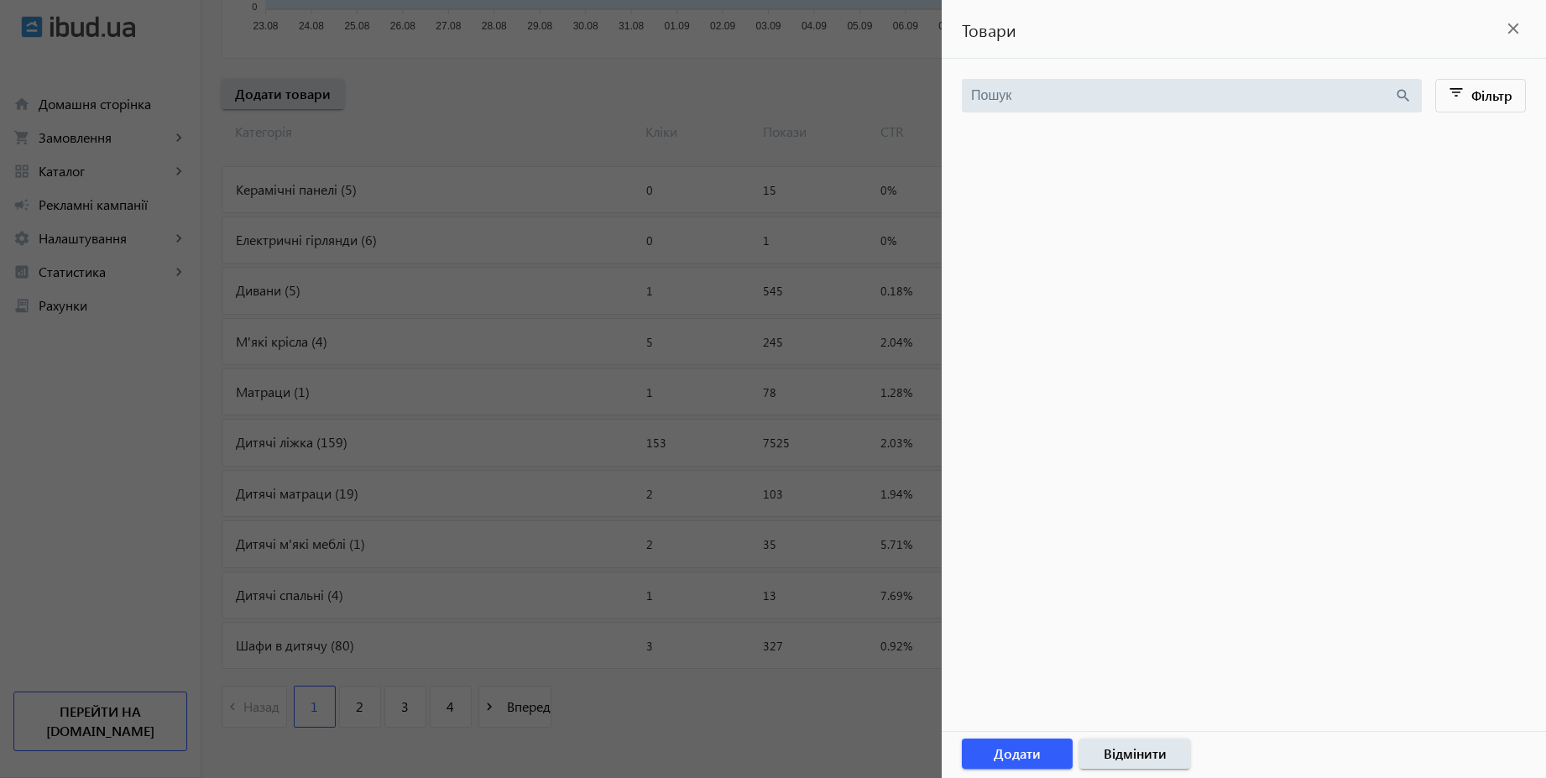
click at [578, 145] on div at bounding box center [773, 389] width 1546 height 778
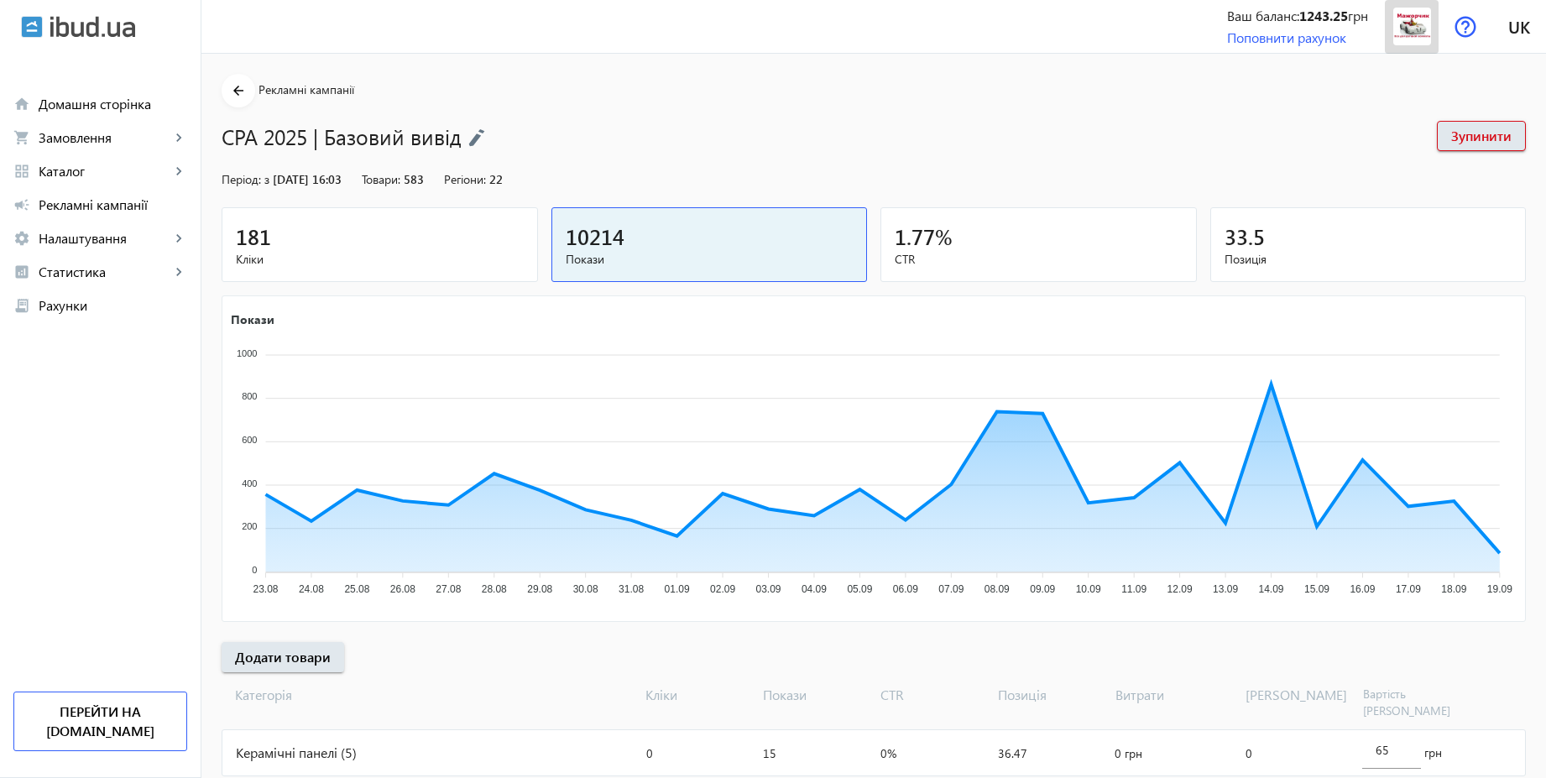
click at [1423, 33] on img at bounding box center [1412, 27] width 38 height 38
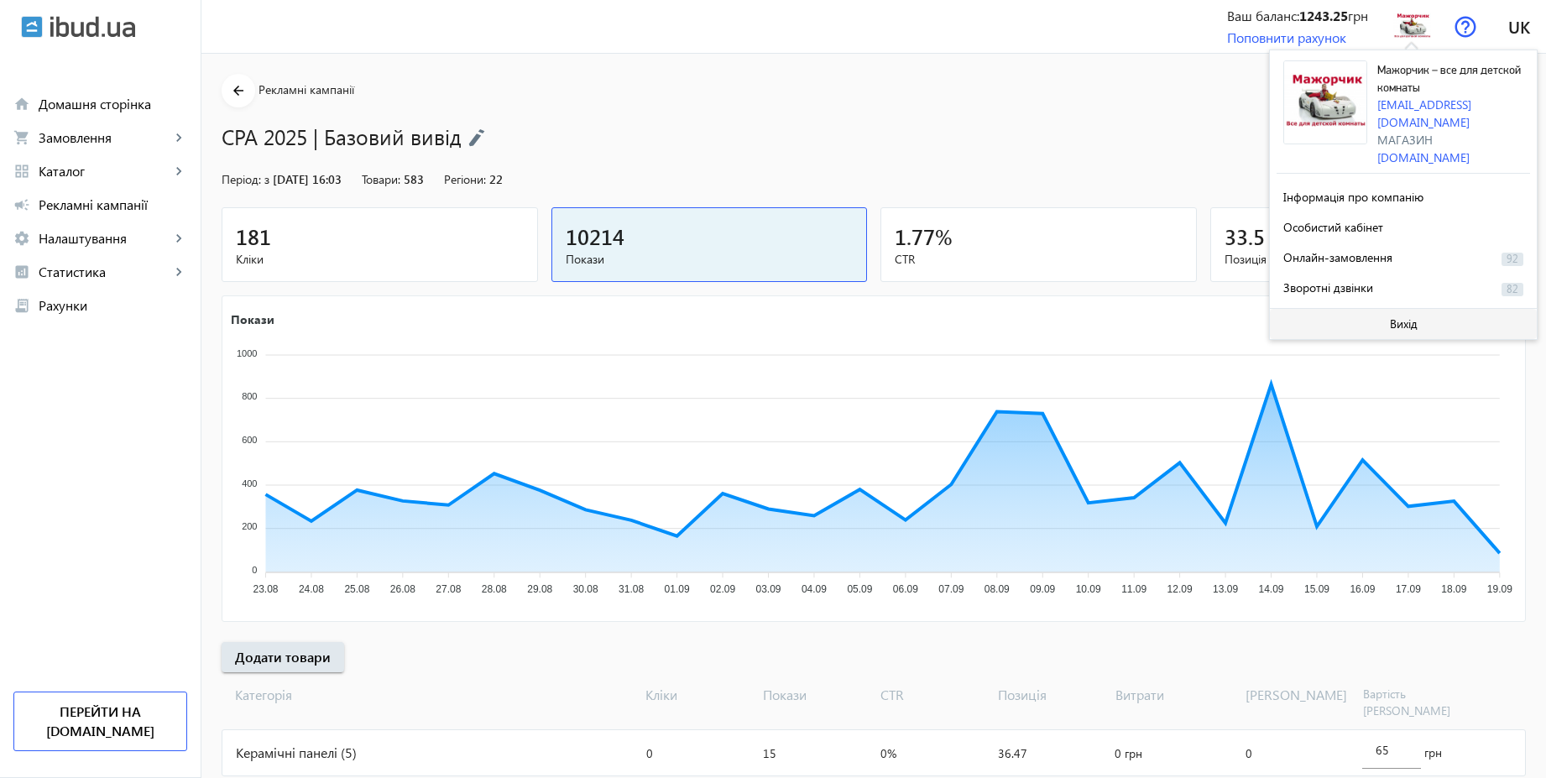
click at [1405, 317] on span "Вихід" at bounding box center [1404, 323] width 28 height 13
